Goal: Information Seeking & Learning: Learn about a topic

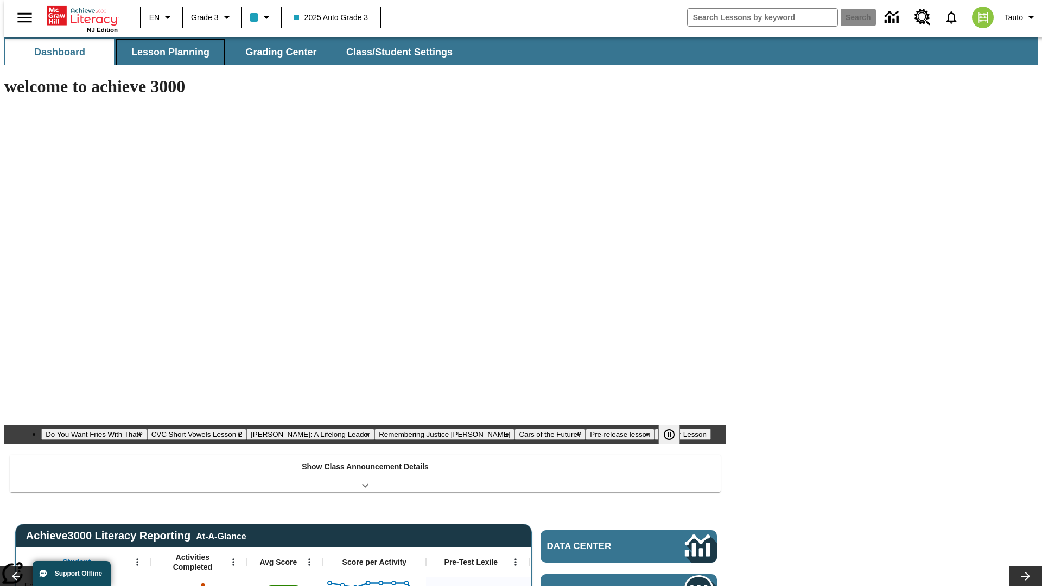
click at [166, 52] on span "Lesson Planning" at bounding box center [170, 52] width 78 height 12
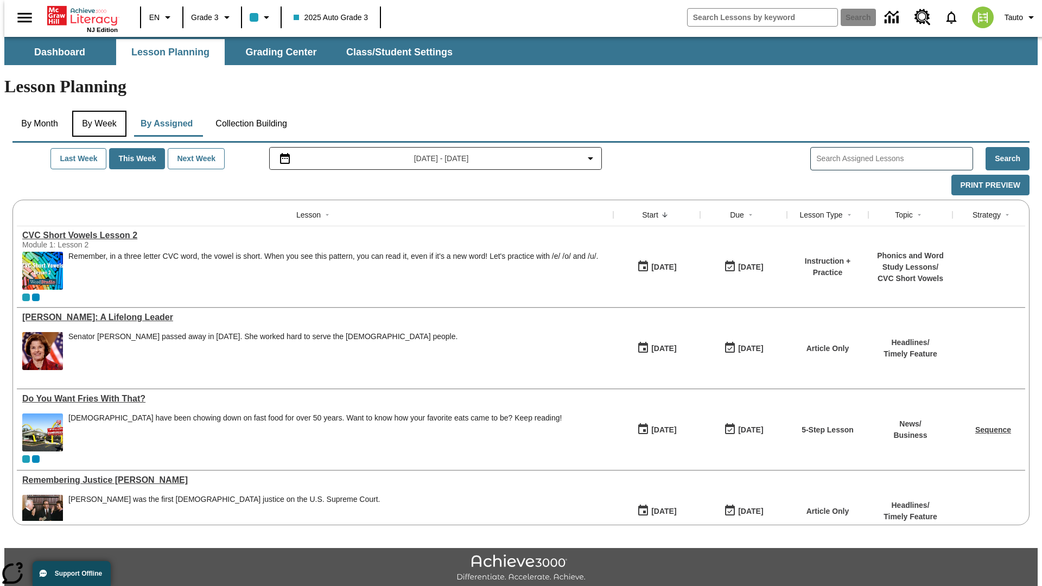
click at [97, 111] on button "By Week" at bounding box center [99, 124] width 54 height 26
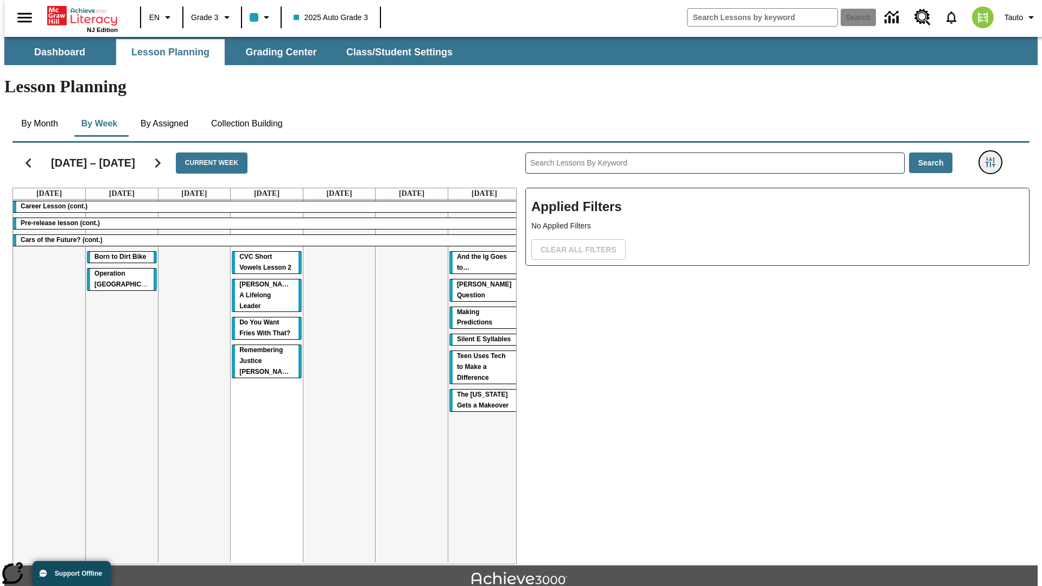
click at [993, 157] on icon "Filters Side menu" at bounding box center [990, 162] width 10 height 10
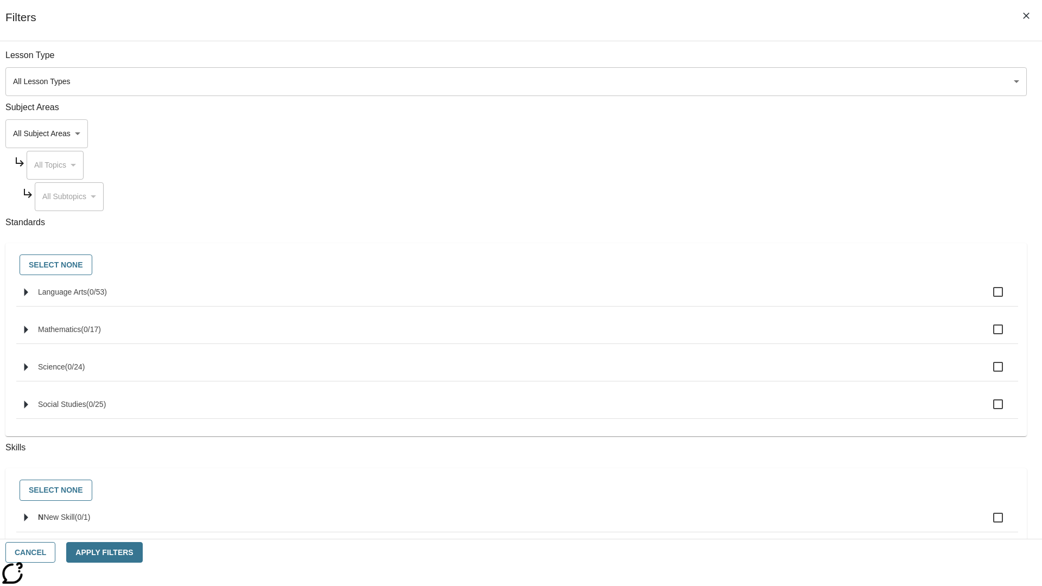
click at [781, 133] on body "Skip to main content NJ Edition EN Grade 3 2025 Auto Grade 3 Search 0 Tauto Das…" at bounding box center [520, 336] width 1033 height 598
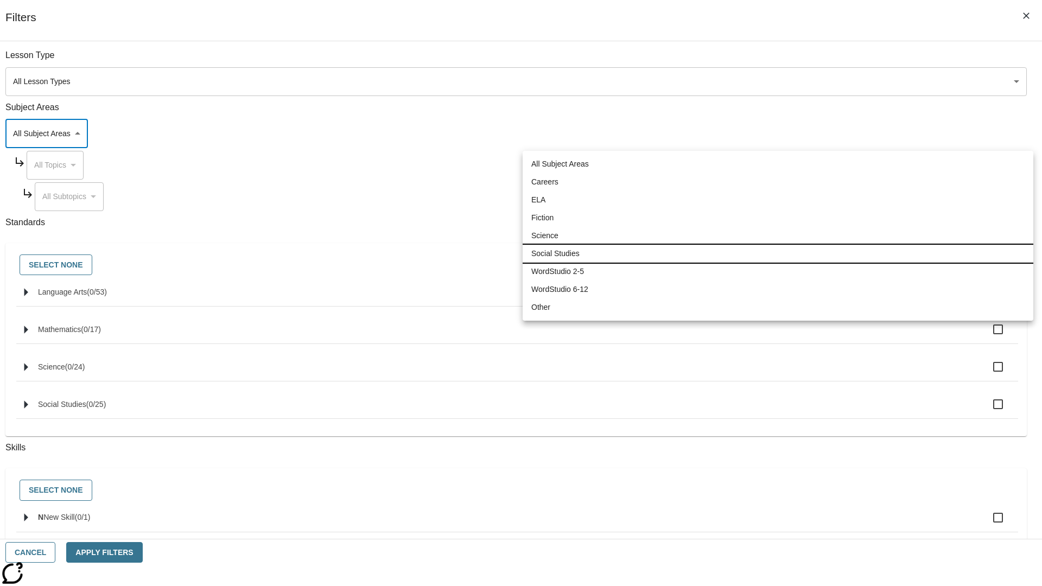
click at [777, 253] on li "Social Studies" at bounding box center [777, 254] width 511 height 18
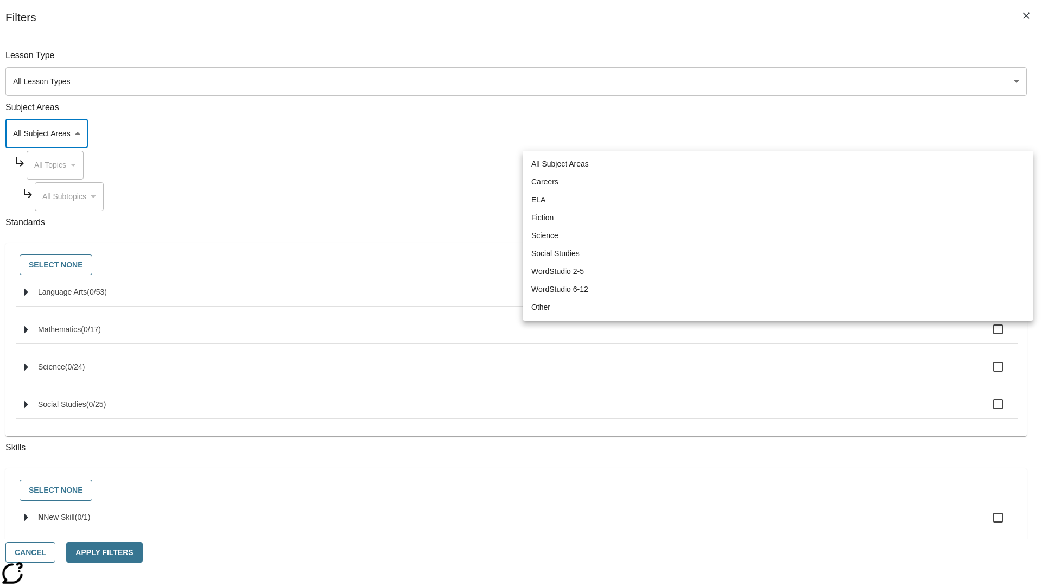
type input "3"
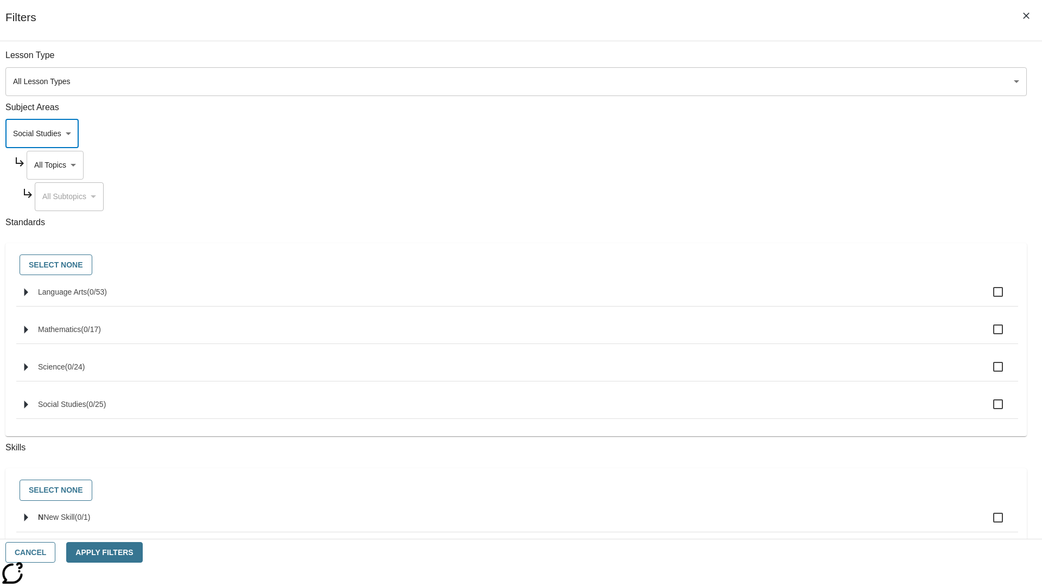
click at [791, 165] on body "Skip to main content NJ Edition EN Grade 3 2025 Auto Grade 3 Search 0 Tauto Das…" at bounding box center [520, 336] width 1033 height 598
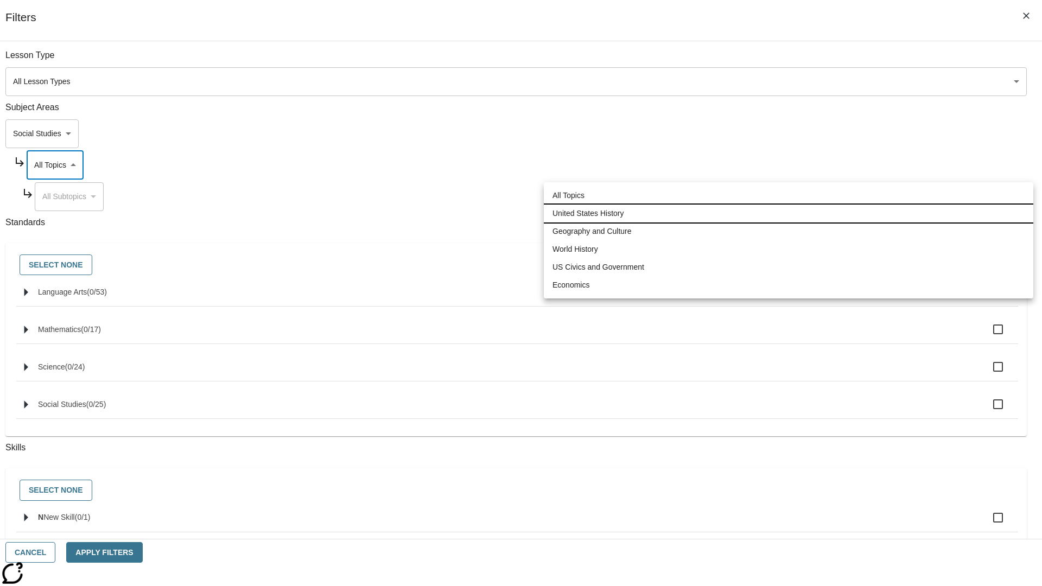
click at [788, 213] on li "United States History" at bounding box center [788, 214] width 489 height 18
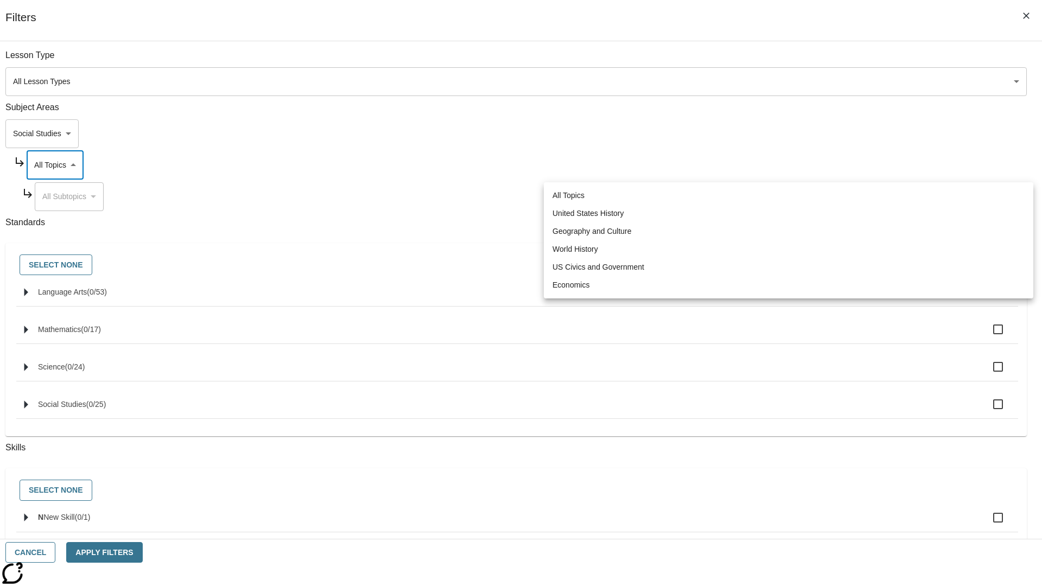
type input "184"
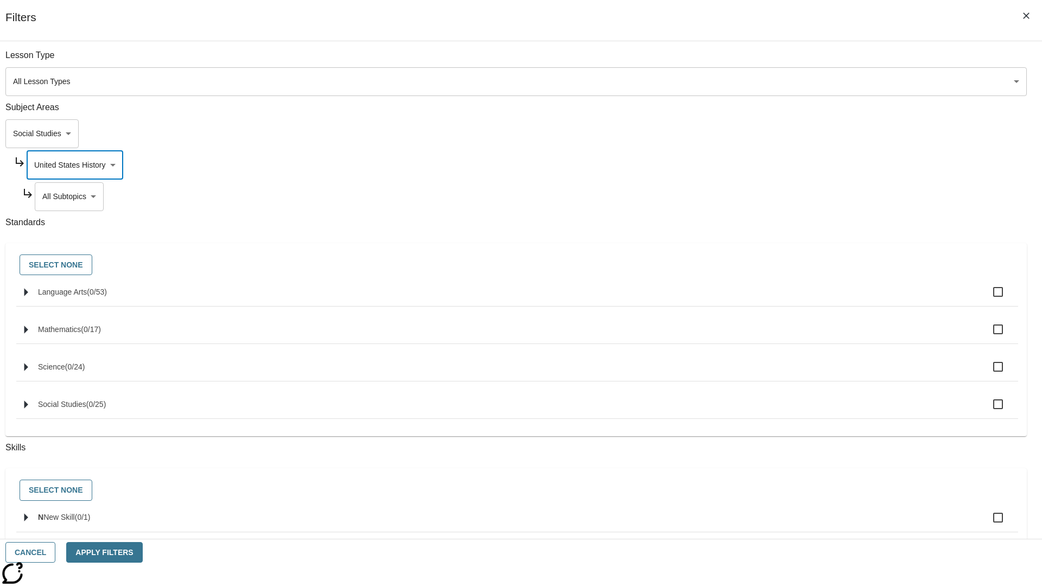
scroll to position [0, 1]
click at [795, 61] on body "Skip to main content NJ Edition EN Grade 3 2025 Auto Grade 3 Search 0 Tauto Das…" at bounding box center [520, 336] width 1033 height 598
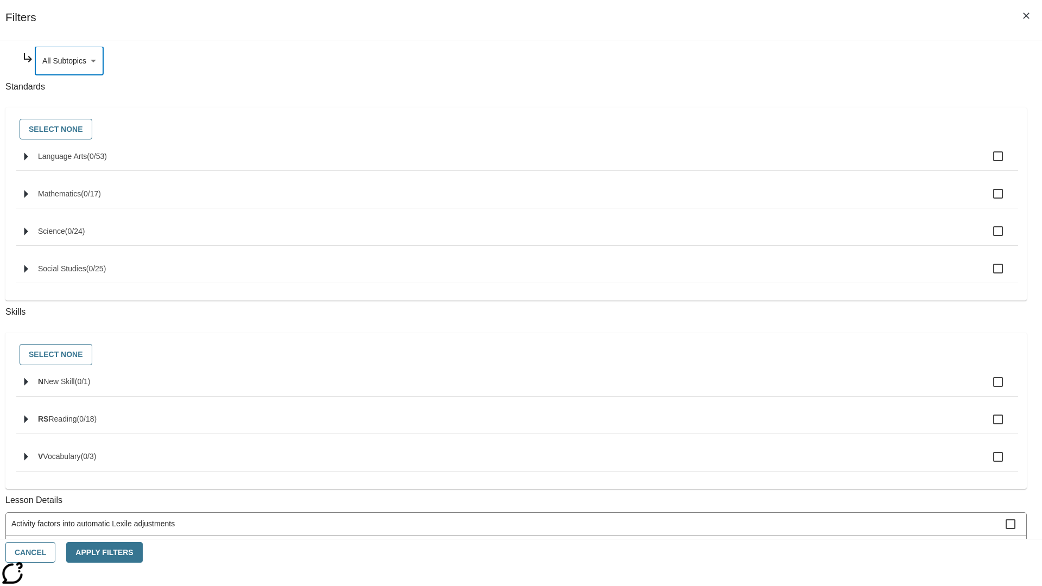
scroll to position [0, 0]
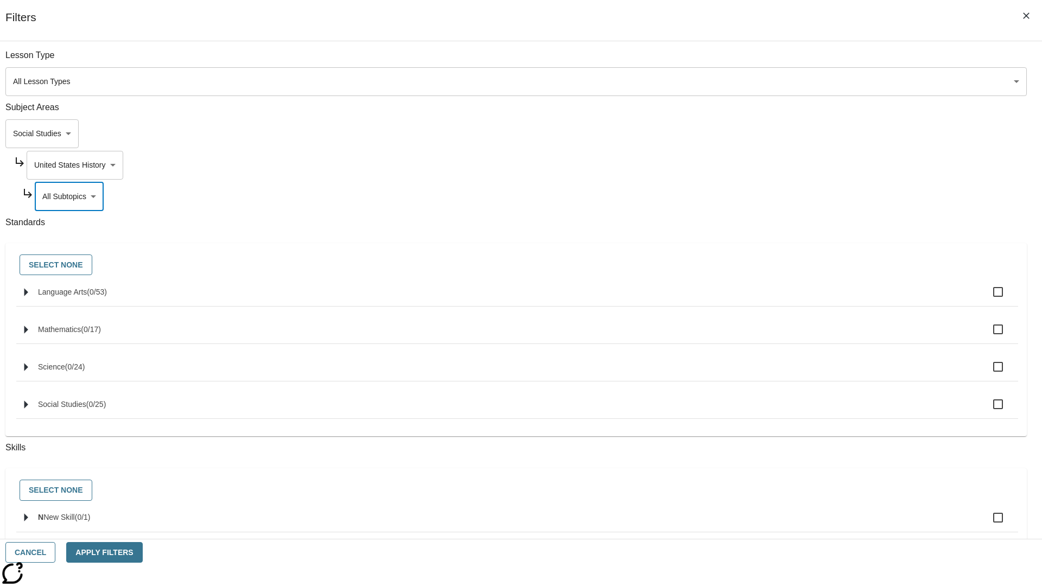
click at [791, 165] on body "Skip to main content NJ Edition EN Grade 3 2025 Auto Grade 3 Search 0 Tauto Das…" at bounding box center [520, 336] width 1033 height 598
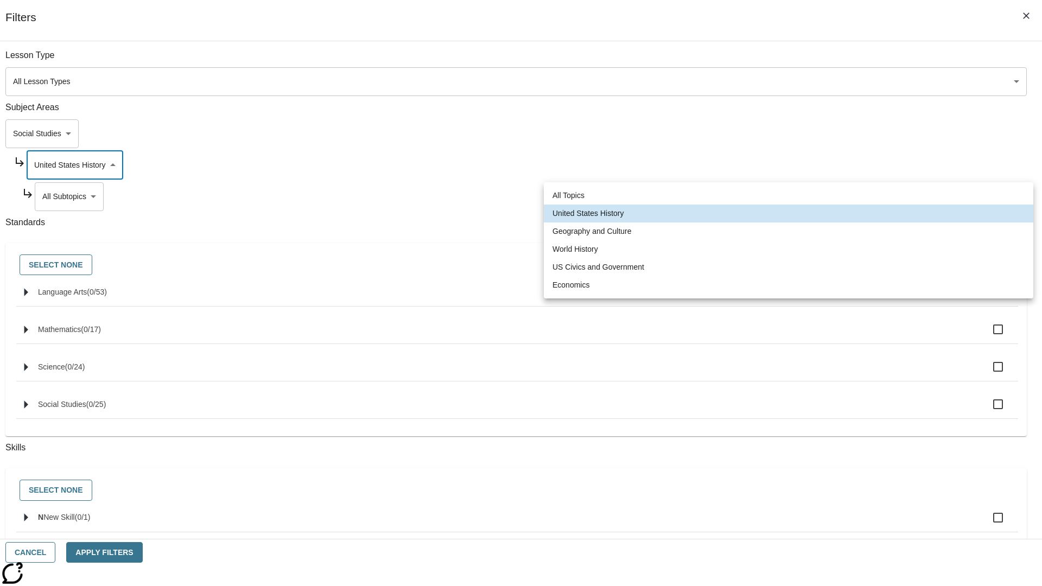
scroll to position [0, 1]
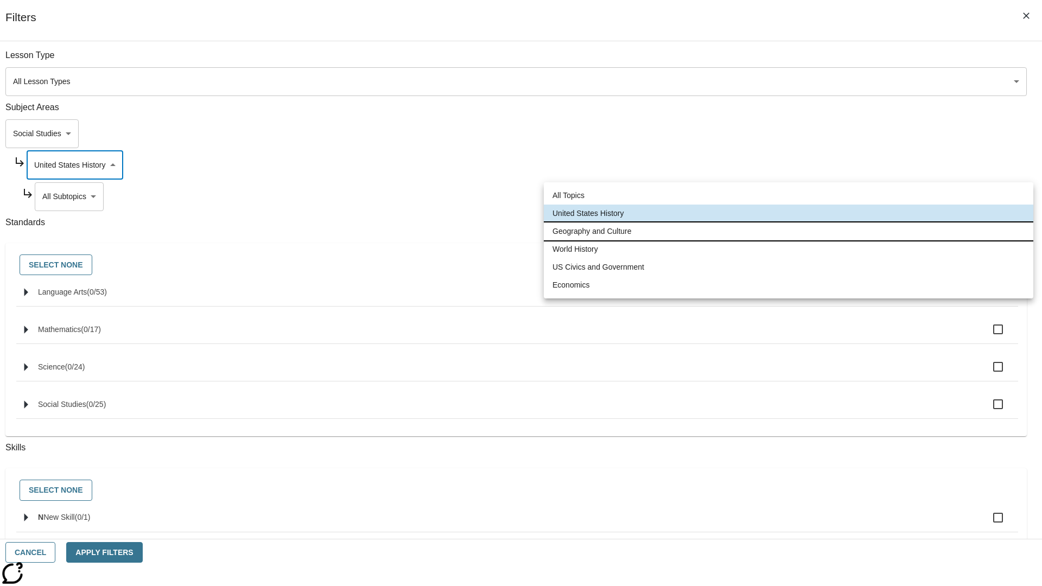
click at [788, 231] on li "Geography and Culture" at bounding box center [788, 231] width 489 height 18
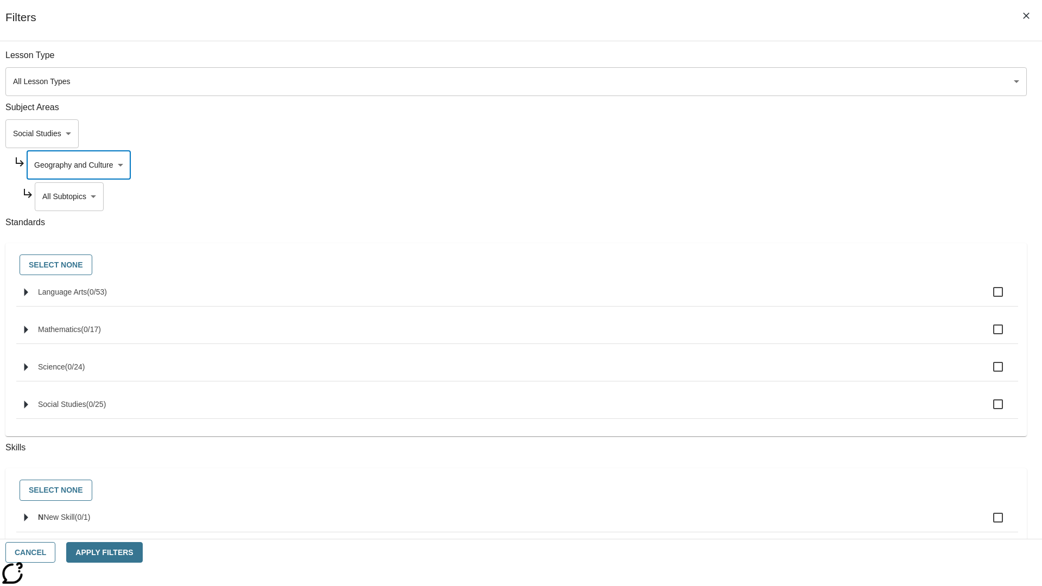
click at [795, 61] on body "Skip to main content NJ Edition EN Grade 3 2025 Auto Grade 3 Search 0 Tauto Das…" at bounding box center [520, 336] width 1033 height 598
click at [791, 61] on body "Skip to main content NJ Edition EN Grade 3 2025 Auto Grade 3 Search 0 Tauto Das…" at bounding box center [520, 336] width 1033 height 598
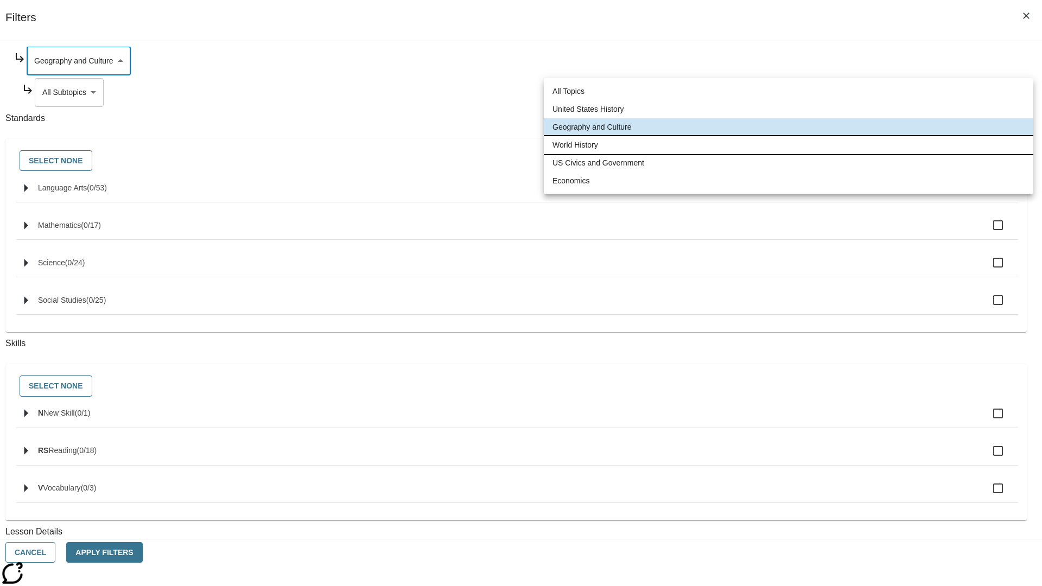
click at [788, 145] on li "World History" at bounding box center [788, 145] width 489 height 18
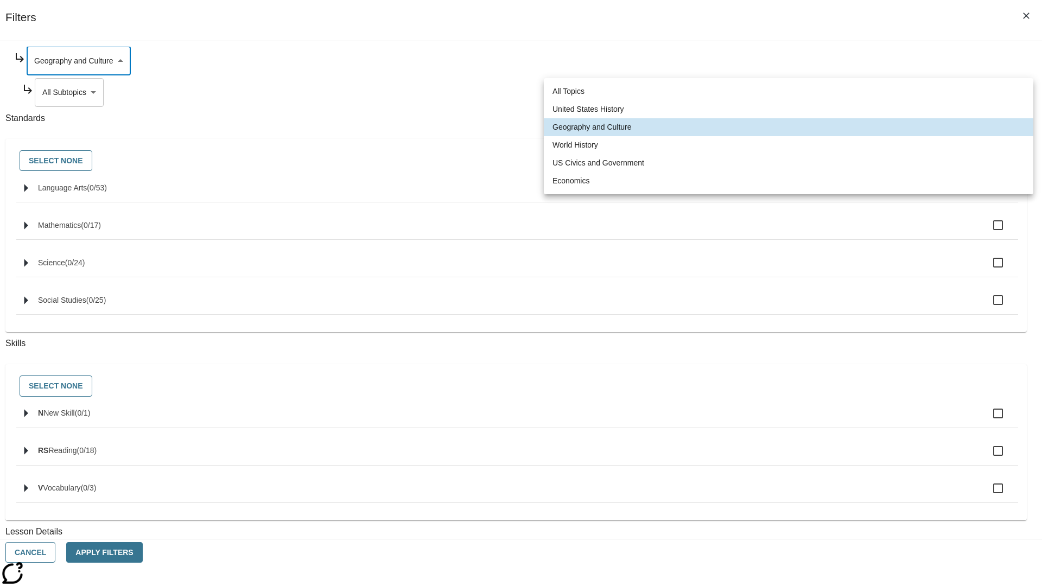
type input "193"
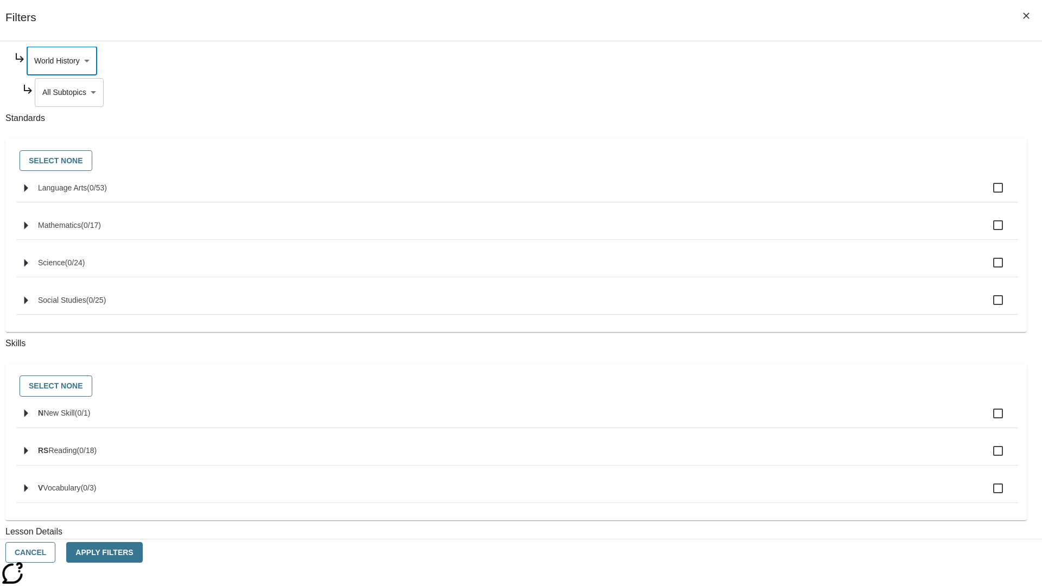
scroll to position [0, 0]
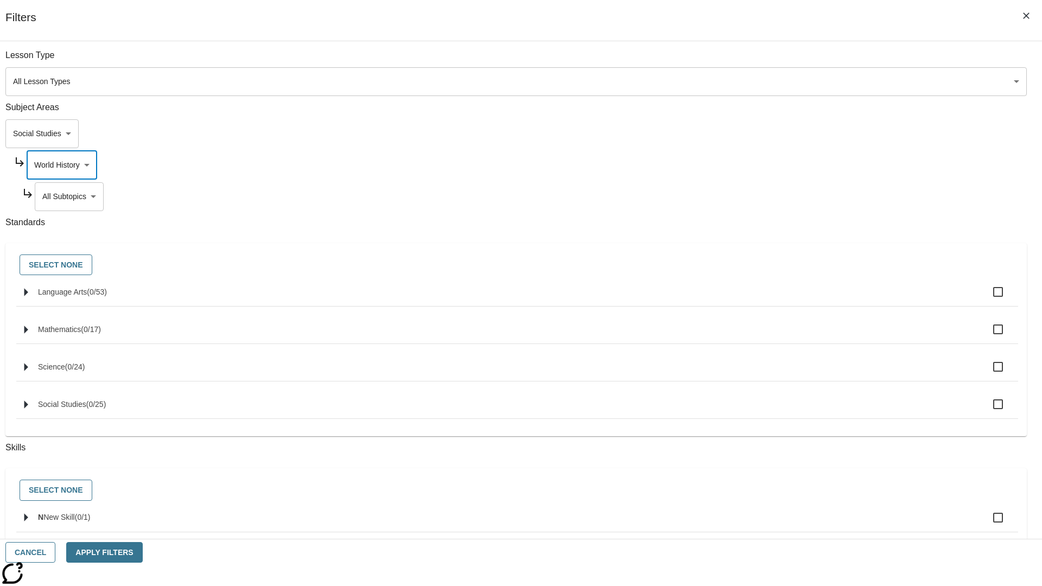
click at [795, 196] on body "Skip to main content NJ Edition EN Grade 3 2025 Auto Grade 3 Search 0 Tauto Das…" at bounding box center [520, 336] width 1033 height 598
click at [791, 165] on body "Skip to main content NJ Edition EN Grade 3 2025 Auto Grade 3 Search 0 Tauto Das…" at bounding box center [520, 336] width 1033 height 598
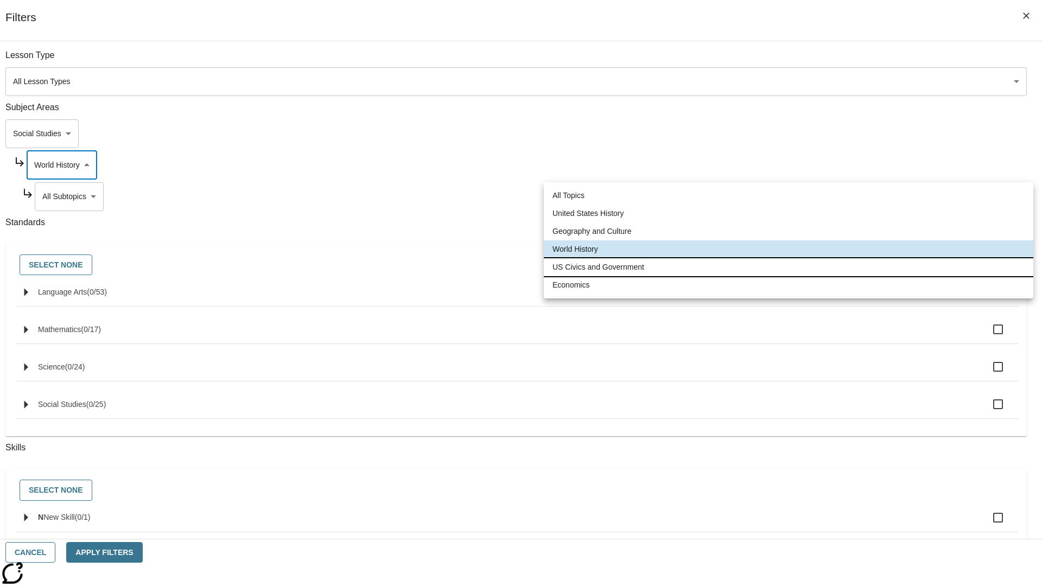
click at [788, 267] on li "US Civics and Government" at bounding box center [788, 267] width 489 height 18
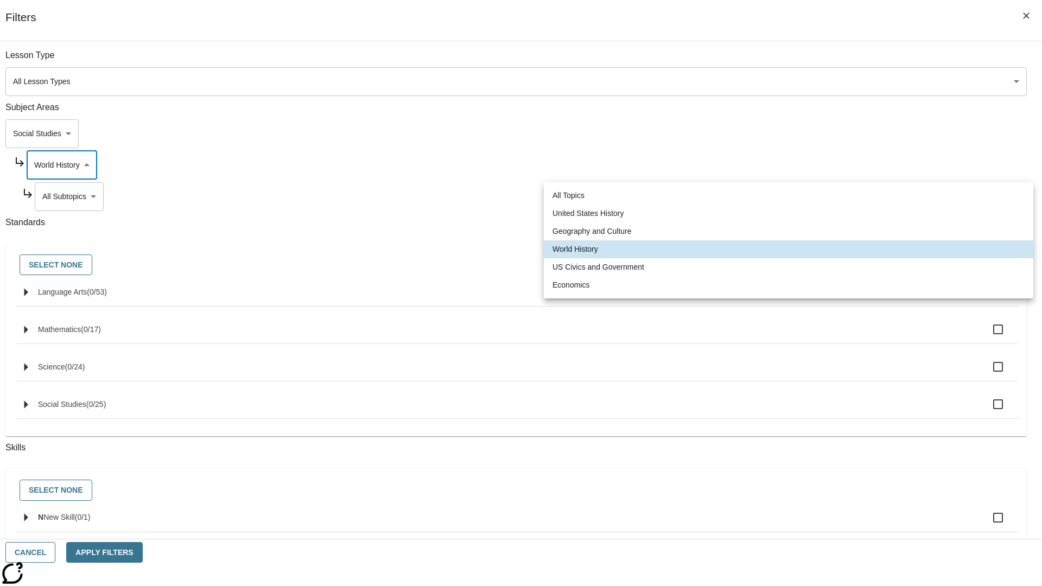
type input "194"
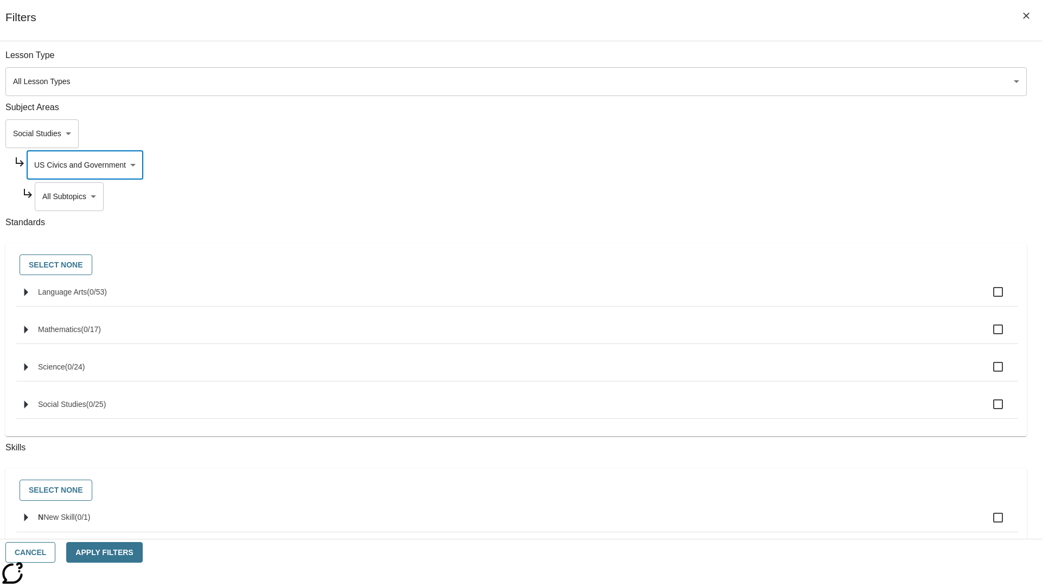
scroll to position [0, 0]
click at [795, 196] on body "Skip to main content NJ Edition EN Grade 3 2025 Auto Grade 3 Search 0 Tauto Das…" at bounding box center [520, 336] width 1033 height 598
click at [791, 61] on body "Skip to main content NJ Edition EN Grade 3 2025 Auto Grade 3 Search 0 Tauto Das…" at bounding box center [520, 336] width 1033 height 598
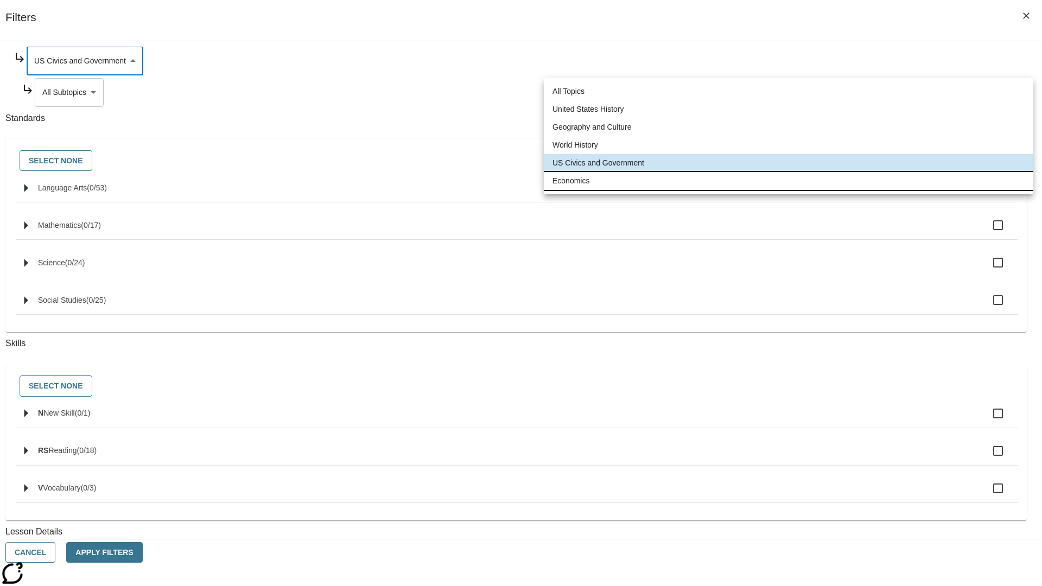
click at [788, 181] on li "Economics" at bounding box center [788, 181] width 489 height 18
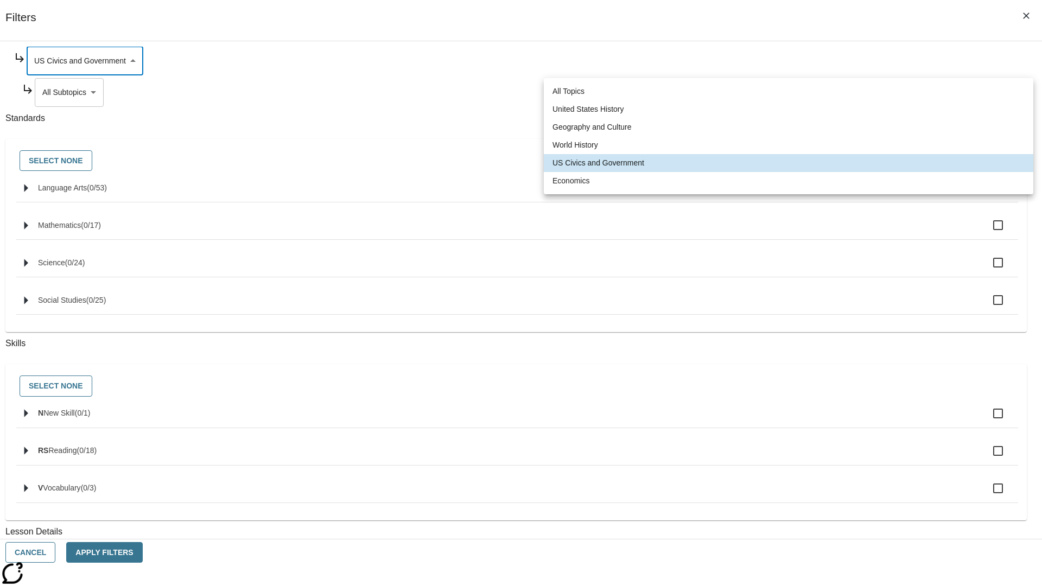
type input "195"
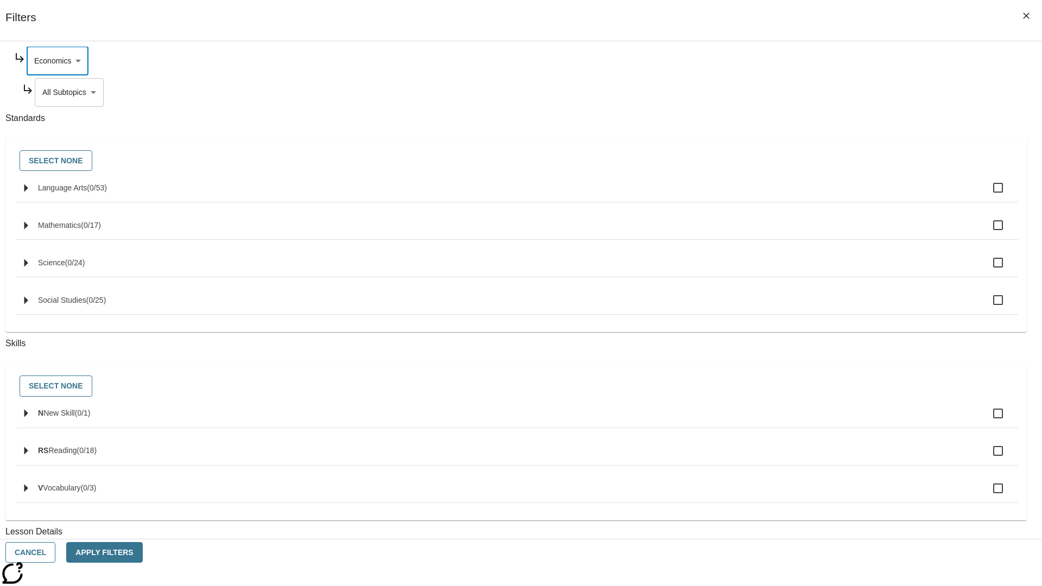
click at [795, 92] on body "Skip to main content NJ Edition EN Grade 3 2025 Auto Grade 3 Search 0 Tauto Das…" at bounding box center [520, 336] width 1033 height 598
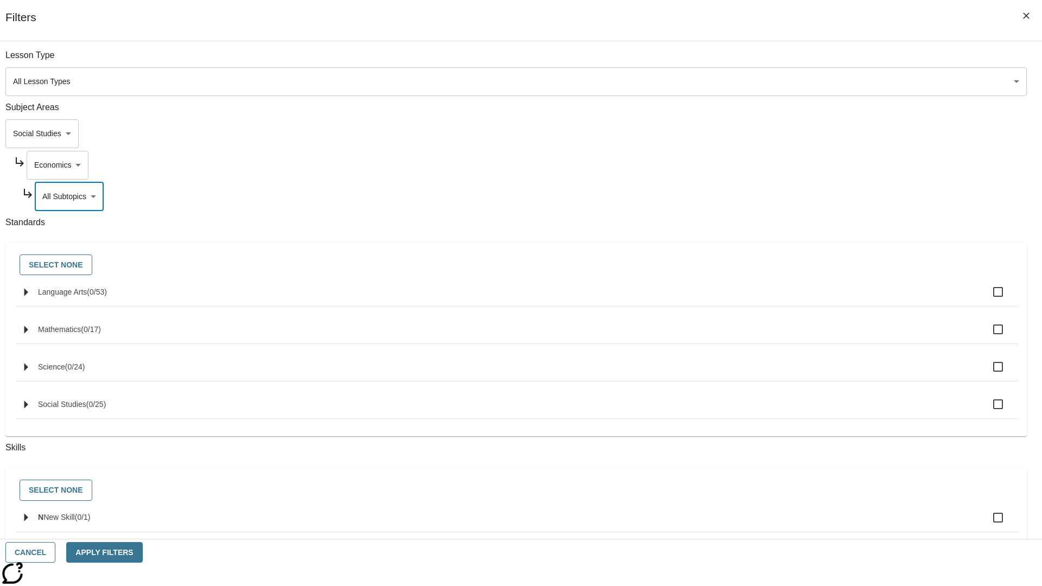
click at [781, 133] on body "Skip to main content NJ Edition EN Grade 3 2025 Auto Grade 3 Search 0 Tauto Das…" at bounding box center [520, 336] width 1033 height 598
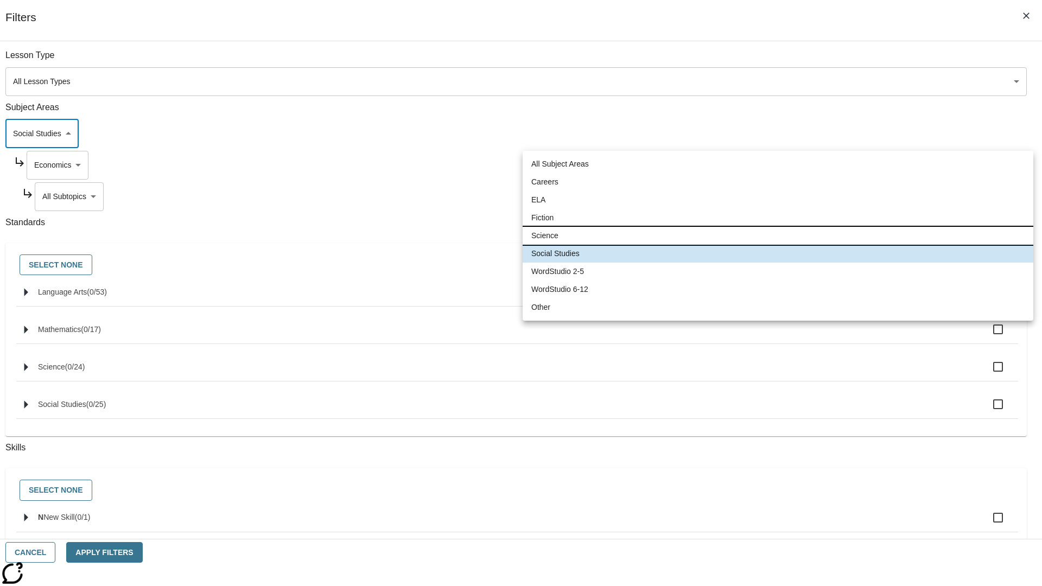
click at [777, 235] on li "Science" at bounding box center [777, 236] width 511 height 18
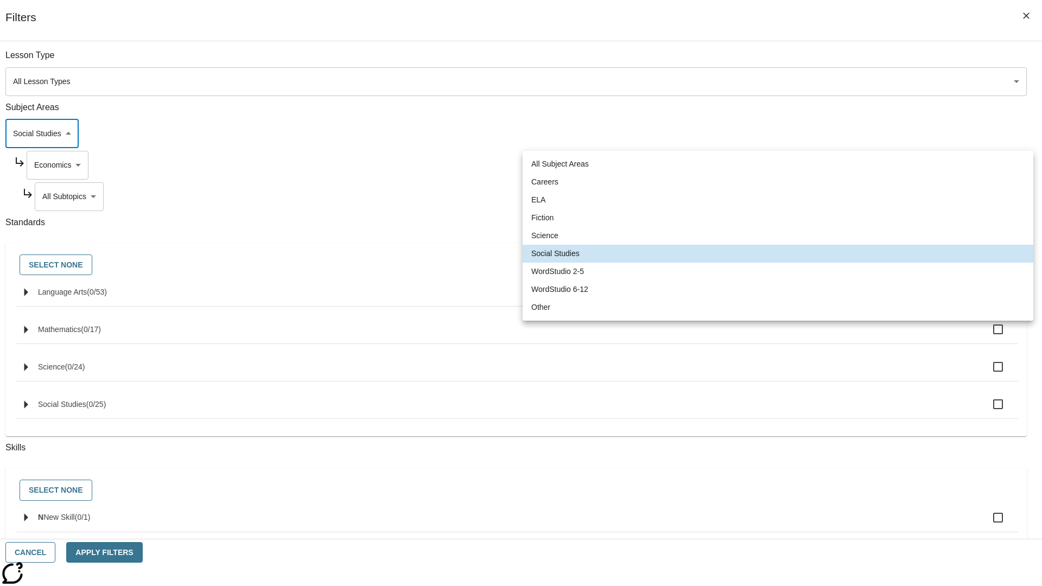
type input "2"
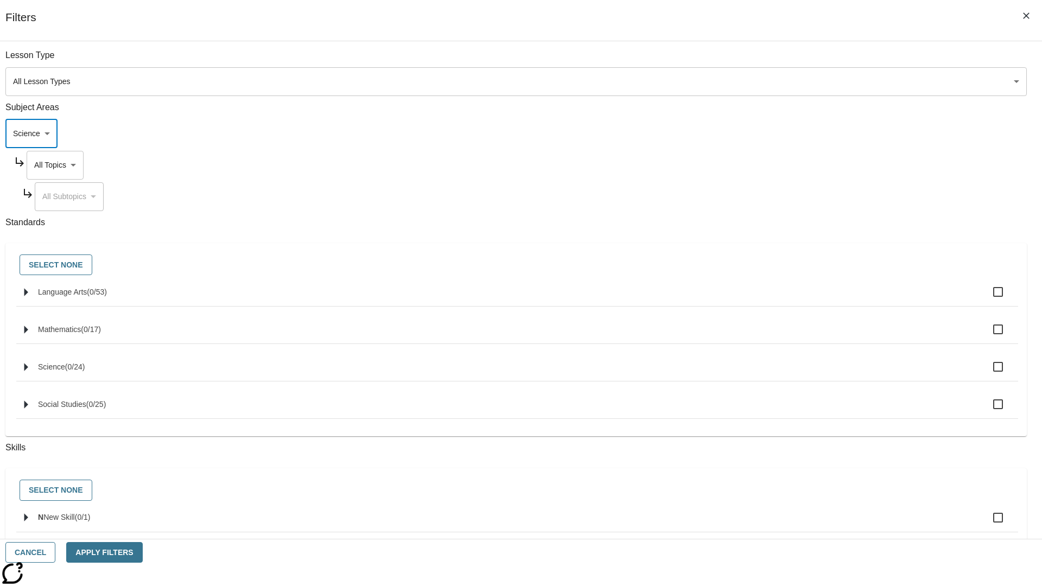
click at [791, 165] on body "Skip to main content NJ Edition EN Grade 3 2025 Auto Grade 3 Search 0 Tauto Das…" at bounding box center [520, 336] width 1033 height 598
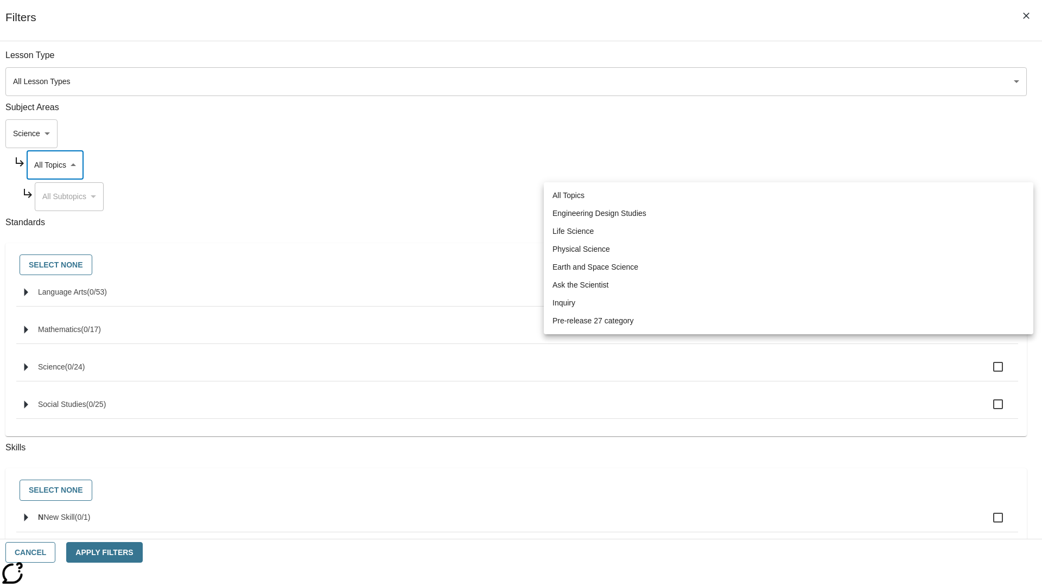
scroll to position [0, 1]
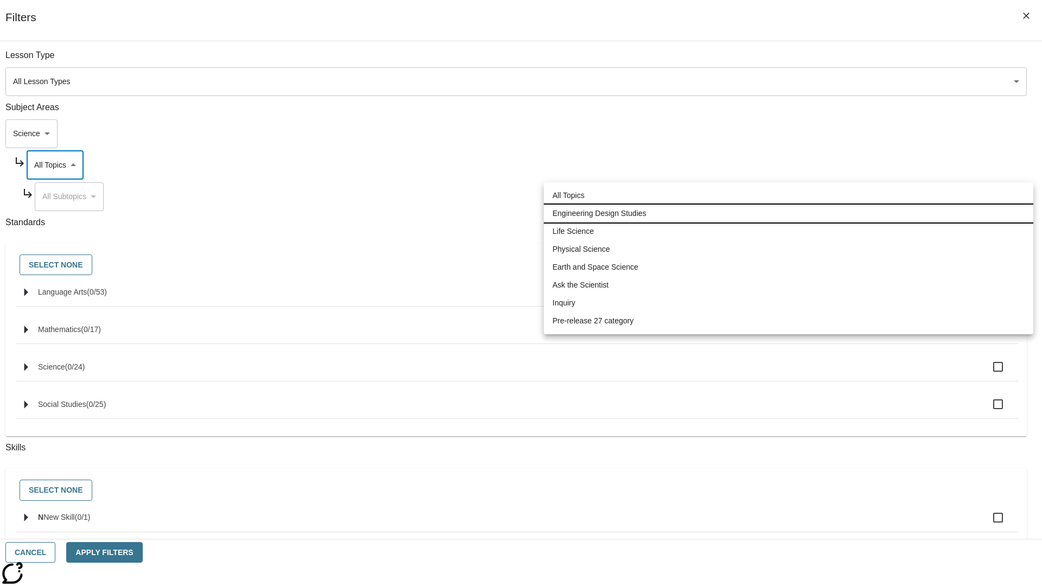
click at [788, 213] on li "Engineering Design Studies" at bounding box center [788, 214] width 489 height 18
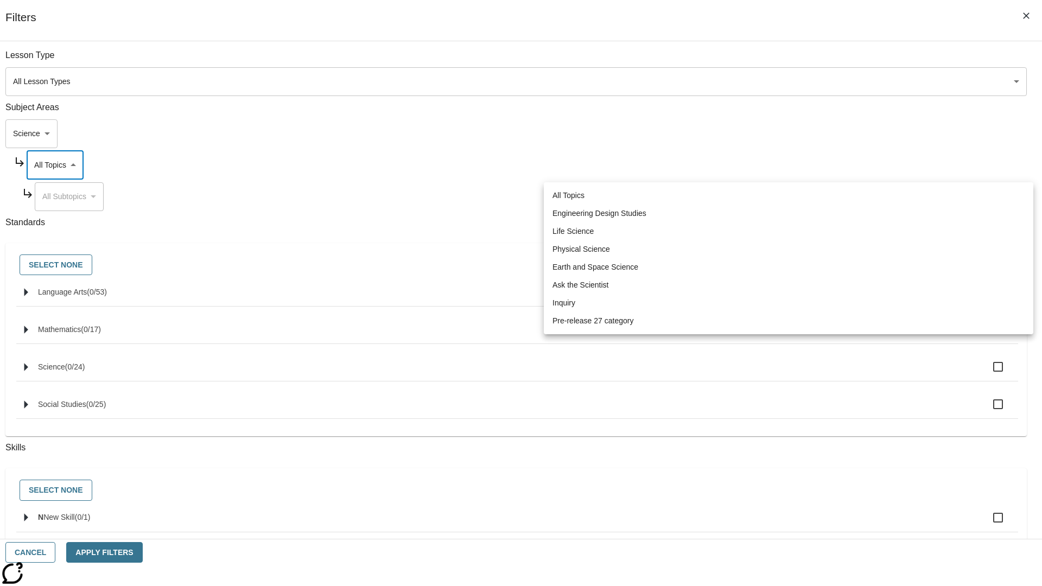
type input "187"
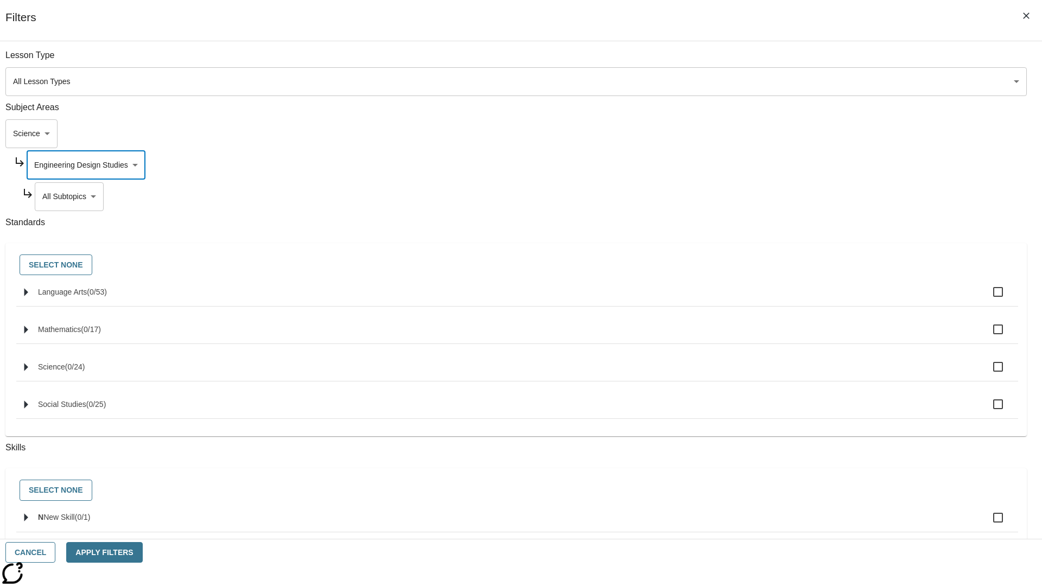
click at [795, 196] on body "Skip to main content NJ Edition EN Grade 3 2025 Auto Grade 3 Search 0 Tauto Das…" at bounding box center [520, 336] width 1033 height 598
click at [792, 165] on body "Skip to main content NJ Edition EN Grade 3 2025 Auto Grade 3 Search 0 Tauto Das…" at bounding box center [520, 336] width 1033 height 598
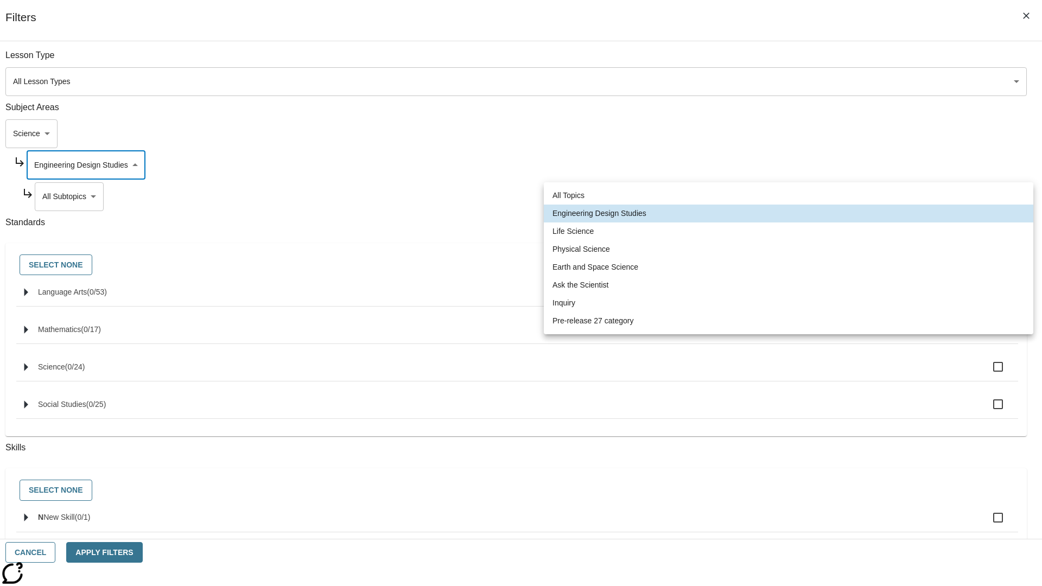
scroll to position [0, 0]
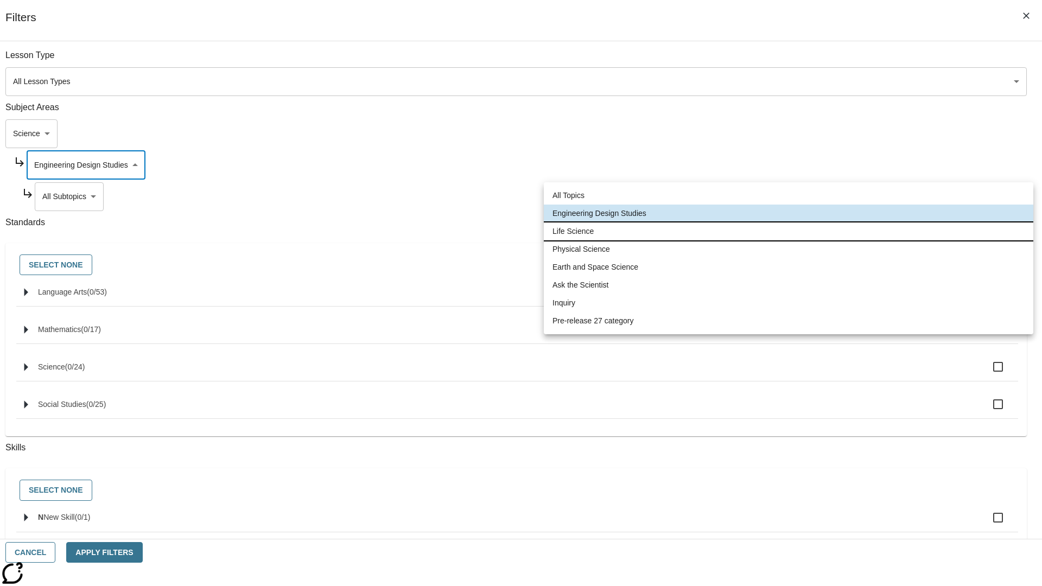
click at [788, 231] on li "Life Science" at bounding box center [788, 231] width 489 height 18
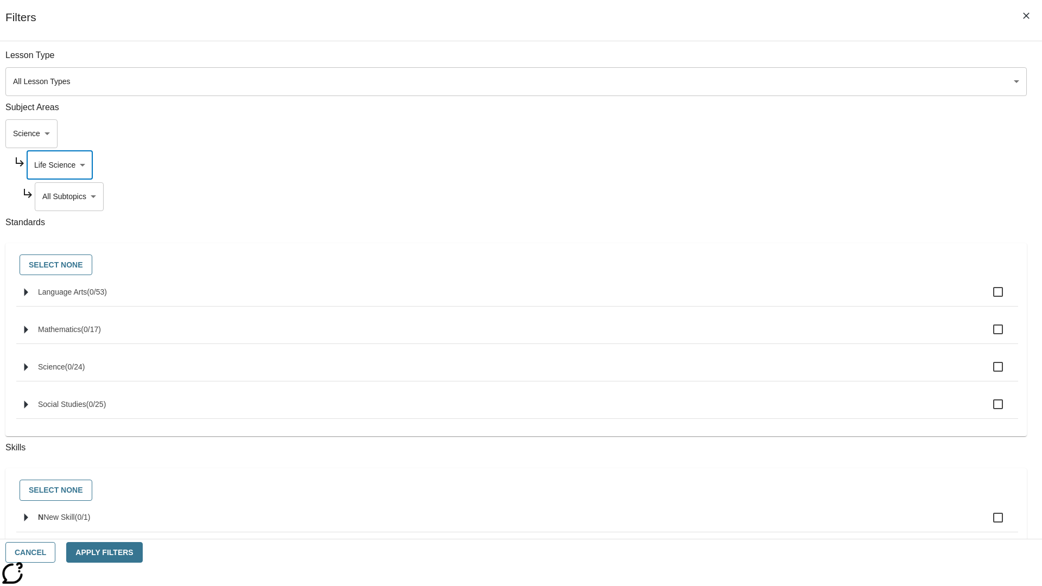
click at [795, 196] on body "Skip to main content NJ Edition EN Grade 3 2025 Auto Grade 3 Search 0 Tauto Das…" at bounding box center [520, 336] width 1033 height 598
click at [791, 61] on body "Skip to main content NJ Edition EN Grade 3 2025 Auto Grade 3 Search 0 Tauto Das…" at bounding box center [520, 336] width 1033 height 598
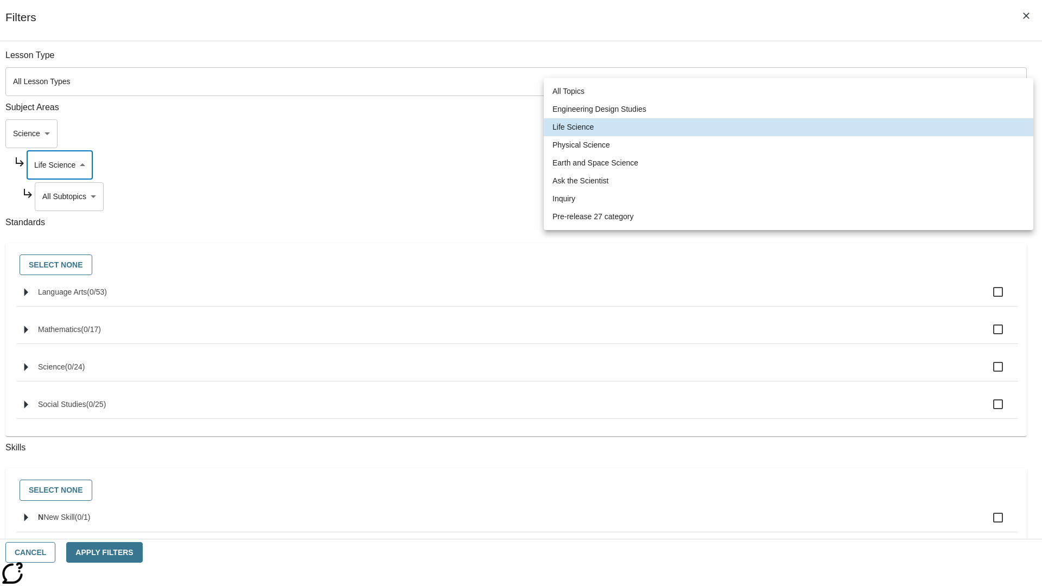
scroll to position [104, 1]
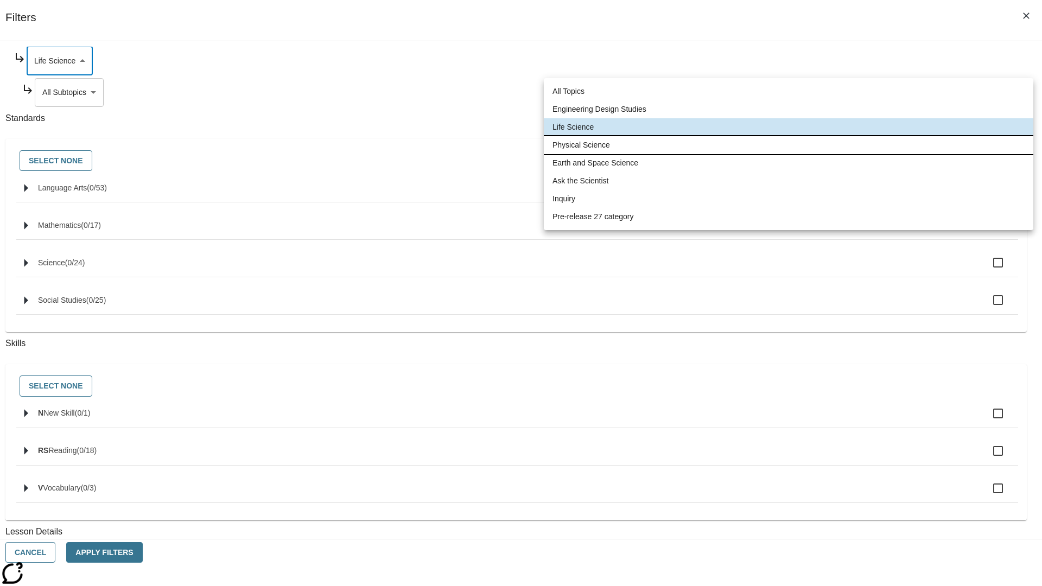
click at [788, 145] on li "Physical Science" at bounding box center [788, 145] width 489 height 18
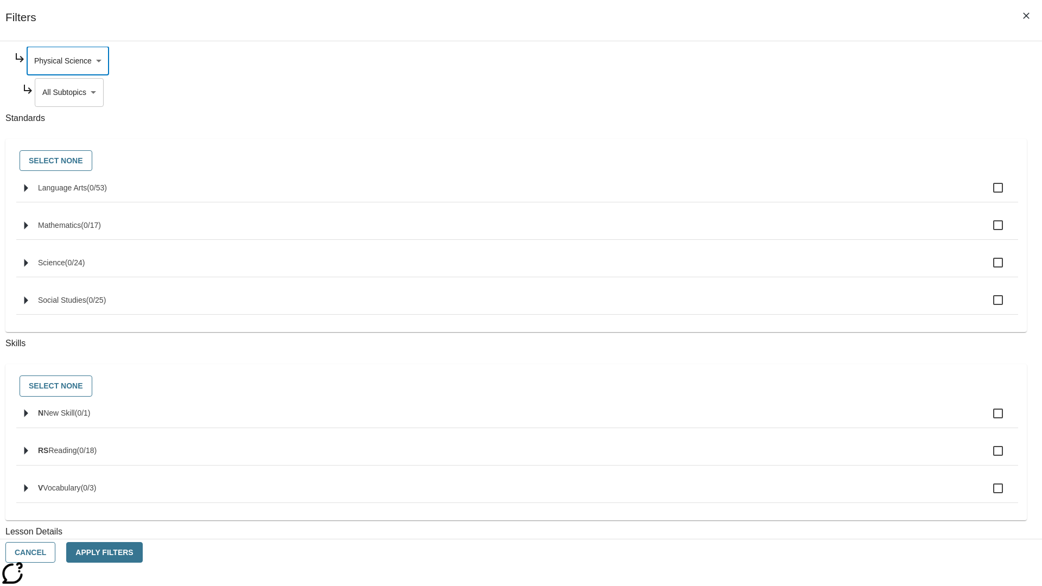
scroll to position [0, 1]
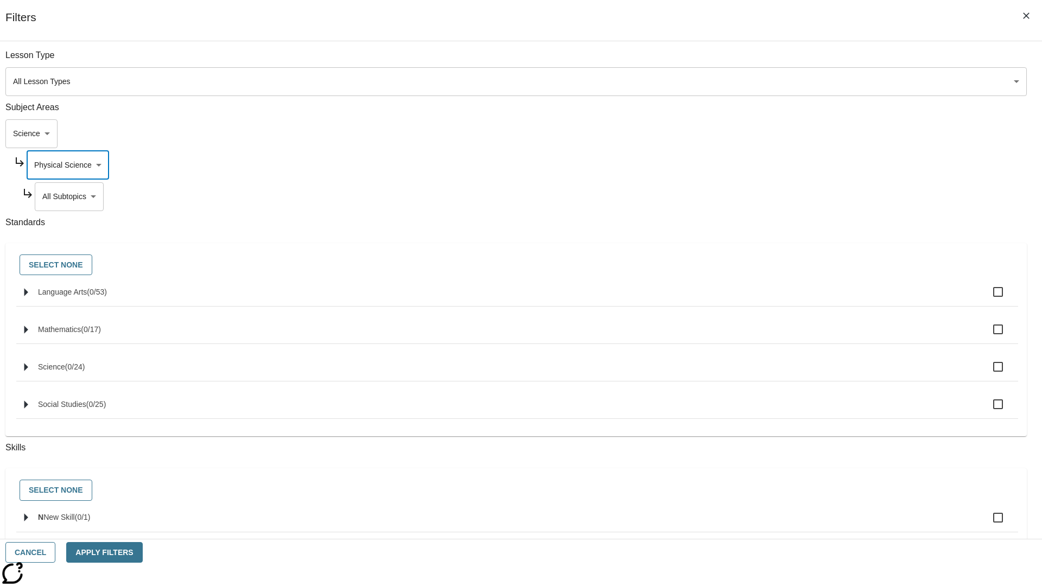
click at [795, 61] on body "Skip to main content NJ Edition EN Grade 3 2025 Auto Grade 3 Search 0 Tauto Das…" at bounding box center [520, 336] width 1033 height 598
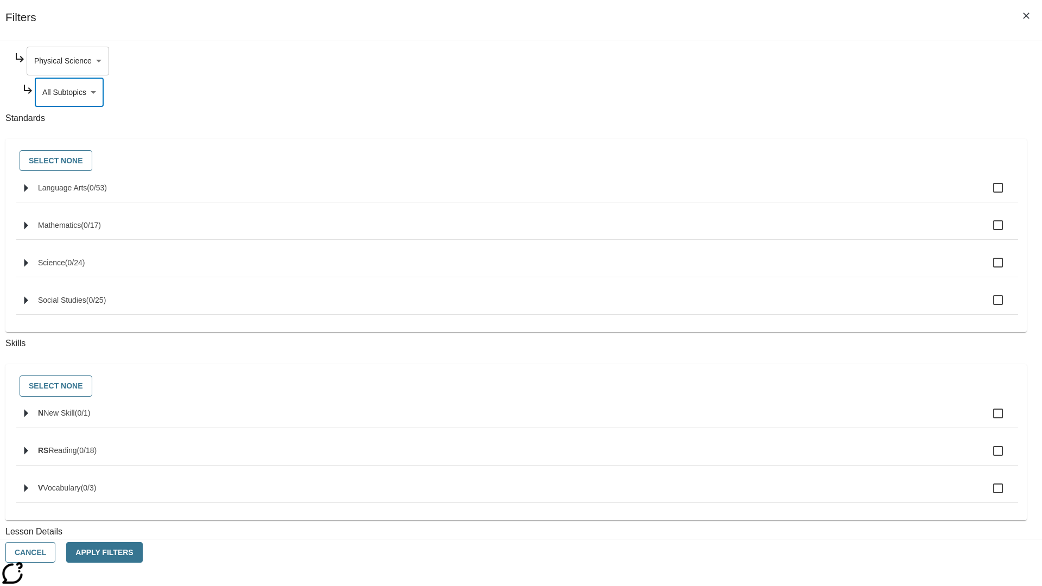
click at [791, 61] on body "Skip to main content NJ Edition EN Grade 3 2025 Auto Grade 3 Search 0 Tauto Das…" at bounding box center [520, 336] width 1033 height 598
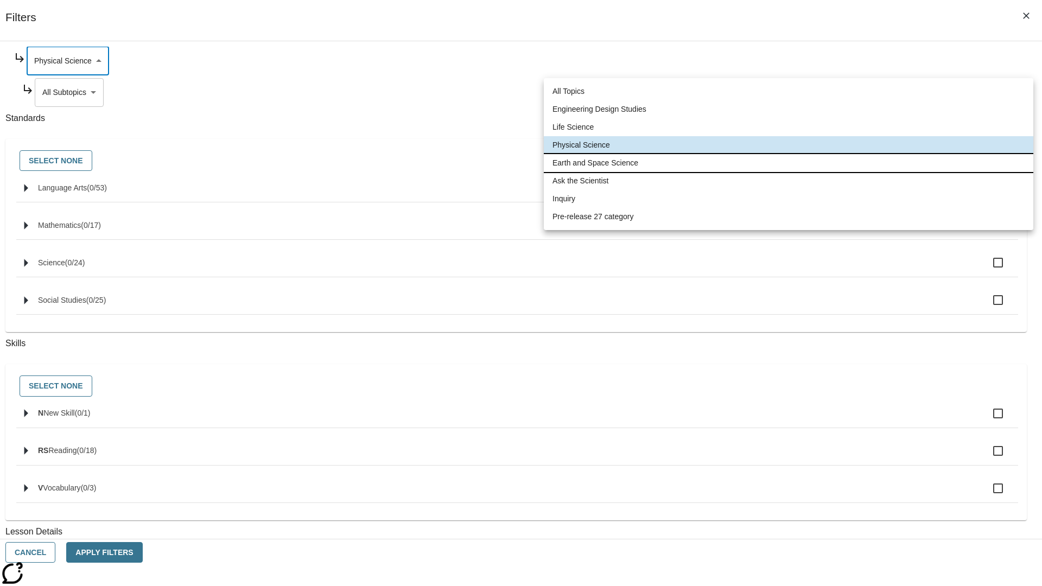
click at [788, 163] on li "Earth and Space Science" at bounding box center [788, 163] width 489 height 18
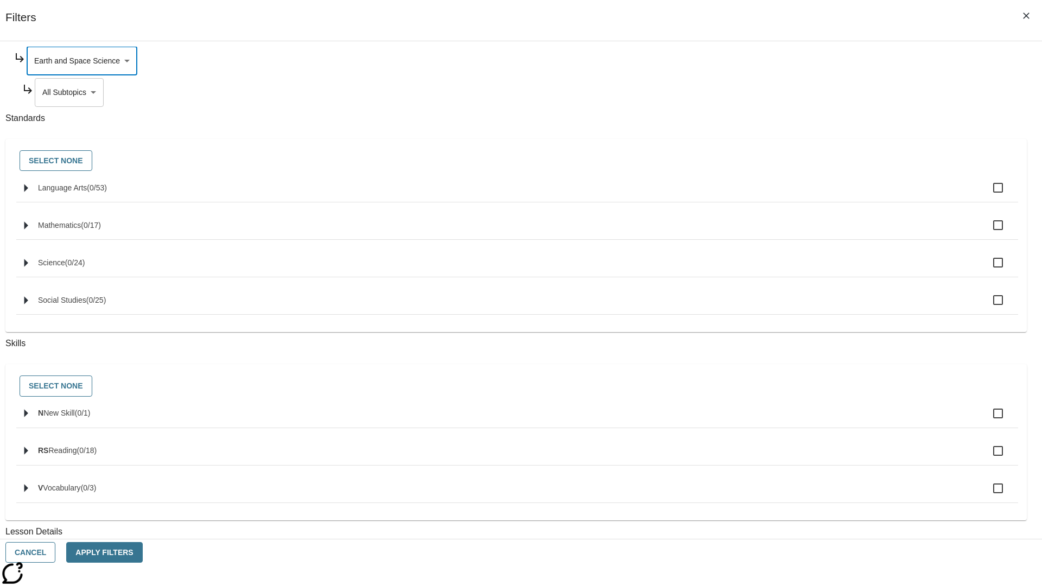
click at [795, 196] on body "Skip to main content NJ Edition EN Grade 3 2025 Auto Grade 3 Search 0 Tauto Das…" at bounding box center [520, 336] width 1033 height 598
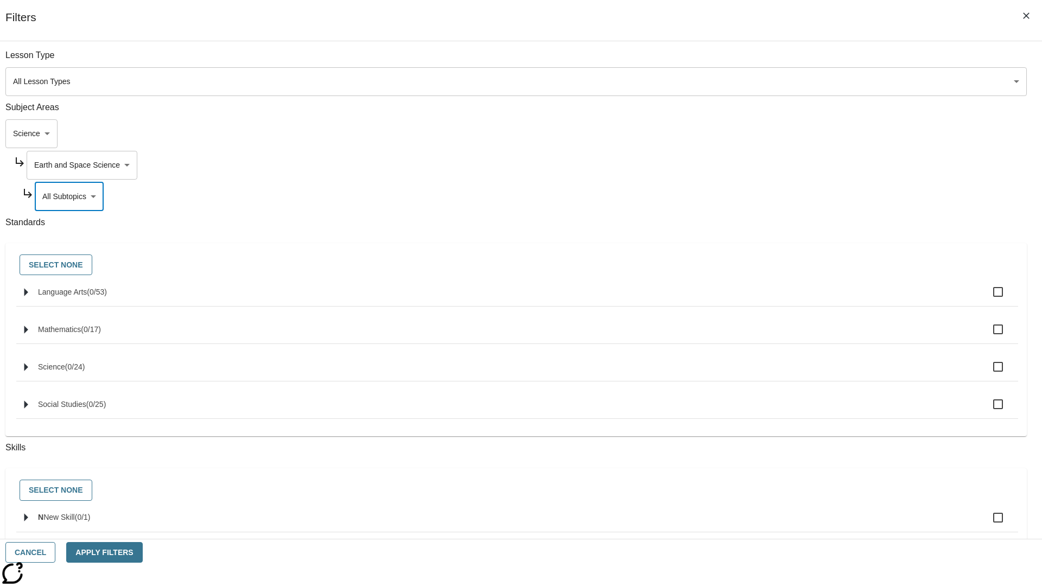
scroll to position [0, 1]
click at [791, 61] on body "Skip to main content NJ Edition EN Grade 3 2025 Auto Grade 3 Search 0 Tauto Das…" at bounding box center [520, 336] width 1033 height 598
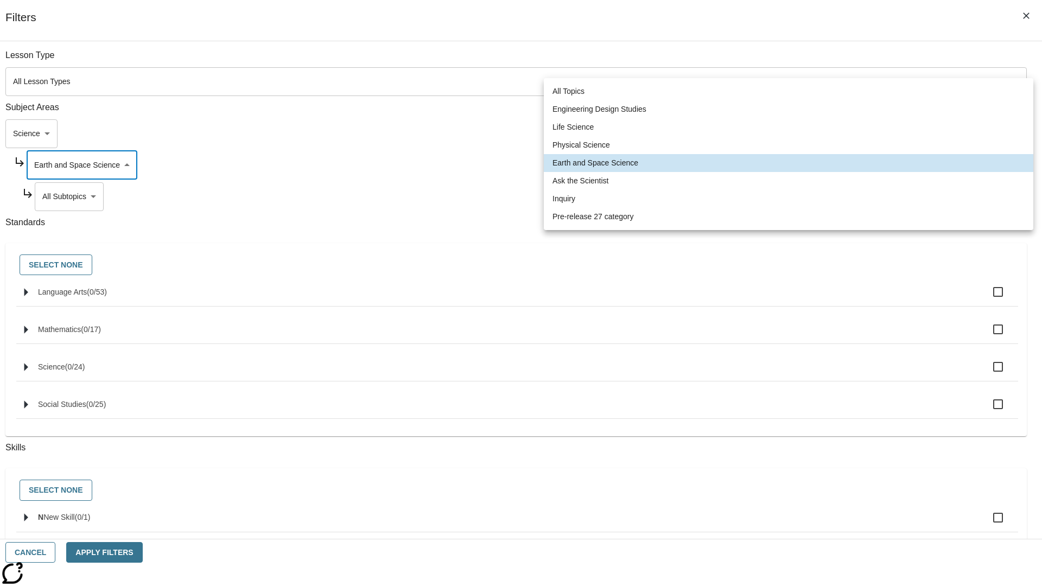
scroll to position [104, 1]
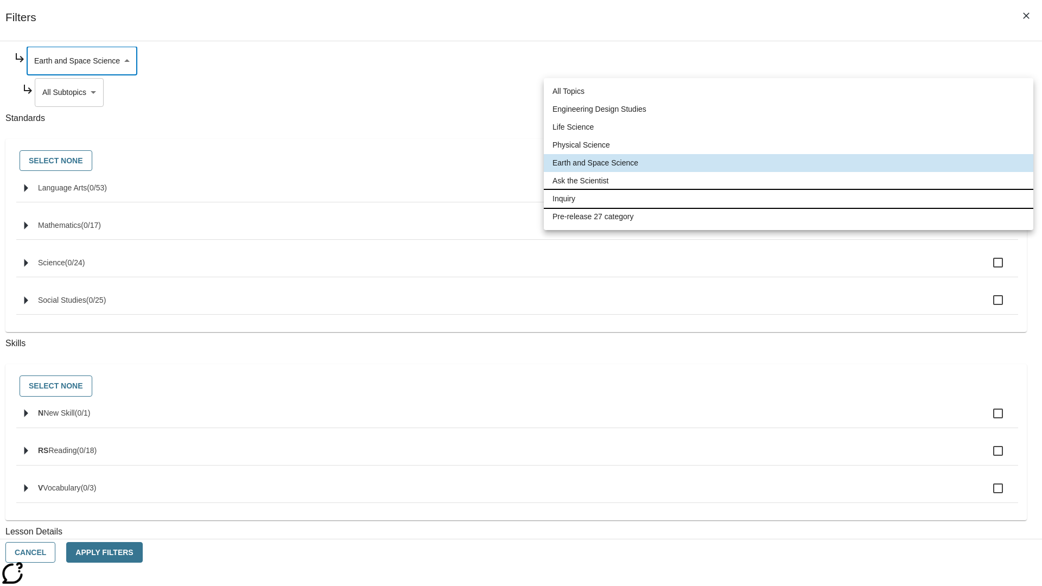
click at [788, 199] on li "Inquiry" at bounding box center [788, 199] width 489 height 18
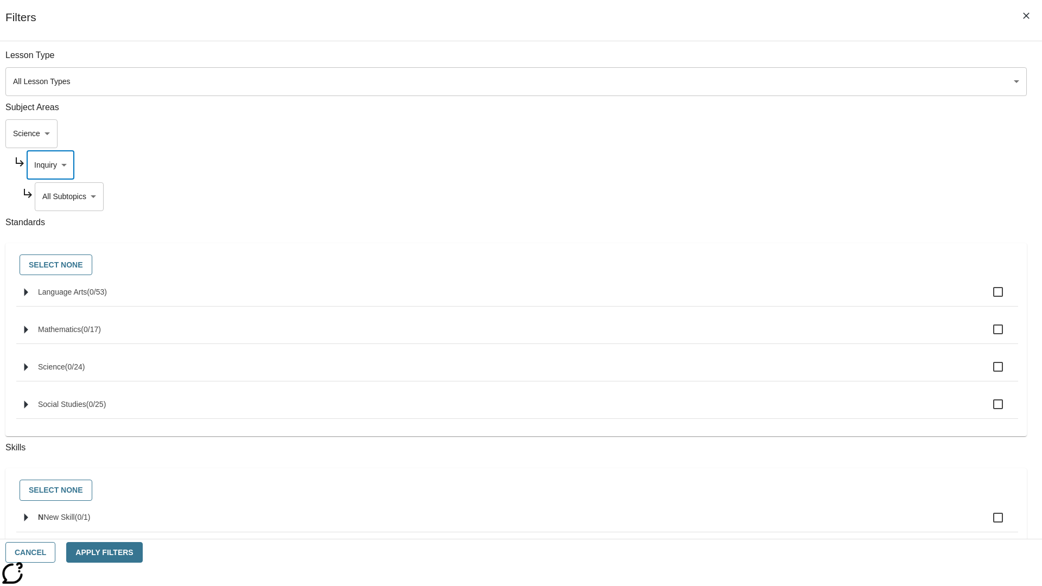
scroll to position [136, 1]
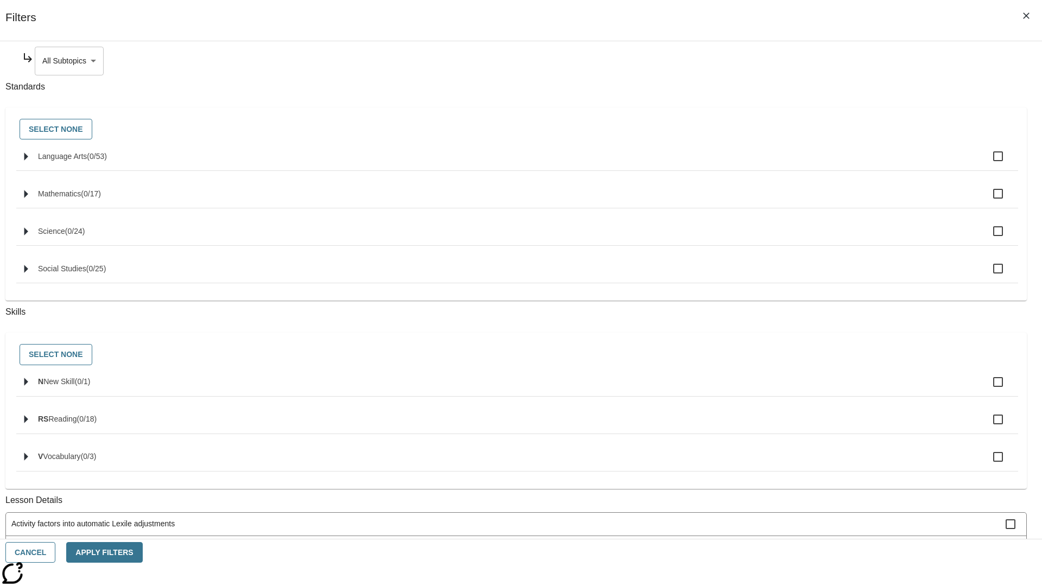
click at [795, 61] on body "Skip to main content NJ Edition EN Grade 3 2025 Auto Grade 3 Search 0 Tauto Das…" at bounding box center [520, 336] width 1033 height 598
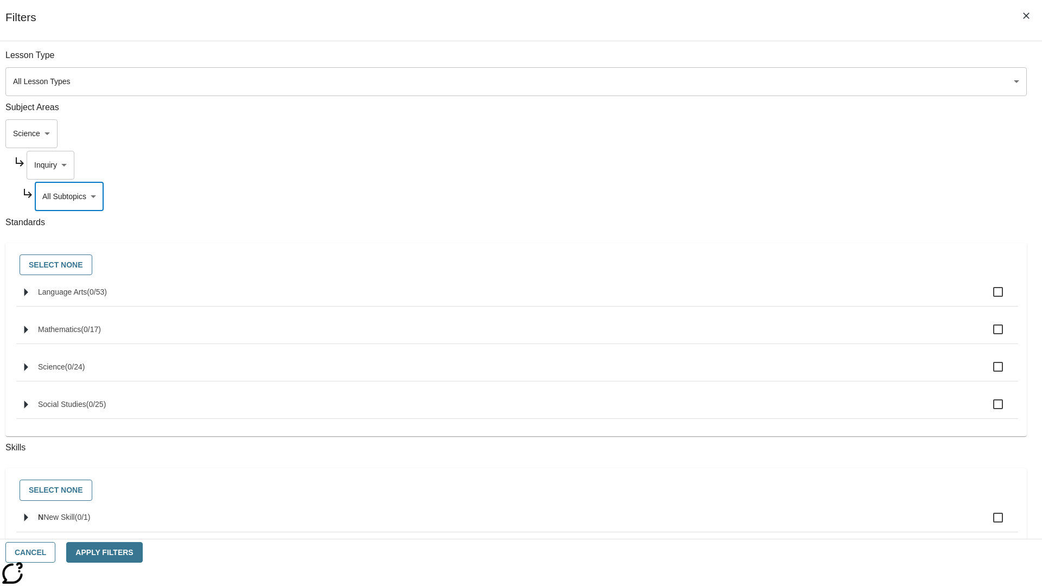
click at [791, 61] on body "Skip to main content NJ Edition EN Grade 3 2025 Auto Grade 3 Search 0 Tauto Das…" at bounding box center [520, 336] width 1033 height 598
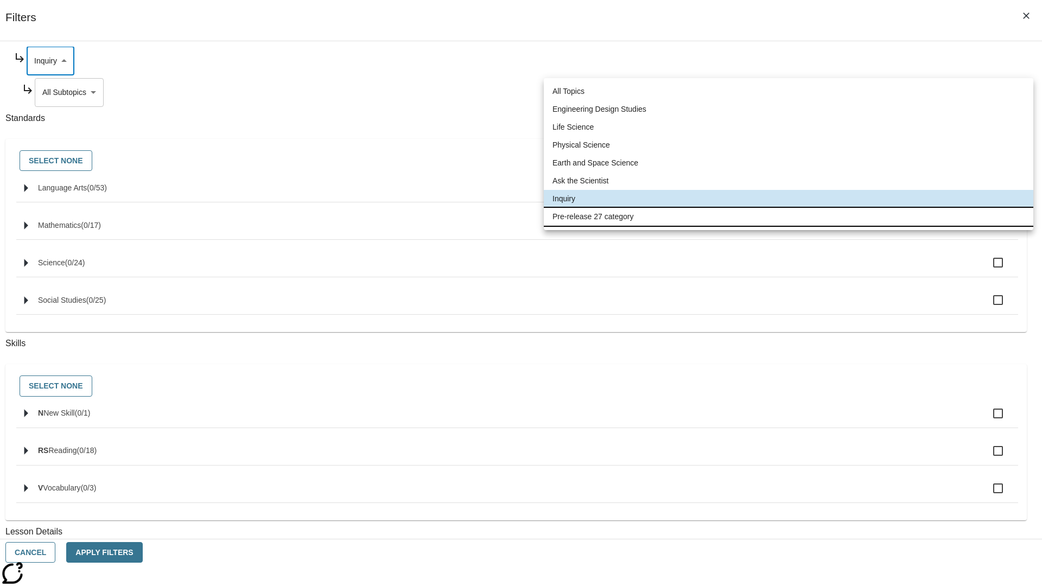
click at [788, 216] on li "Pre-release 27 category" at bounding box center [788, 217] width 489 height 18
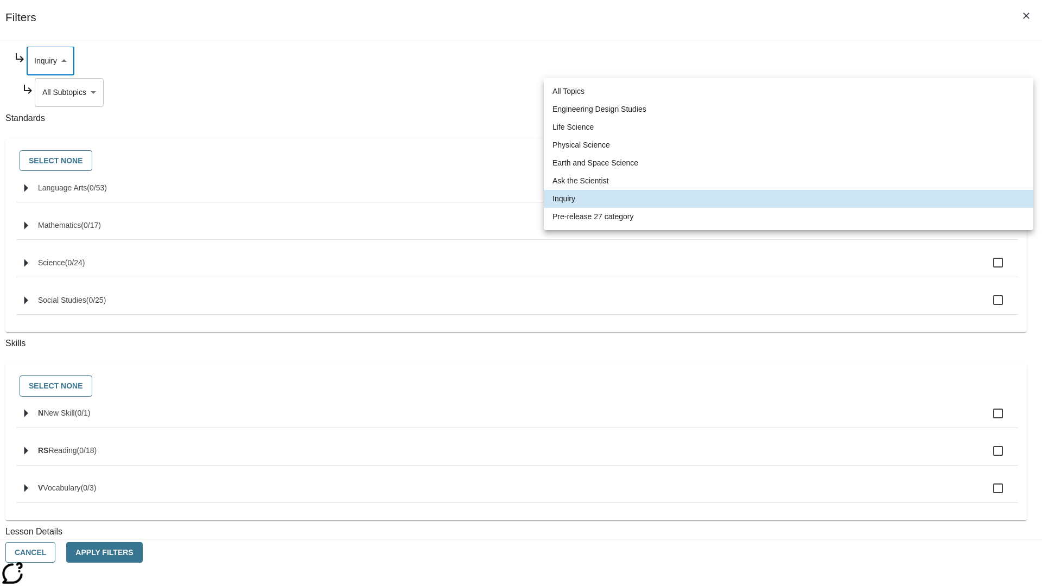
type input "271"
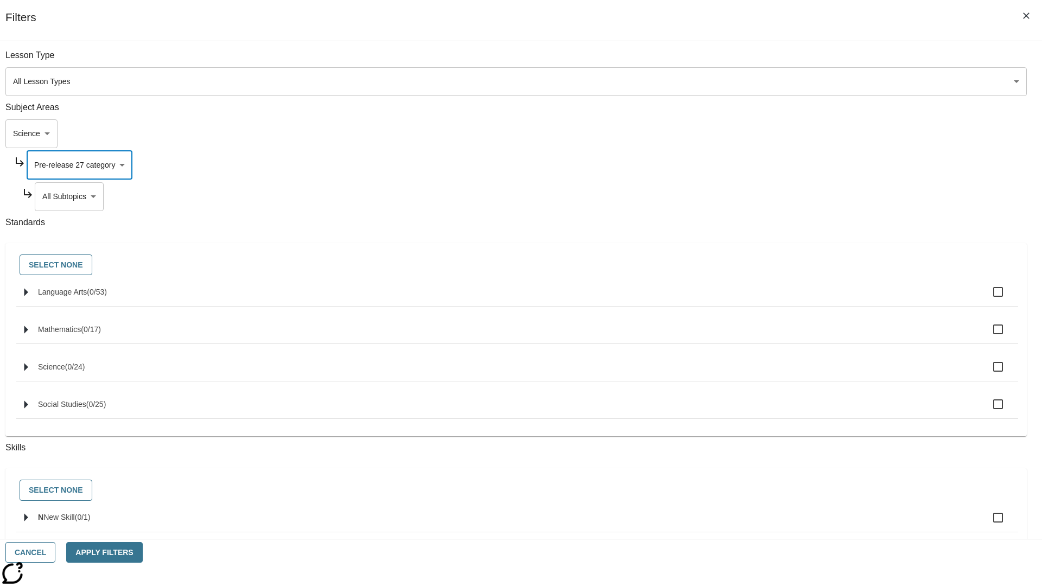
click at [795, 61] on body "Skip to main content NJ Edition EN Grade 3 2025 Auto Grade 3 Search 0 Tauto Das…" at bounding box center [520, 336] width 1033 height 598
click at [781, 133] on body "Skip to main content NJ Edition EN Grade 3 2025 Auto Grade 3 Search 0 Tauto Das…" at bounding box center [520, 336] width 1033 height 598
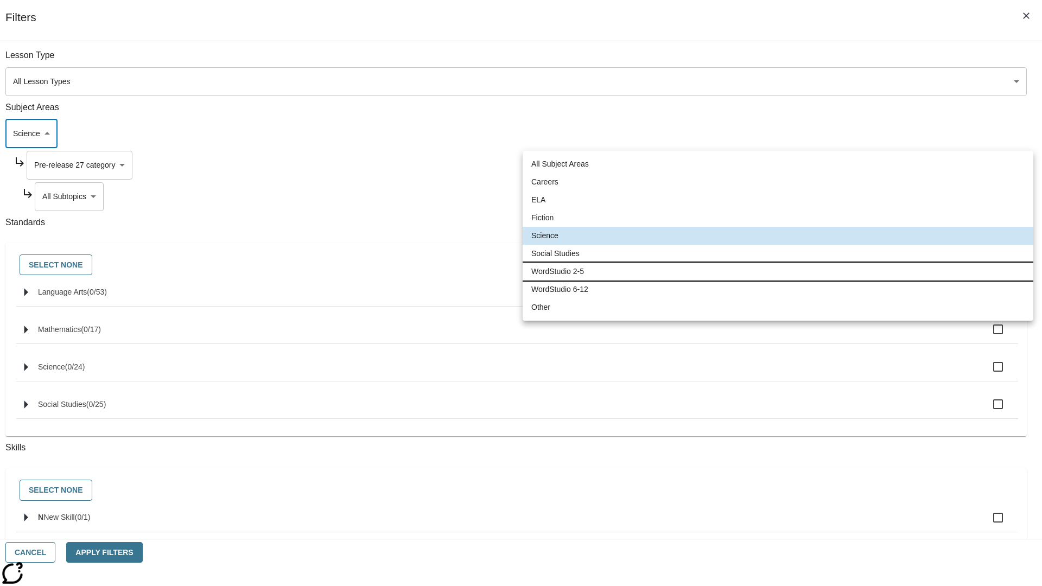
click at [777, 271] on li "WordStudio 2-5" at bounding box center [777, 272] width 511 height 18
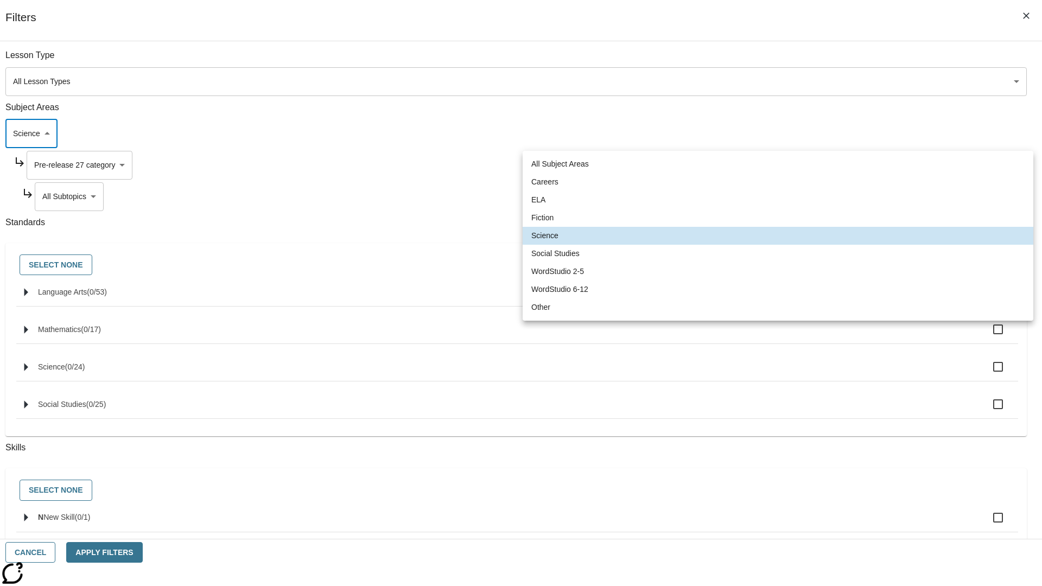
type input "6"
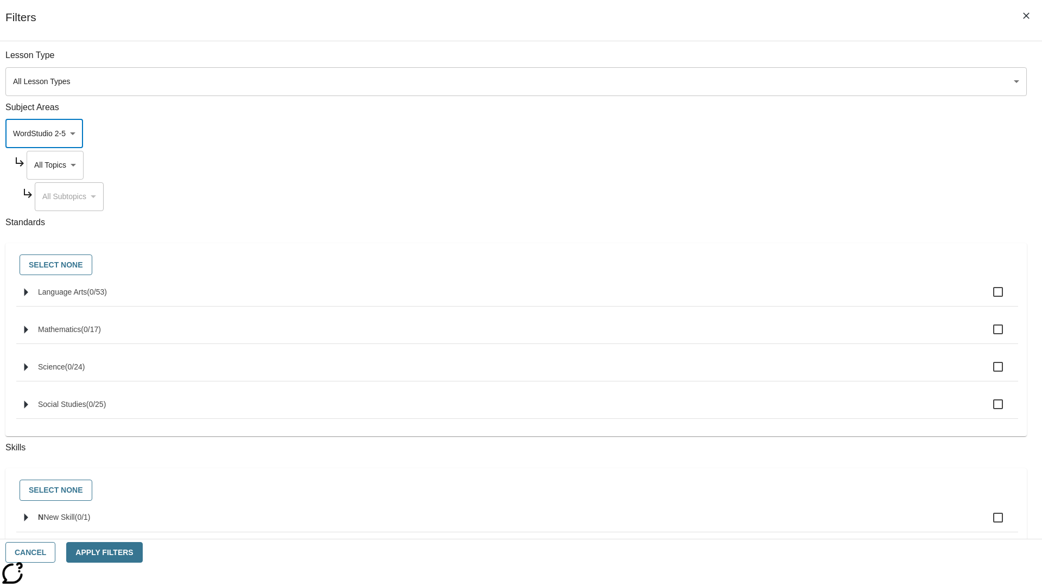
click at [792, 165] on body "Skip to main content NJ Edition EN Grade 3 2025 Auto Grade 3 Search 0 Tauto Das…" at bounding box center [520, 336] width 1033 height 598
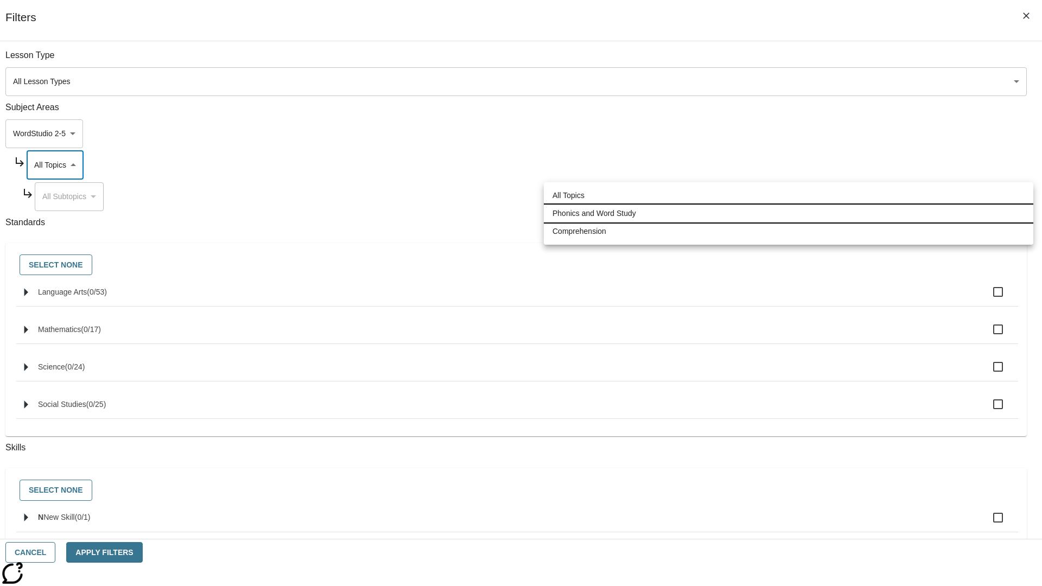
click at [788, 213] on li "Phonics and Word Study" at bounding box center [788, 214] width 489 height 18
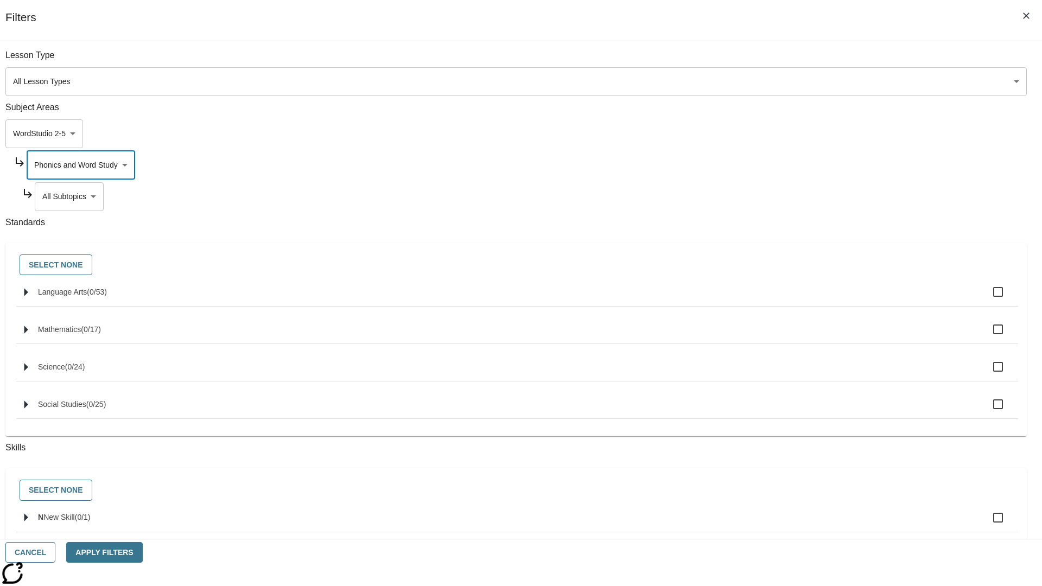
click at [795, 61] on body "Skip to main content NJ Edition EN Grade 3 2025 Auto Grade 3 Search 0 Tauto Das…" at bounding box center [520, 336] width 1033 height 598
click at [791, 165] on body "Skip to main content NJ Edition EN Grade 3 2025 Auto Grade 3 Search 0 Tauto Das…" at bounding box center [520, 336] width 1033 height 598
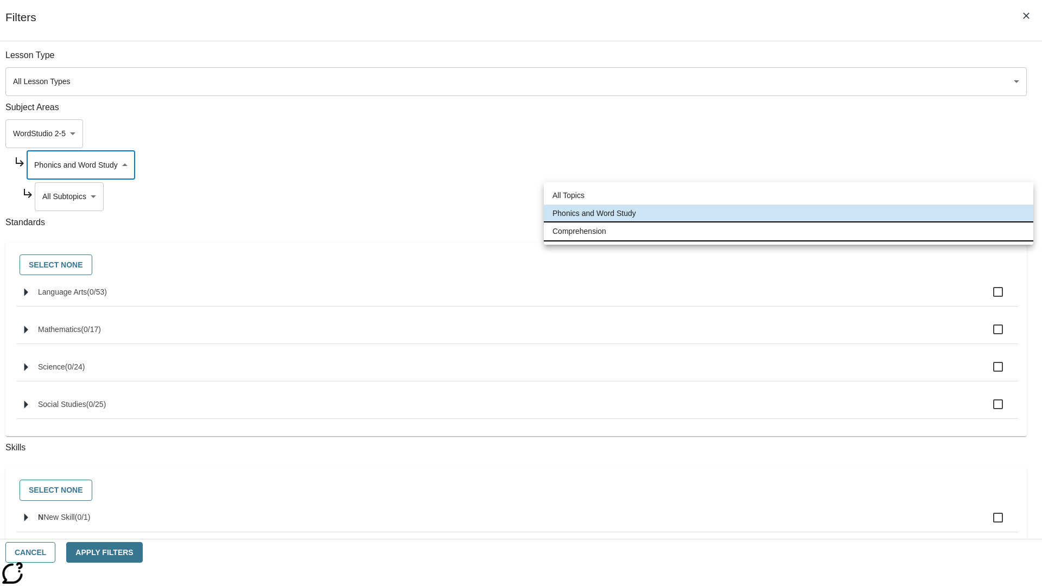
click at [788, 231] on li "Comprehension" at bounding box center [788, 231] width 489 height 18
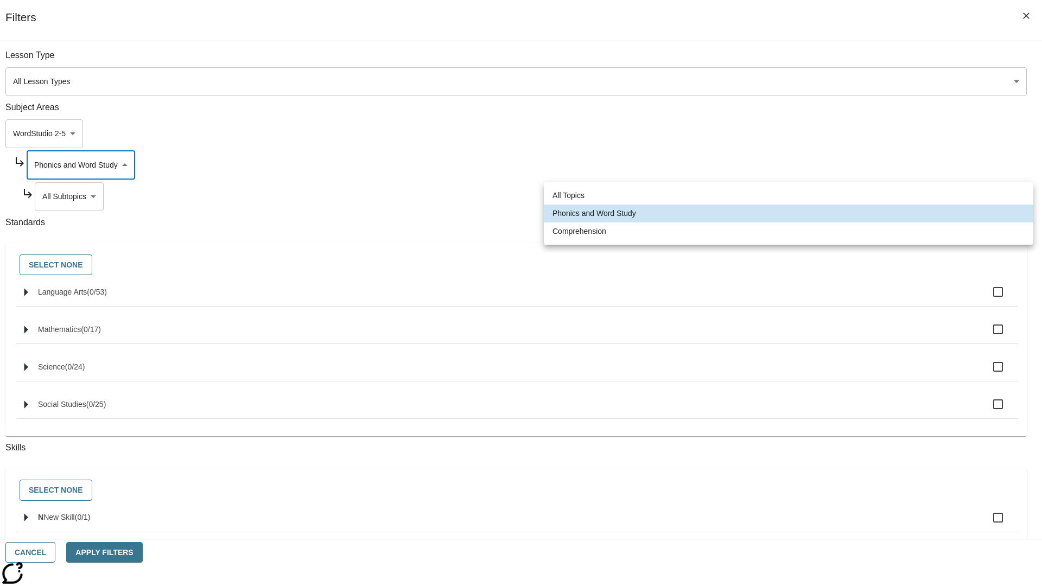
type input "252"
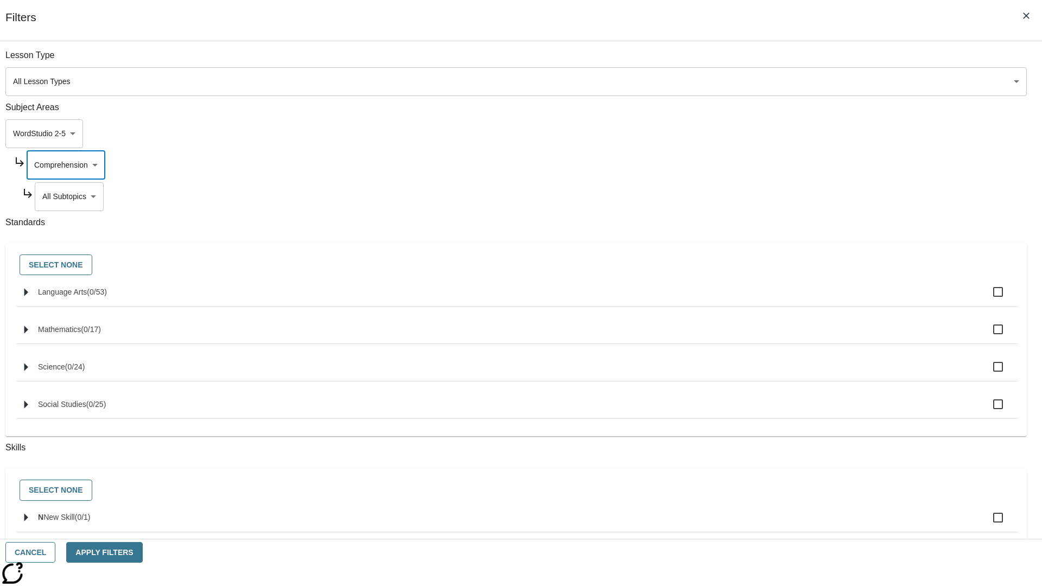
click at [796, 196] on body "Skip to main content NJ Edition EN Grade 3 2025 Auto Grade 3 Search 0 Tauto Das…" at bounding box center [520, 336] width 1033 height 598
click at [55, 552] on button "Cancel" at bounding box center [30, 552] width 50 height 21
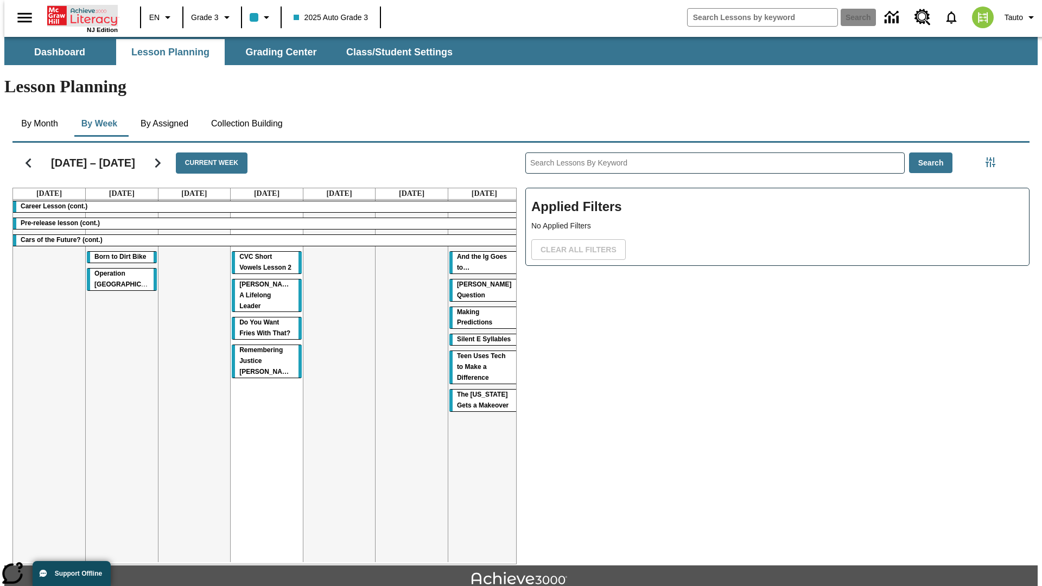
click at [78, 15] on icon "Home" at bounding box center [83, 16] width 72 height 22
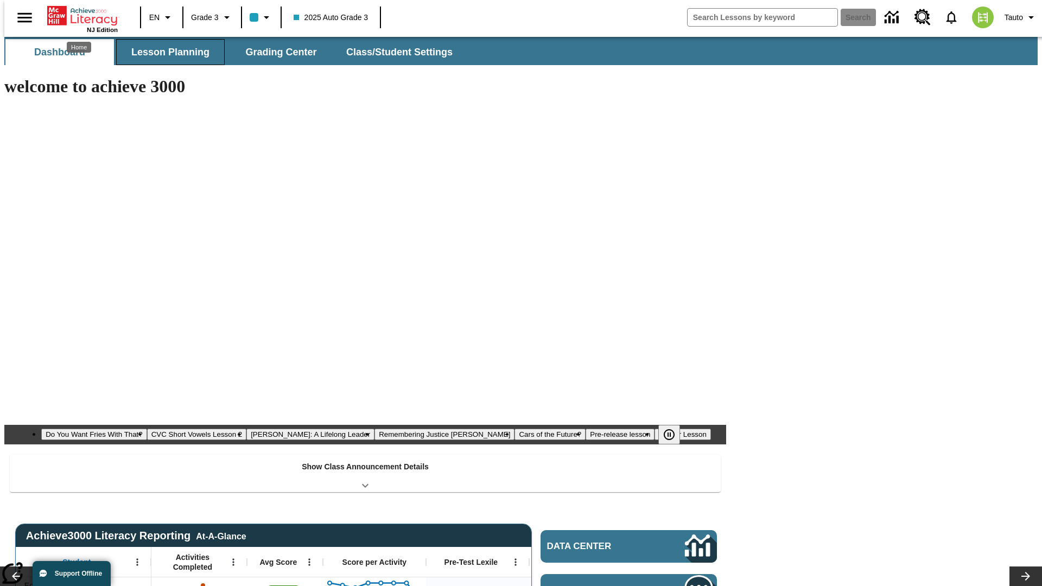
click at [166, 52] on span "Lesson Planning" at bounding box center [170, 52] width 78 height 12
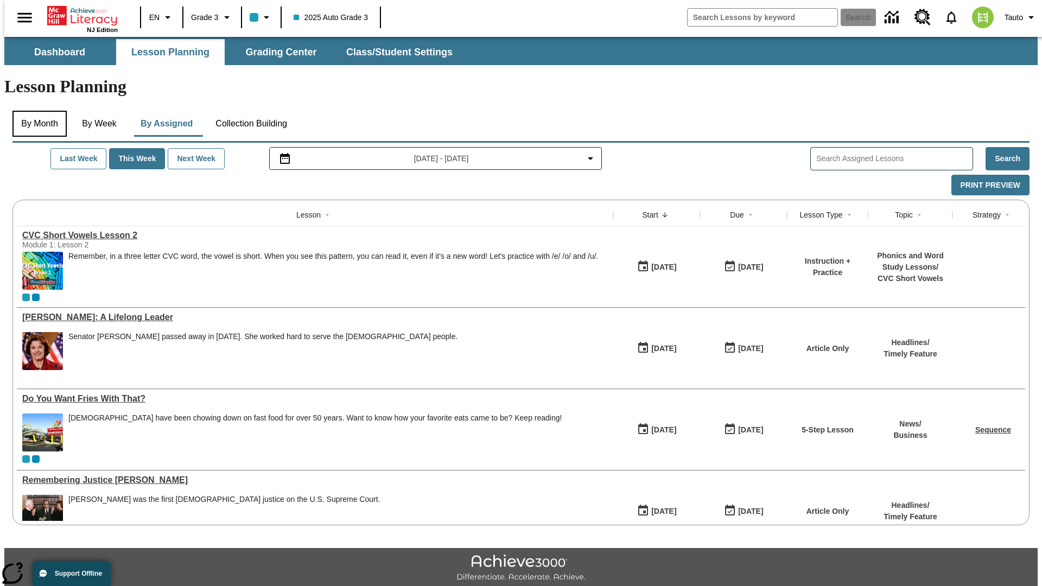
click at [36, 111] on button "By Month" at bounding box center [39, 124] width 54 height 26
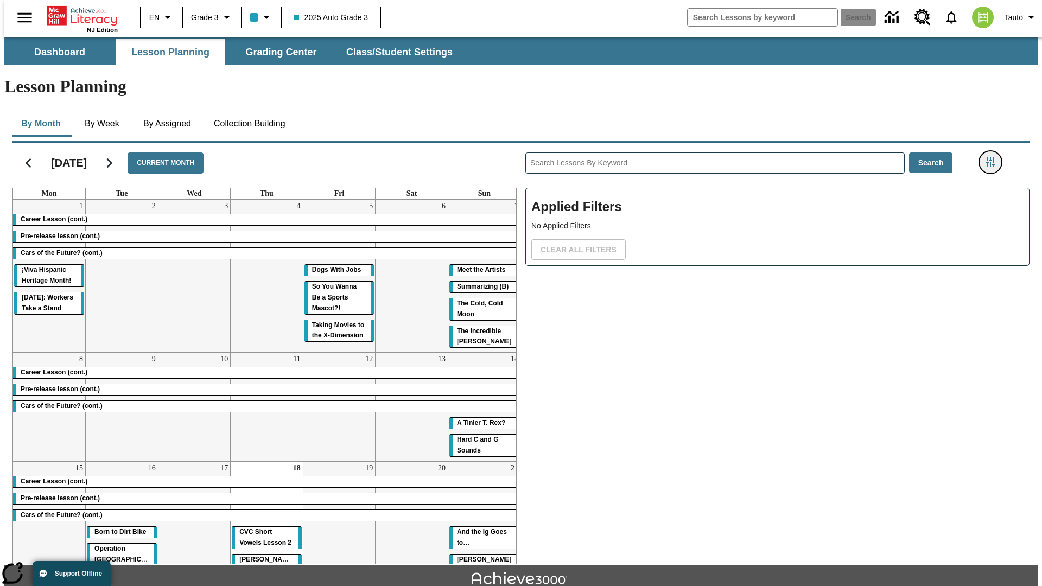
click at [993, 157] on icon "Filters Side menu" at bounding box center [990, 162] width 10 height 10
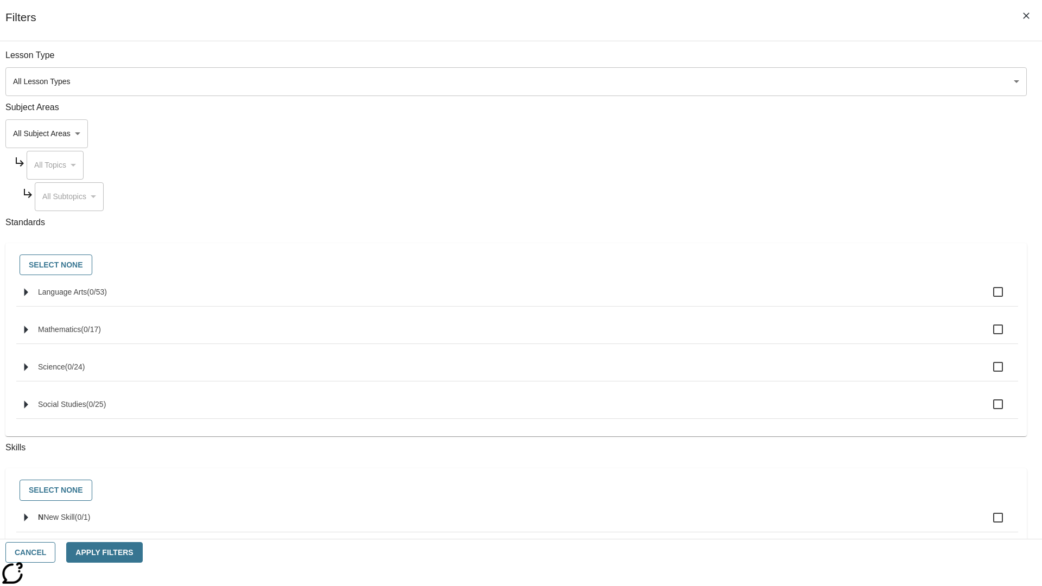
click at [781, 133] on body "Skip to main content [GEOGRAPHIC_DATA] Edition EN Grade 3 2025 Auto Grade 3 Sea…" at bounding box center [520, 336] width 1033 height 598
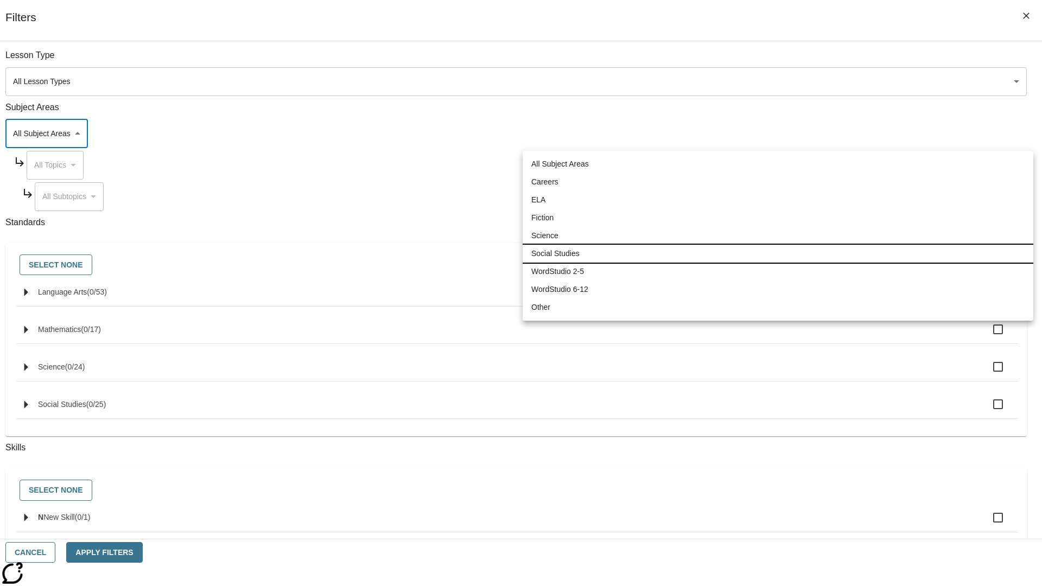
click at [777, 253] on li "Social Studies" at bounding box center [777, 254] width 511 height 18
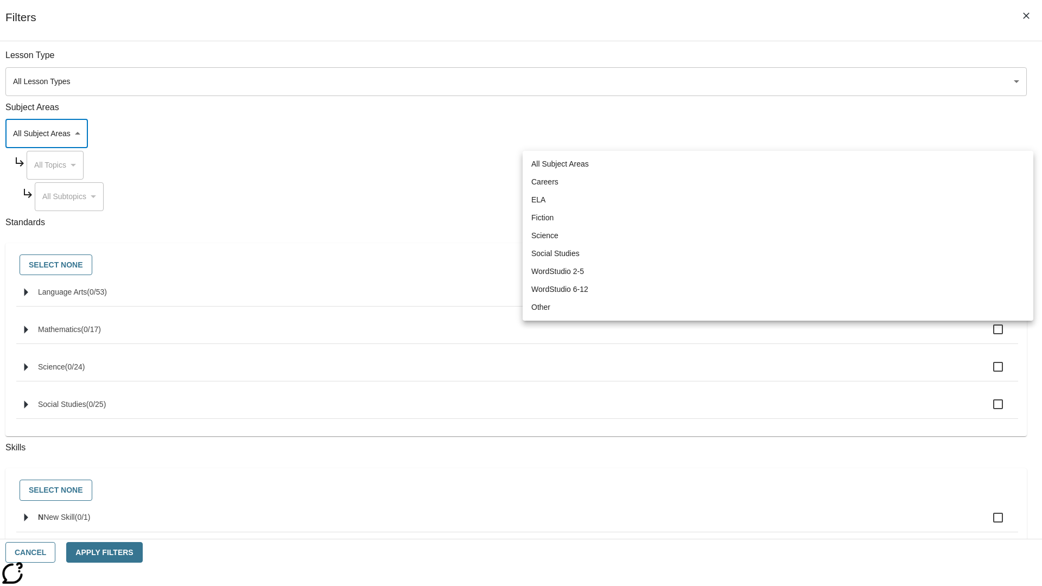
type input "3"
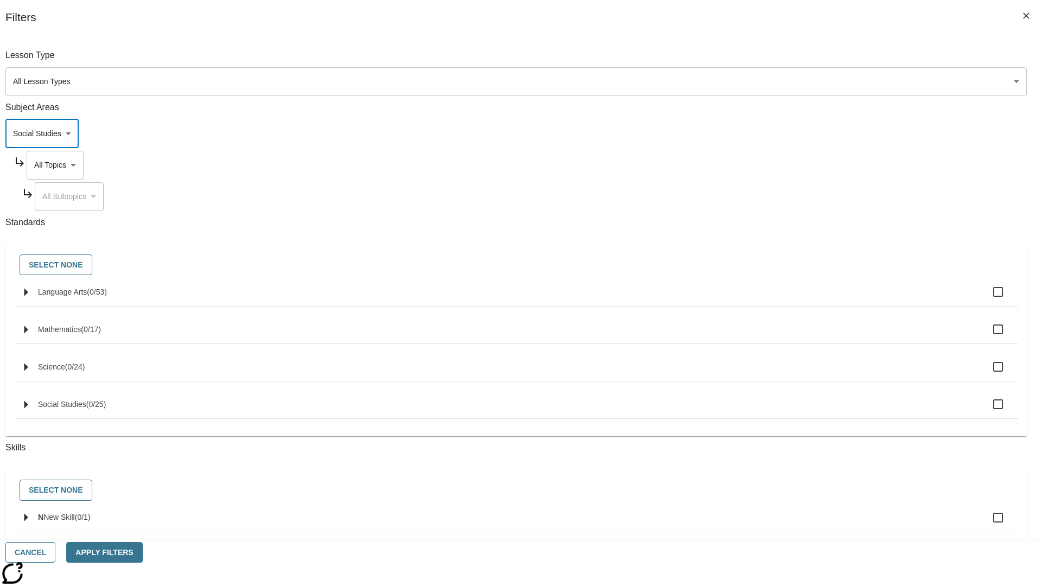
click at [791, 61] on body "Skip to main content [GEOGRAPHIC_DATA] Edition EN Grade 3 2025 Auto Grade 3 Sea…" at bounding box center [520, 336] width 1033 height 598
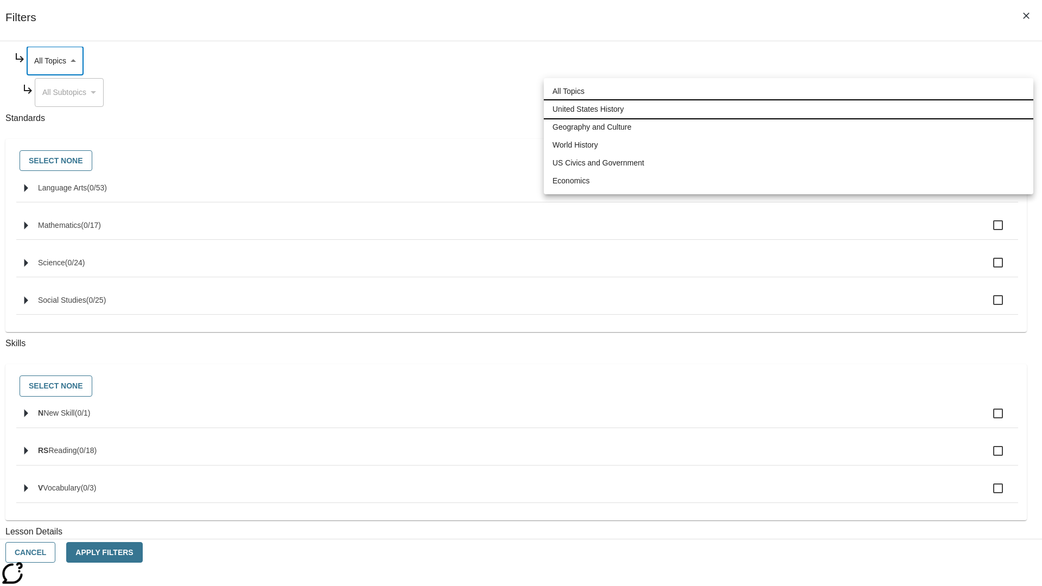
click at [788, 109] on li "United States History" at bounding box center [788, 109] width 489 height 18
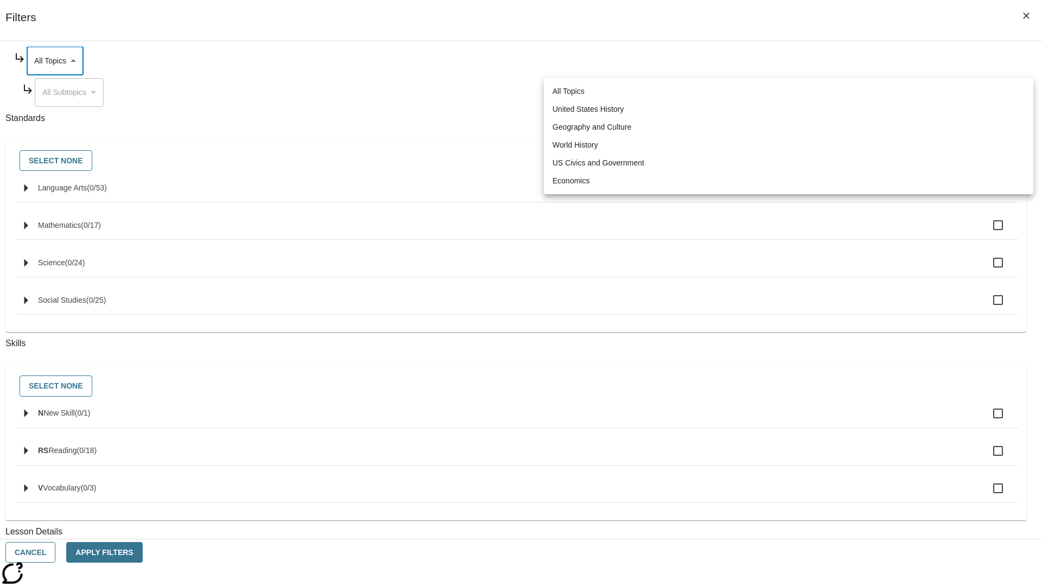
type input "184"
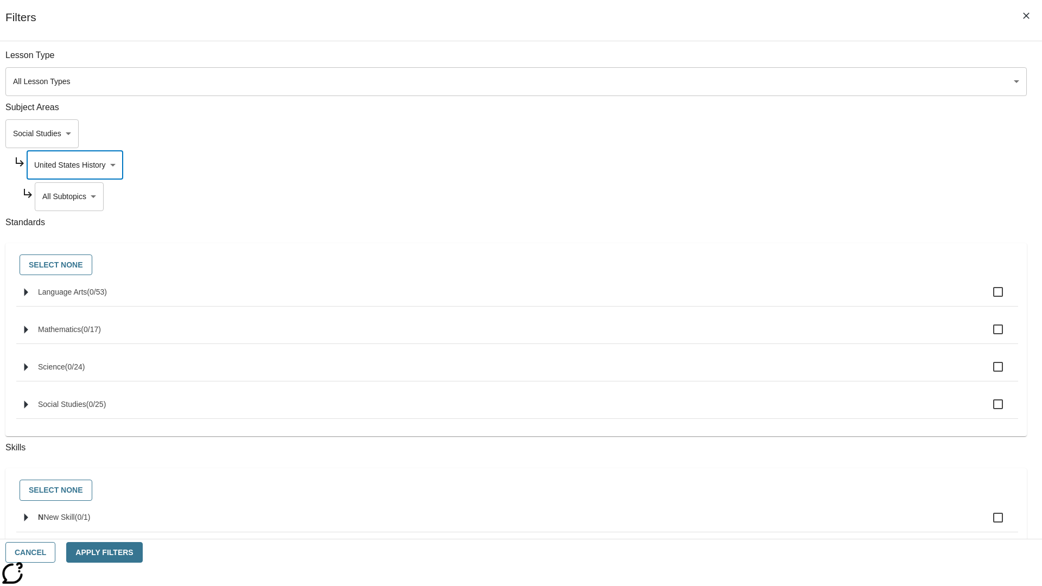
click at [795, 61] on body "Skip to main content [GEOGRAPHIC_DATA] Edition EN Grade 3 2025 Auto Grade 3 Sea…" at bounding box center [520, 336] width 1033 height 598
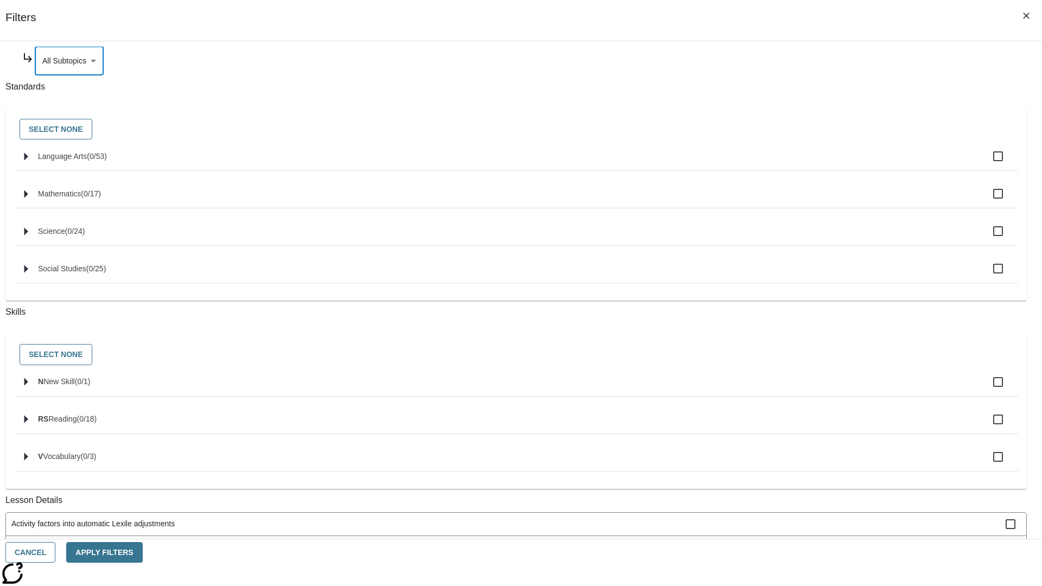
click at [792, 165] on body "Skip to main content [GEOGRAPHIC_DATA] Edition EN Grade 3 2025 Auto Grade 3 Sea…" at bounding box center [520, 336] width 1033 height 598
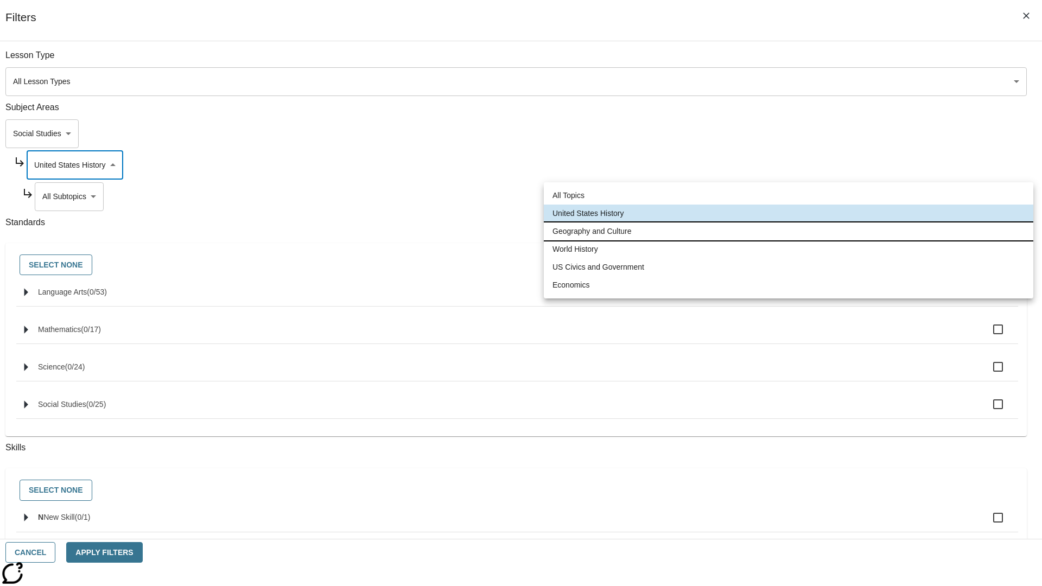
click at [788, 231] on li "Geography and Culture" at bounding box center [788, 231] width 489 height 18
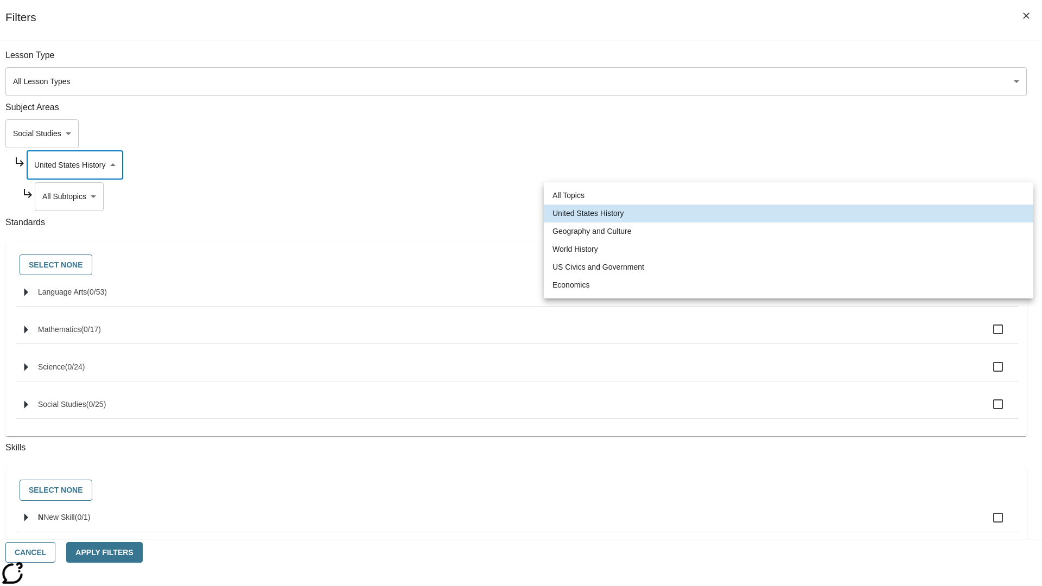
type input "186"
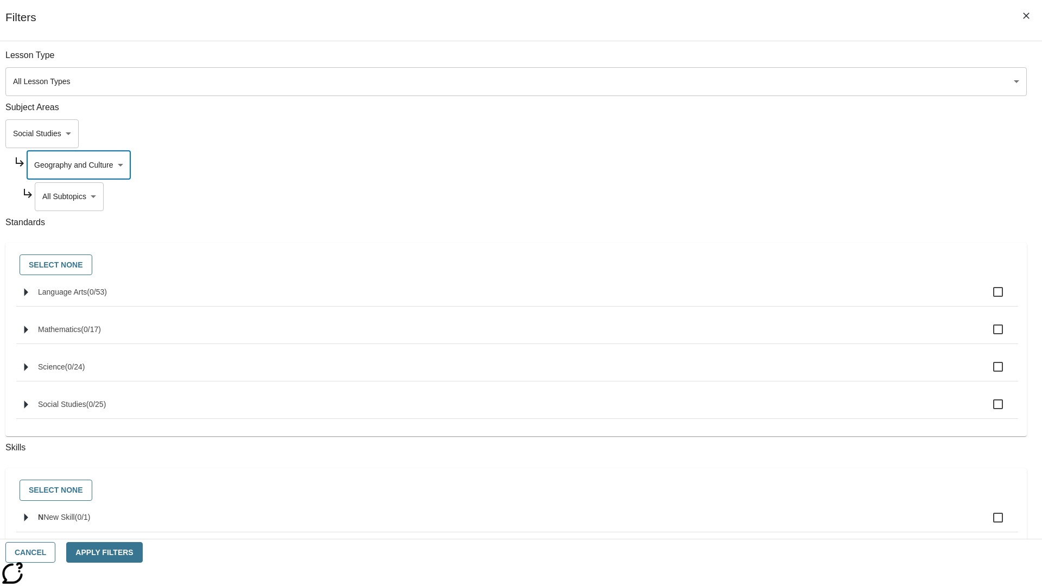
click at [795, 61] on body "Skip to main content [GEOGRAPHIC_DATA] Edition EN Grade 3 2025 Auto Grade 3 Sea…" at bounding box center [520, 336] width 1033 height 598
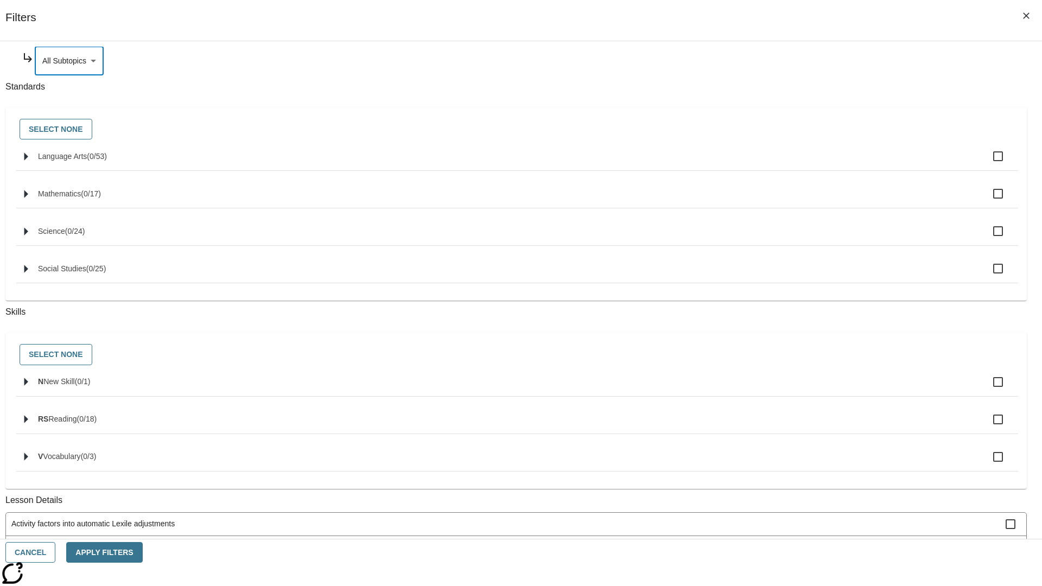
click at [792, 165] on body "Skip to main content [GEOGRAPHIC_DATA] Edition EN Grade 3 2025 Auto Grade 3 Sea…" at bounding box center [520, 336] width 1033 height 598
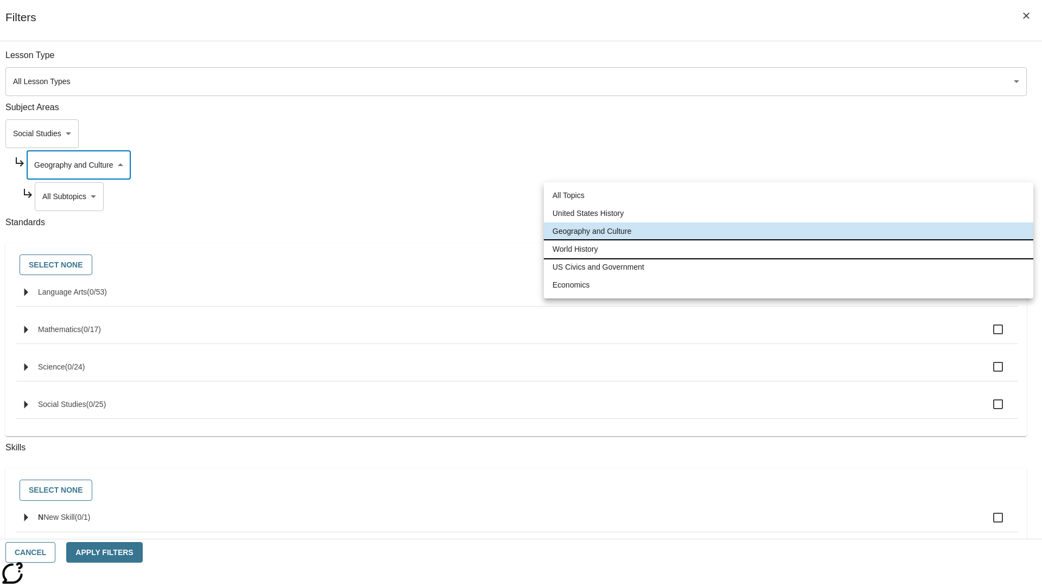
click at [788, 249] on li "World History" at bounding box center [788, 249] width 489 height 18
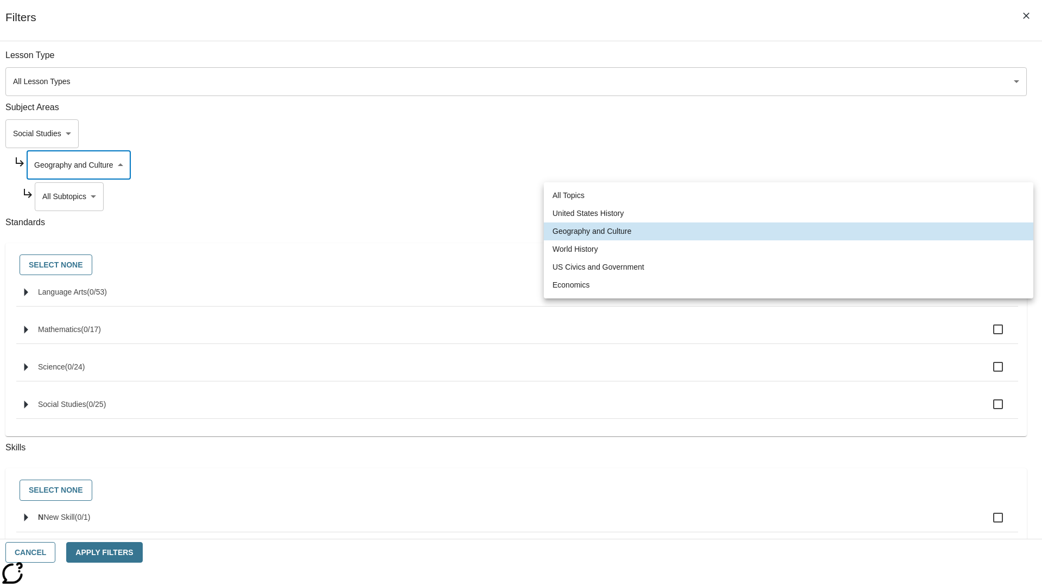
type input "193"
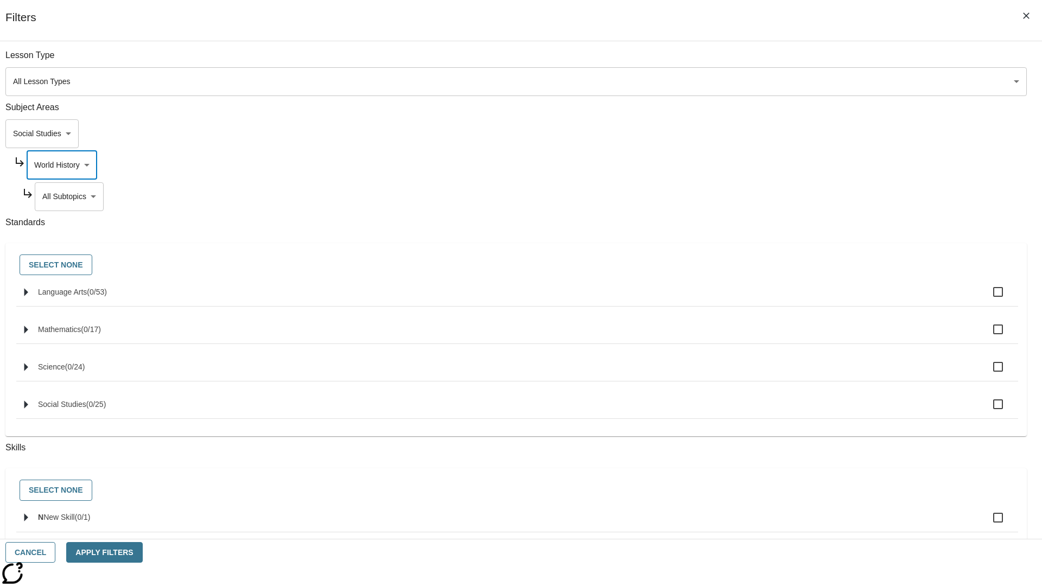
click at [795, 196] on body "Skip to main content [GEOGRAPHIC_DATA] Edition EN Grade 3 2025 Auto Grade 3 Sea…" at bounding box center [520, 336] width 1033 height 598
click at [792, 165] on body "Skip to main content [GEOGRAPHIC_DATA] Edition EN Grade 3 2025 Auto Grade 3 Sea…" at bounding box center [520, 336] width 1033 height 598
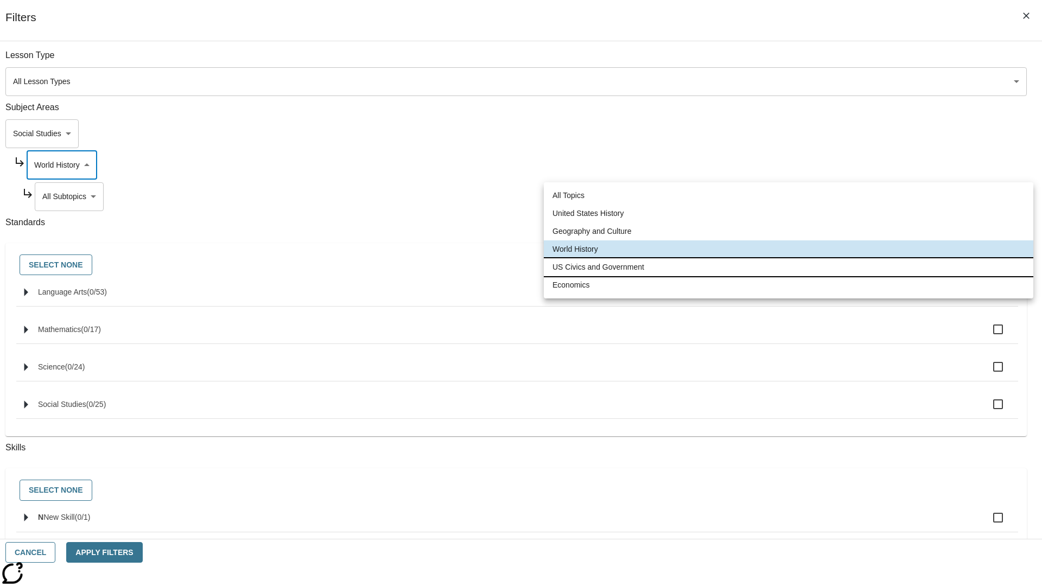
click at [788, 267] on li "US Civics and Government" at bounding box center [788, 267] width 489 height 18
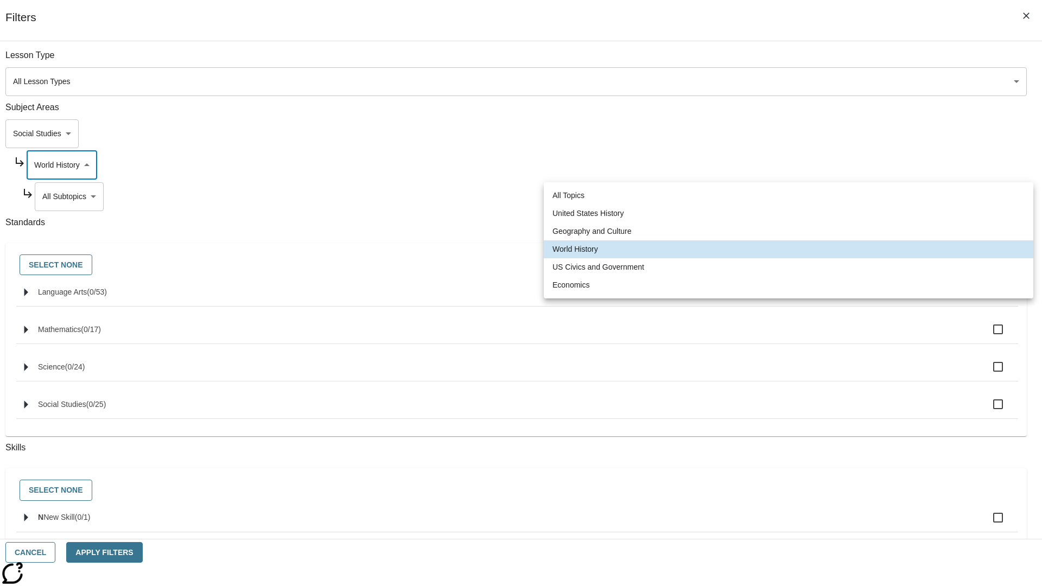
type input "194"
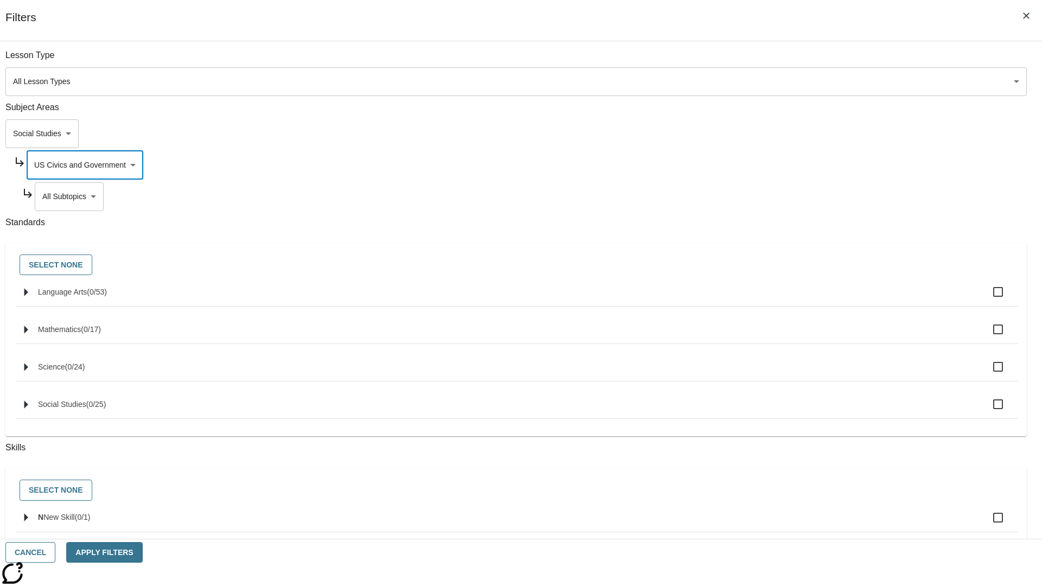
click at [795, 61] on body "Skip to main content [GEOGRAPHIC_DATA] Edition EN Grade 3 2025 Auto Grade 3 Sea…" at bounding box center [520, 336] width 1033 height 598
click at [791, 165] on body "Skip to main content [GEOGRAPHIC_DATA] Edition EN Grade 3 2025 Auto Grade 3 Sea…" at bounding box center [520, 336] width 1033 height 598
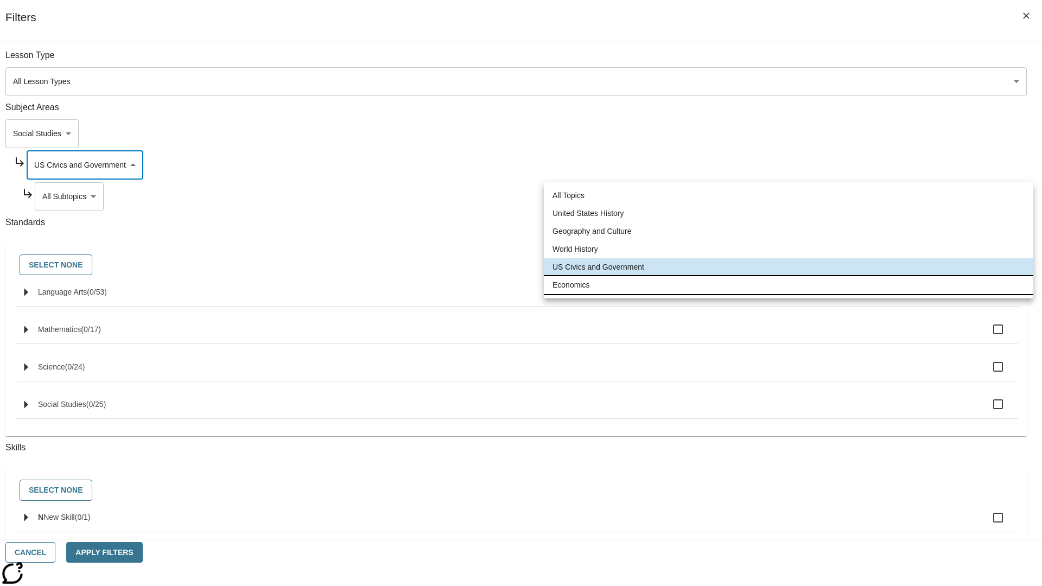
click at [788, 285] on li "Economics" at bounding box center [788, 285] width 489 height 18
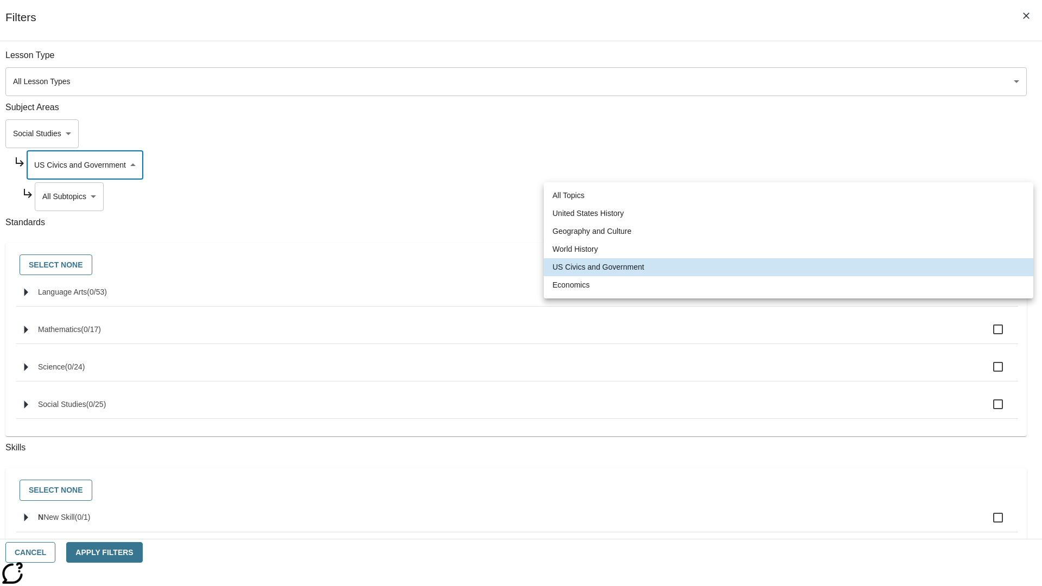
type input "195"
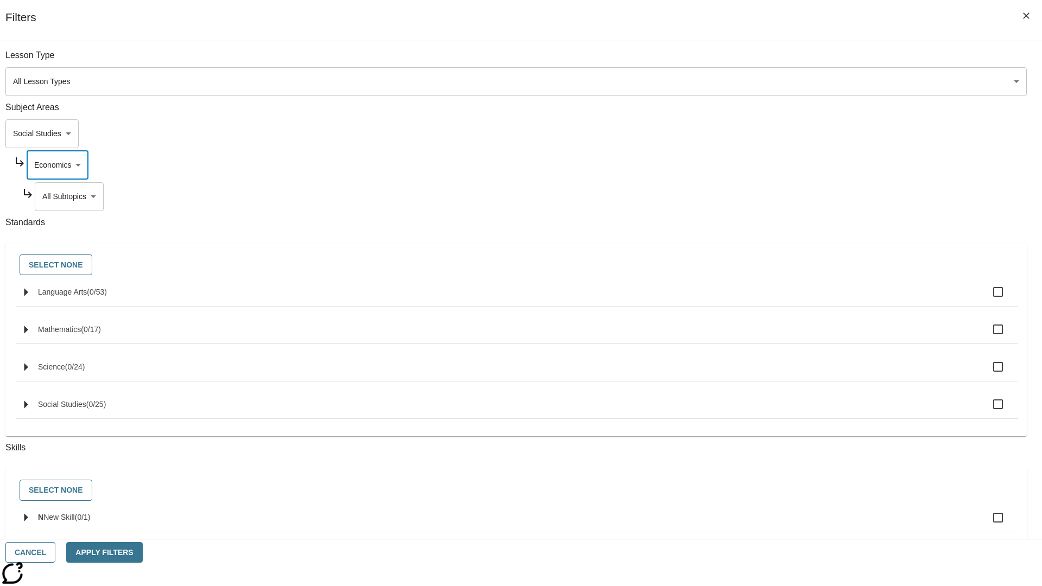
click at [795, 196] on body "Skip to main content [GEOGRAPHIC_DATA] Edition EN Grade 3 2025 Auto Grade 3 Sea…" at bounding box center [520, 336] width 1033 height 598
click at [781, 133] on body "Skip to main content [GEOGRAPHIC_DATA] Edition EN Grade 3 2025 Auto Grade 3 Sea…" at bounding box center [520, 336] width 1033 height 598
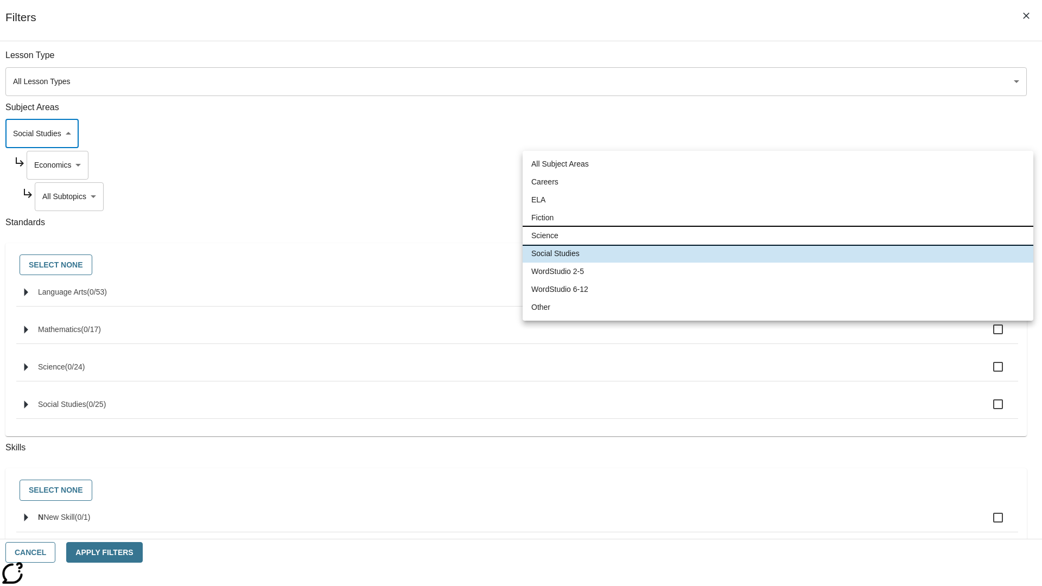
click at [777, 235] on li "Science" at bounding box center [777, 236] width 511 height 18
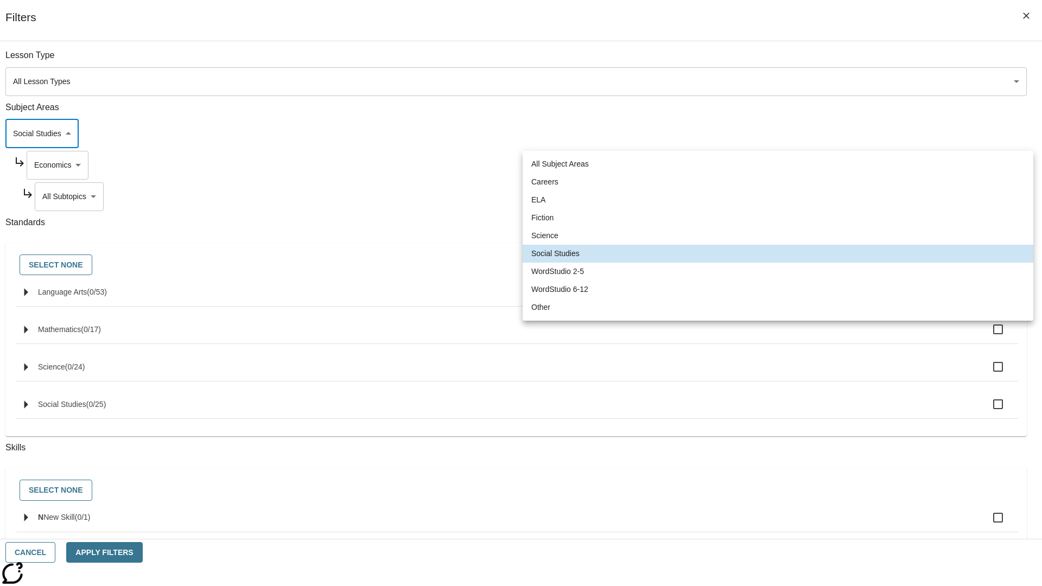
type input "2"
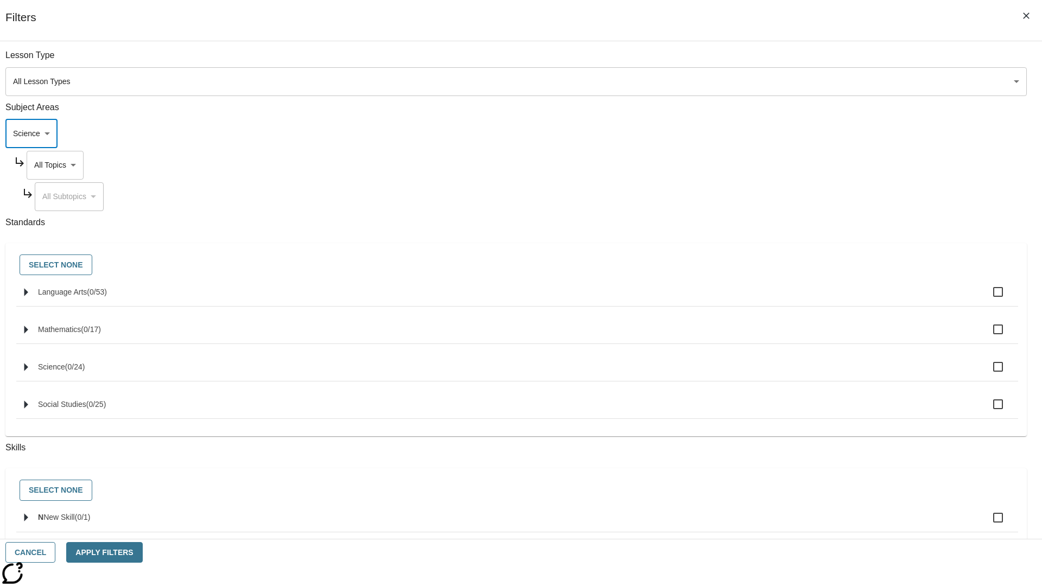
click at [791, 165] on body "Skip to main content [GEOGRAPHIC_DATA] Edition EN Grade 3 2025 Auto Grade 3 Sea…" at bounding box center [520, 336] width 1033 height 598
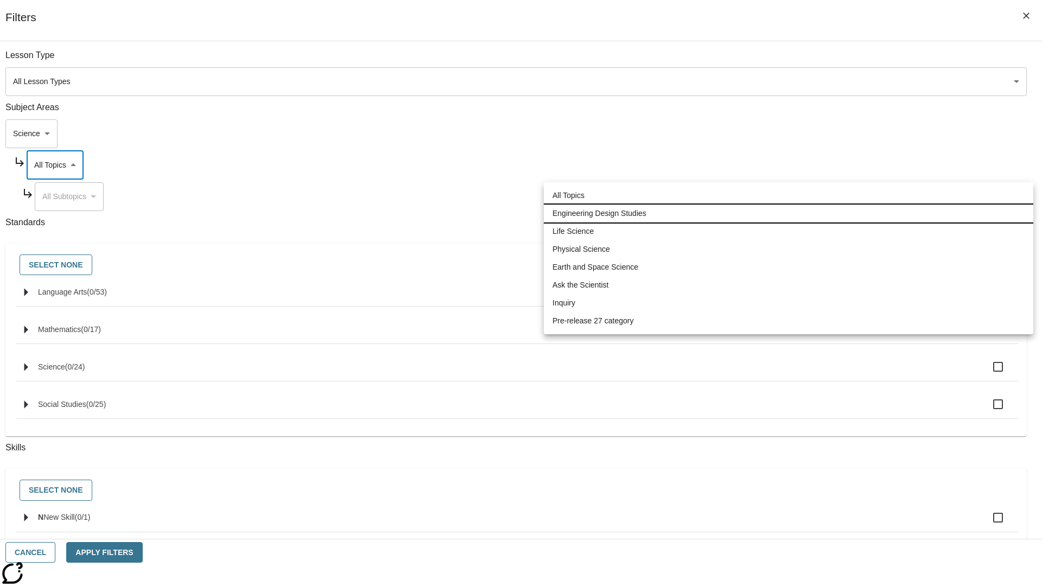
click at [788, 213] on li "Engineering Design Studies" at bounding box center [788, 214] width 489 height 18
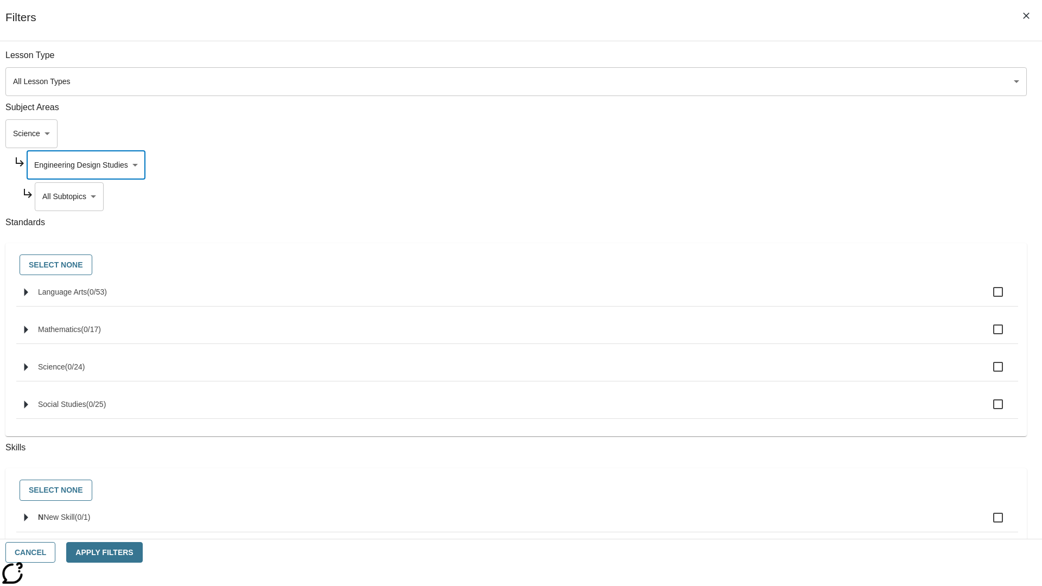
type input "187"
click at [795, 196] on body "Skip to main content [GEOGRAPHIC_DATA] Edition EN Grade 3 2025 Auto Grade 3 Sea…" at bounding box center [520, 336] width 1033 height 598
click at [791, 165] on body "Skip to main content [GEOGRAPHIC_DATA] Edition EN Grade 3 2025 Auto Grade 3 Sea…" at bounding box center [520, 336] width 1033 height 598
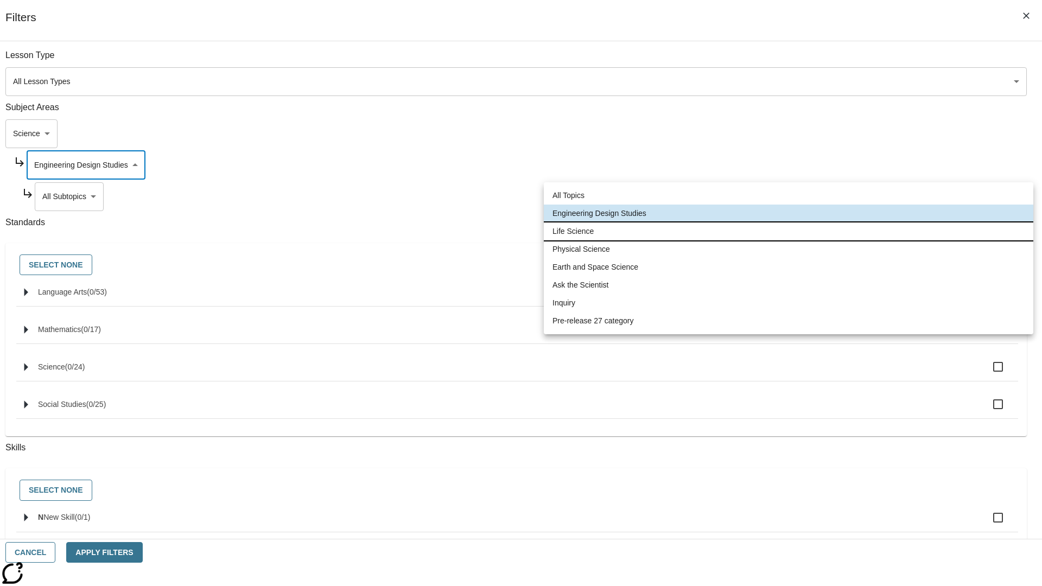
click at [788, 231] on li "Life Science" at bounding box center [788, 231] width 489 height 18
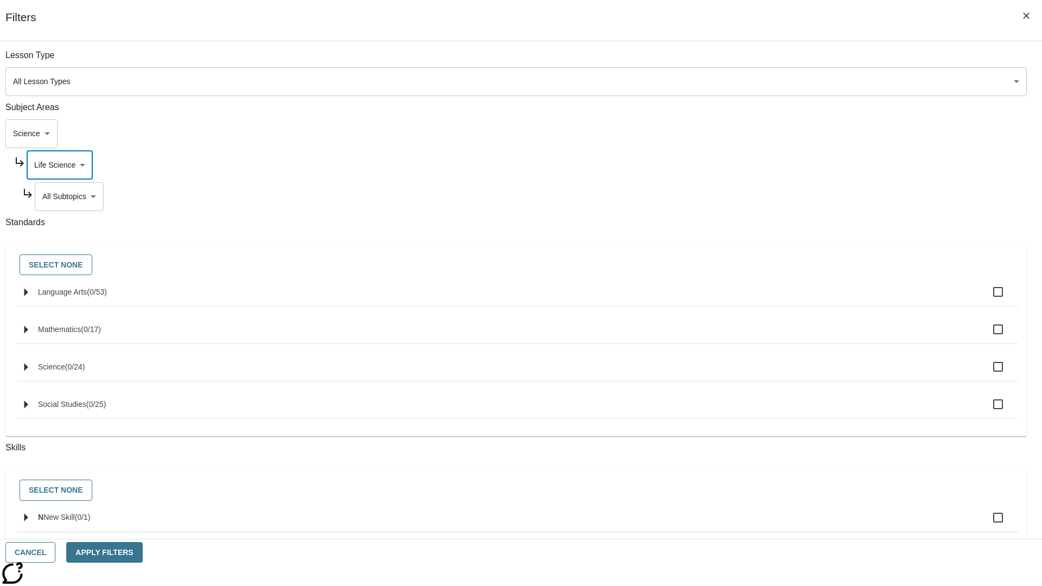
click at [795, 196] on body "Skip to main content [GEOGRAPHIC_DATA] Edition EN Grade 3 2025 Auto Grade 3 Sea…" at bounding box center [520, 336] width 1033 height 598
click at [791, 165] on body "Skip to main content [GEOGRAPHIC_DATA] Edition EN Grade 3 2025 Auto Grade 3 Sea…" at bounding box center [520, 336] width 1033 height 598
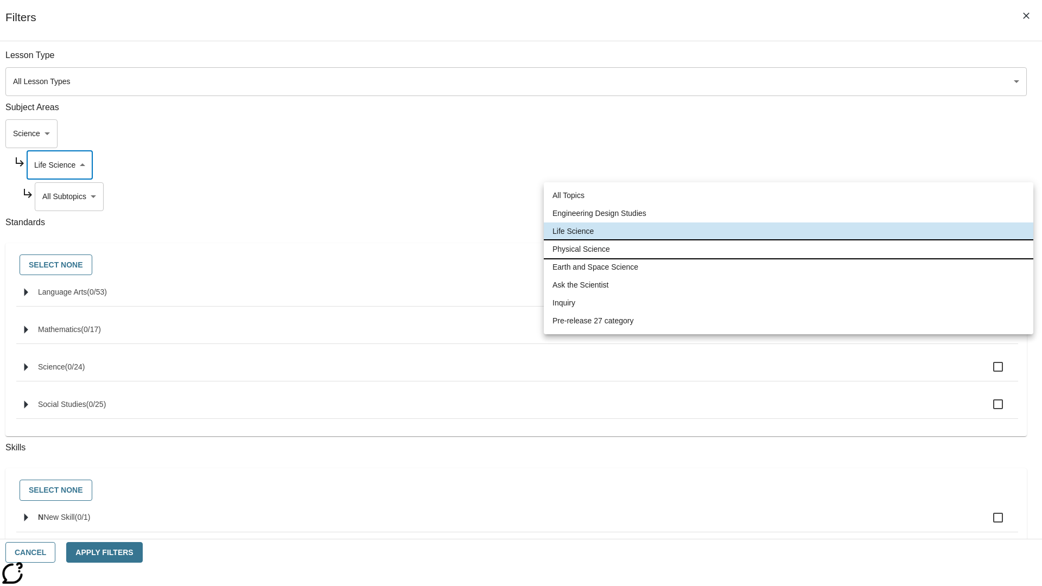
click at [788, 249] on li "Physical Science" at bounding box center [788, 249] width 489 height 18
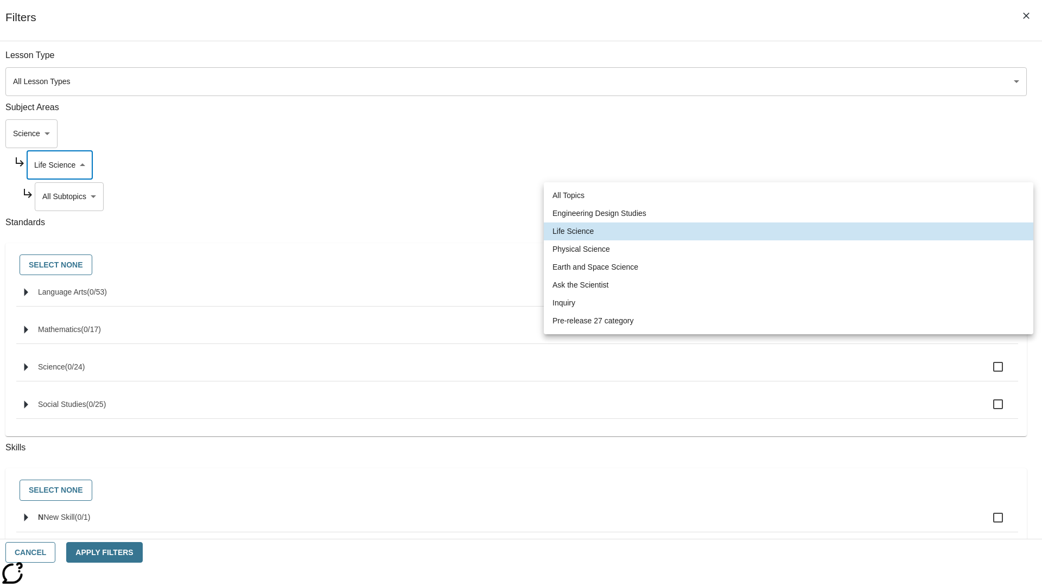
type input "190"
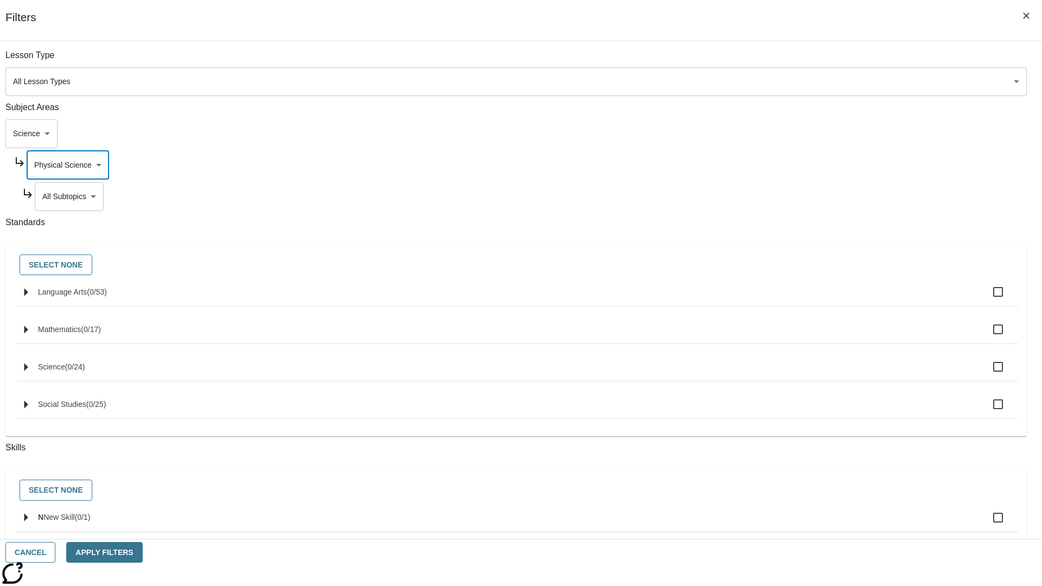
click at [795, 61] on body "Skip to main content [GEOGRAPHIC_DATA] Edition EN Grade 3 2025 Auto Grade 3 Sea…" at bounding box center [520, 336] width 1033 height 598
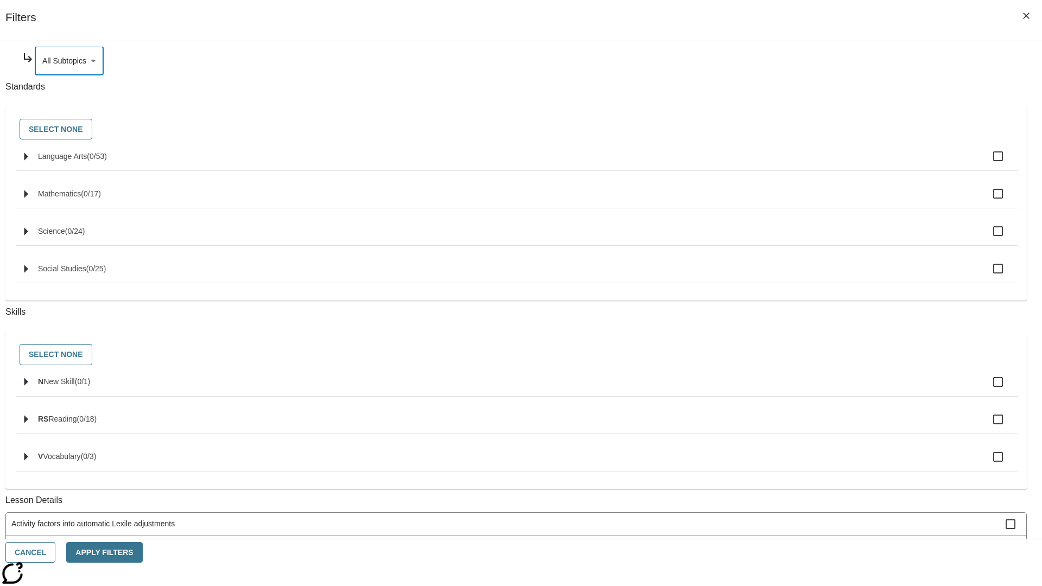
click at [792, 165] on body "Skip to main content [GEOGRAPHIC_DATA] Edition EN Grade 3 2025 Auto Grade 3 Sea…" at bounding box center [520, 336] width 1033 height 598
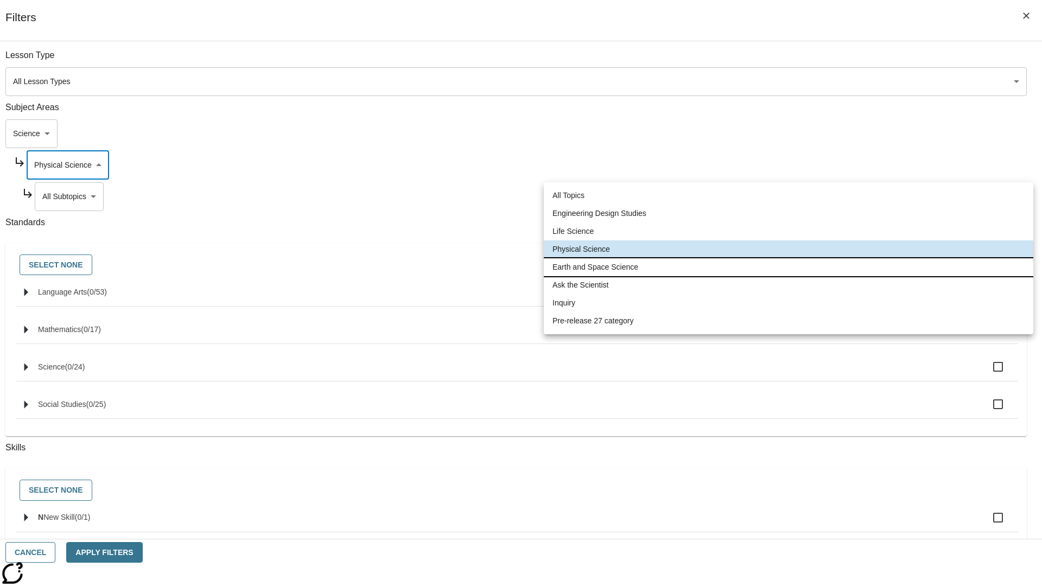
click at [788, 267] on li "Earth and Space Science" at bounding box center [788, 267] width 489 height 18
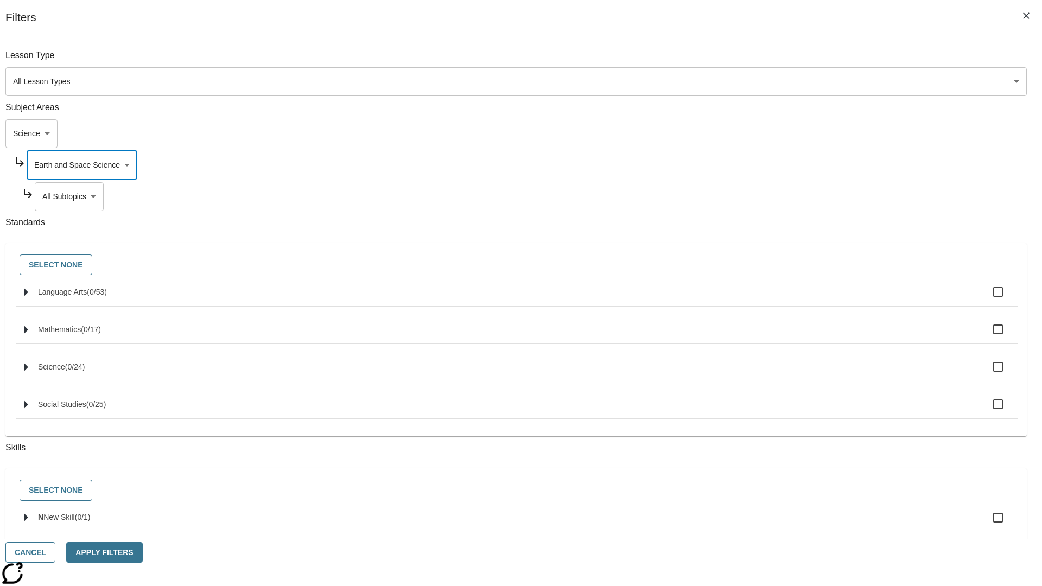
click at [795, 61] on body "Skip to main content [GEOGRAPHIC_DATA] Edition EN Grade 3 2025 Auto Grade 3 Sea…" at bounding box center [520, 336] width 1033 height 598
click at [791, 61] on body "Skip to main content [GEOGRAPHIC_DATA] Edition EN Grade 3 2025 Auto Grade 3 Sea…" at bounding box center [520, 336] width 1033 height 598
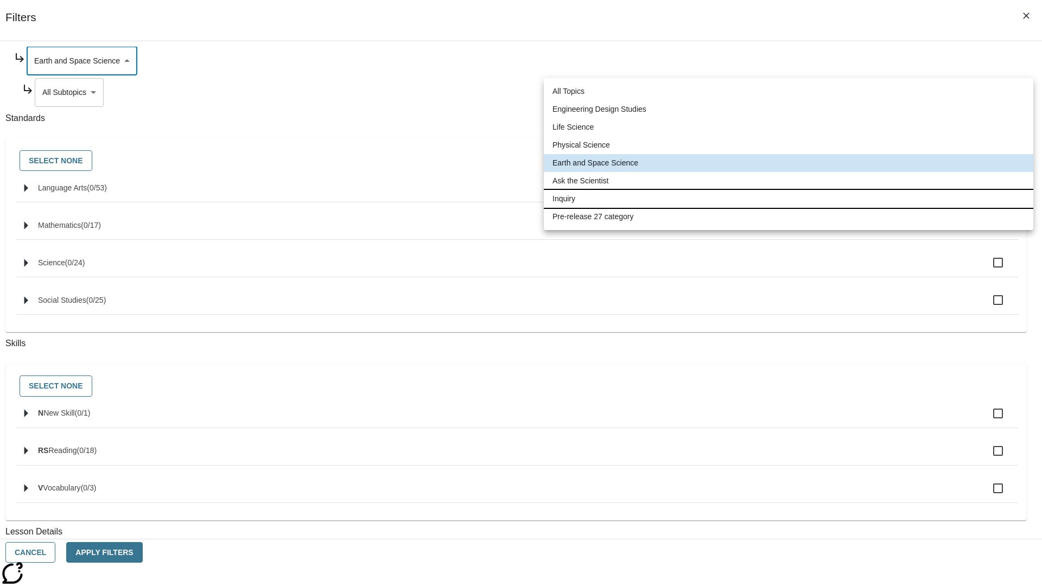
click at [788, 199] on li "Inquiry" at bounding box center [788, 199] width 489 height 18
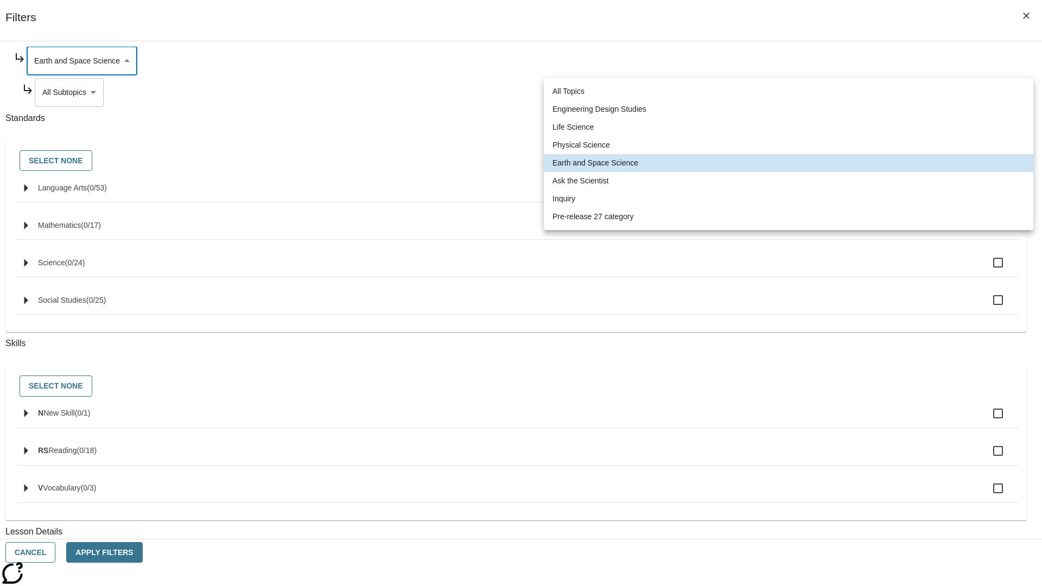
type input "251"
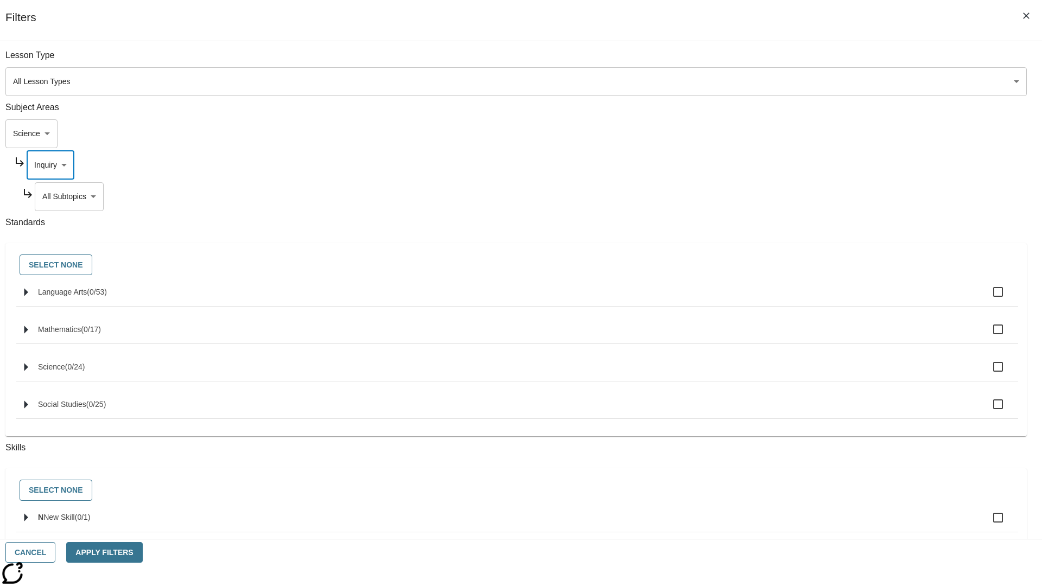
click at [795, 196] on body "Skip to main content [GEOGRAPHIC_DATA] Edition EN Grade 3 2025 Auto Grade 3 Sea…" at bounding box center [520, 336] width 1033 height 598
click at [792, 165] on body "Skip to main content [GEOGRAPHIC_DATA] Edition EN Grade 3 2025 Auto Grade 3 Sea…" at bounding box center [520, 336] width 1033 height 598
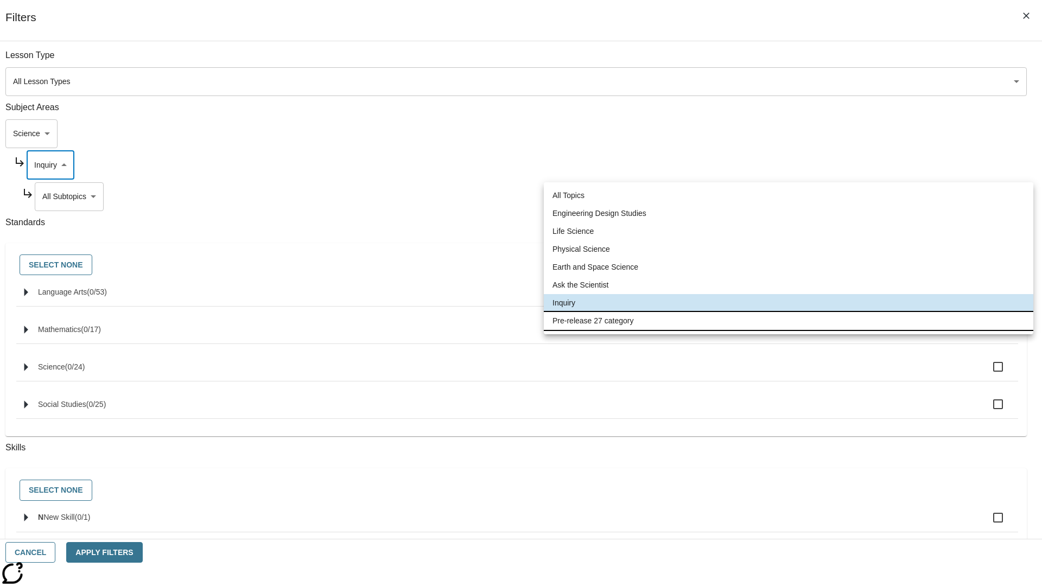
click at [788, 321] on li "Pre-release 27 category" at bounding box center [788, 321] width 489 height 18
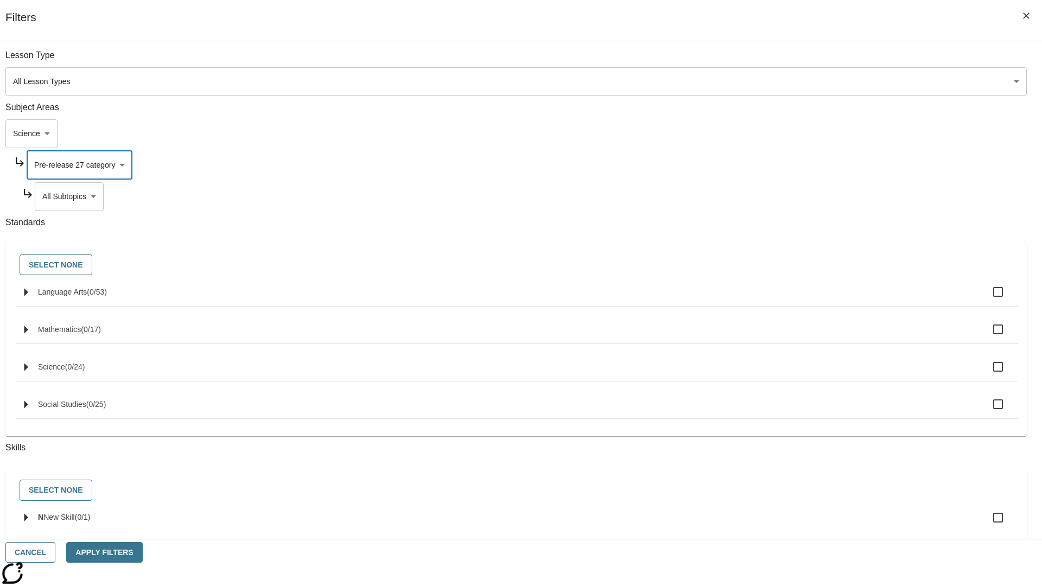
type input "271"
click at [796, 196] on body "Skip to main content [GEOGRAPHIC_DATA] Edition EN Grade 3 2025 Auto Grade 3 Sea…" at bounding box center [520, 336] width 1033 height 598
click at [781, 133] on body "Skip to main content [GEOGRAPHIC_DATA] Edition EN Grade 3 2025 Auto Grade 3 Sea…" at bounding box center [520, 336] width 1033 height 598
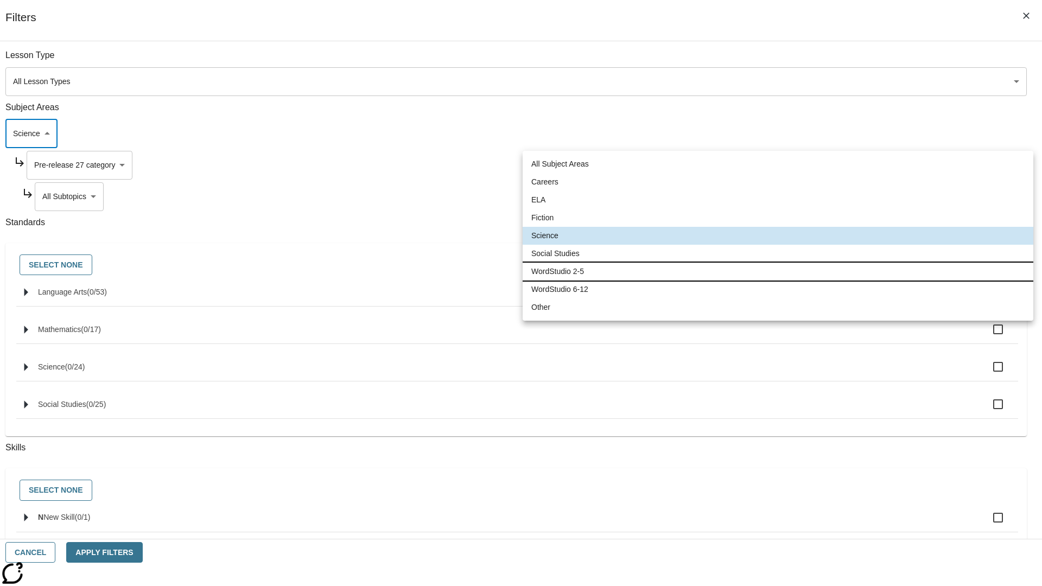
click at [777, 271] on li "WordStudio 2-5" at bounding box center [777, 272] width 511 height 18
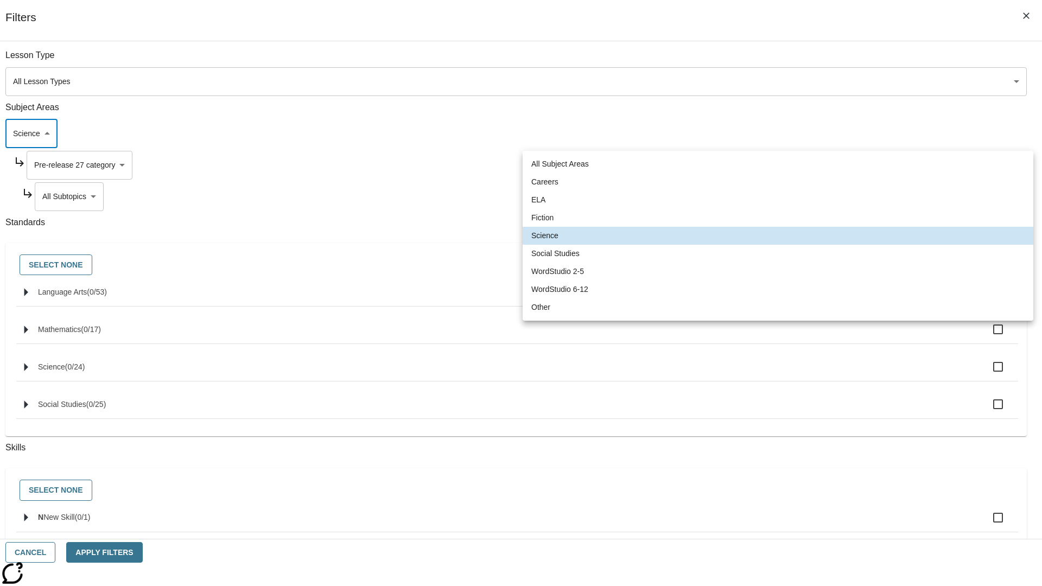
type input "6"
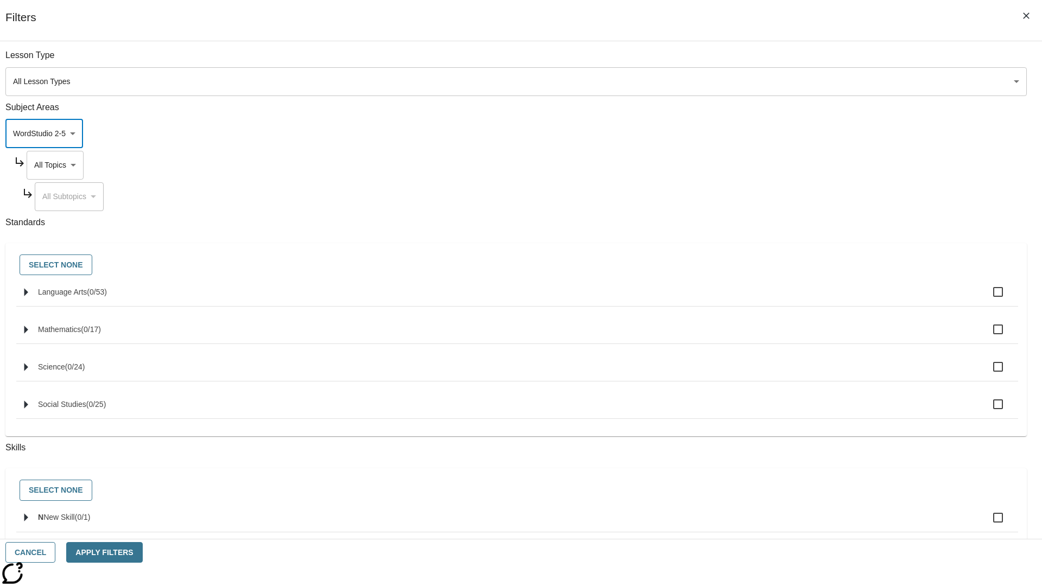
click at [791, 165] on body "Skip to main content [GEOGRAPHIC_DATA] Edition EN Grade 3 2025 Auto Grade 3 Sea…" at bounding box center [520, 336] width 1033 height 598
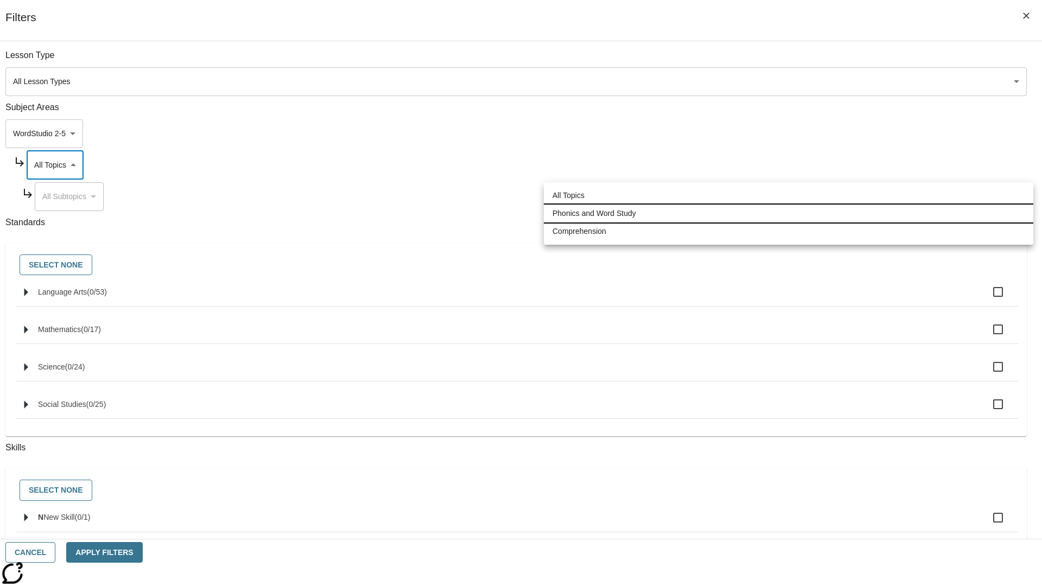
click at [788, 213] on li "Phonics and Word Study" at bounding box center [788, 214] width 489 height 18
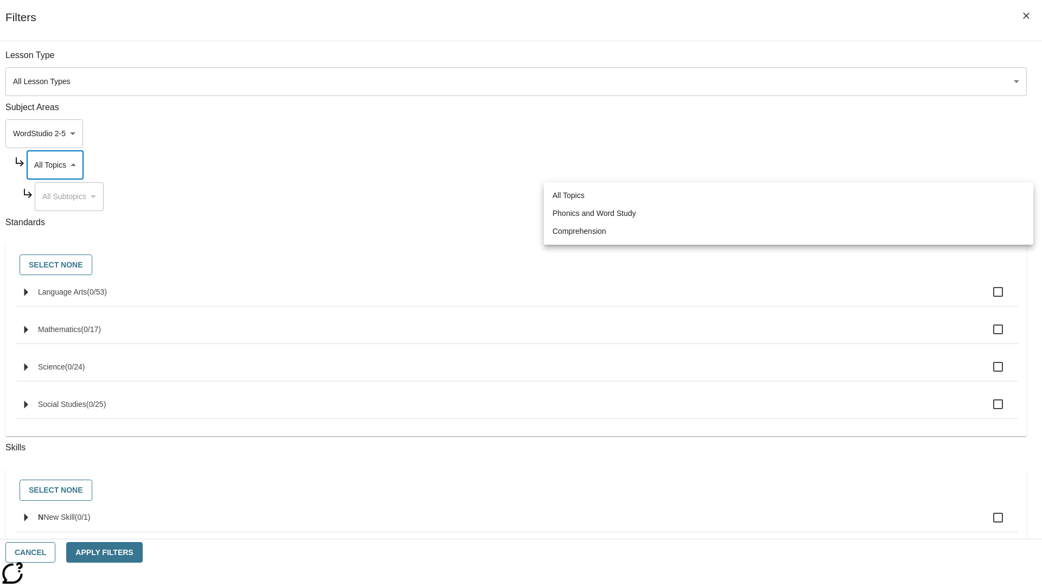
type input "249"
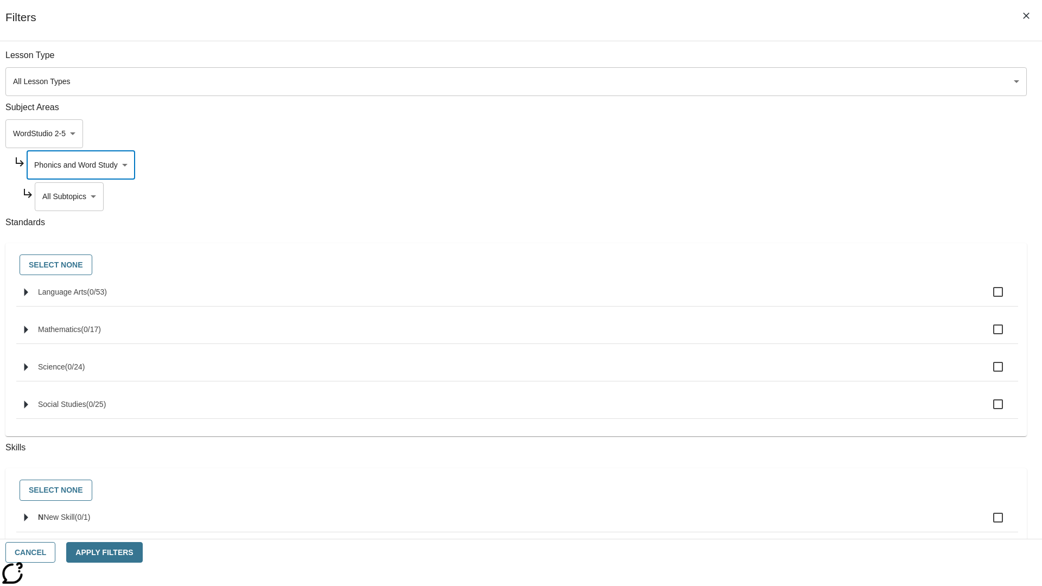
click at [796, 196] on body "Skip to main content [GEOGRAPHIC_DATA] Edition EN Grade 3 2025 Auto Grade 3 Sea…" at bounding box center [520, 336] width 1033 height 598
click at [791, 61] on body "Skip to main content [GEOGRAPHIC_DATA] Edition EN Grade 3 2025 Auto Grade 3 Sea…" at bounding box center [520, 336] width 1033 height 598
